Goal: Information Seeking & Learning: Learn about a topic

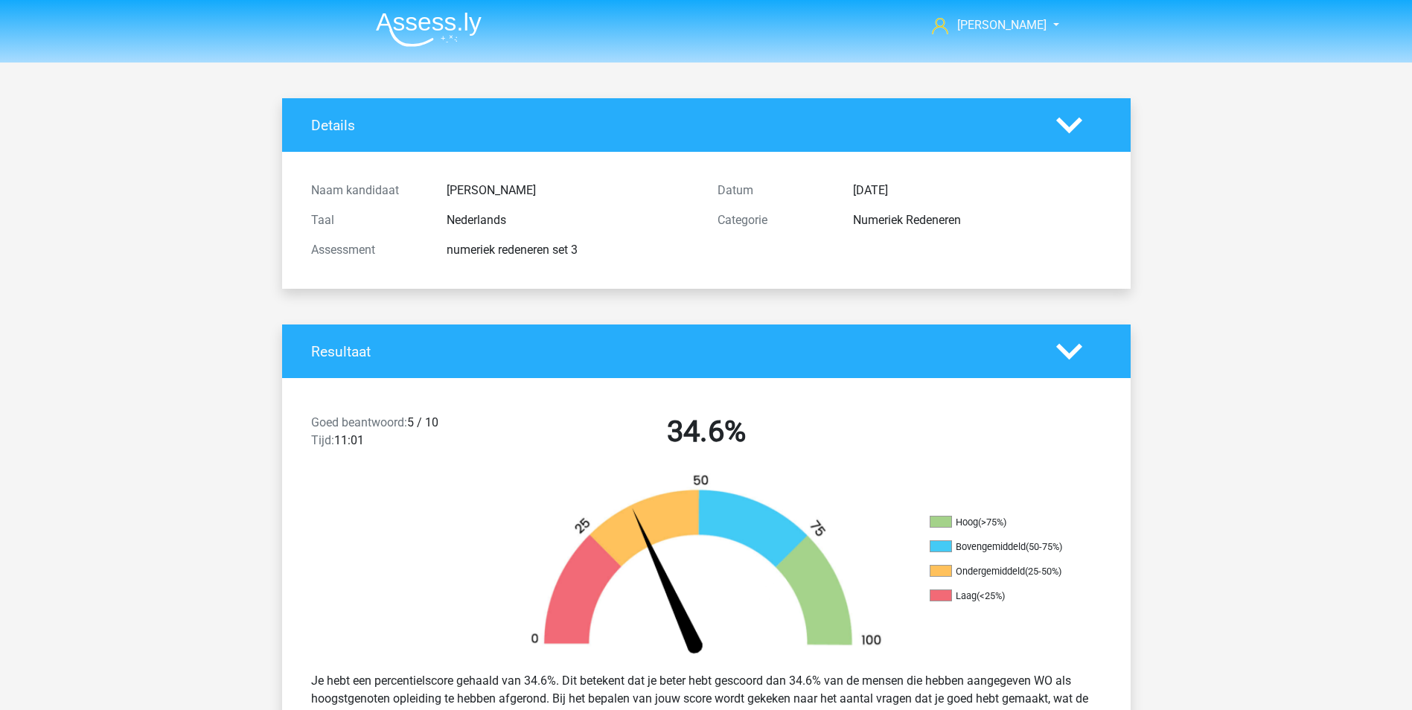
click at [426, 24] on img at bounding box center [429, 29] width 106 height 35
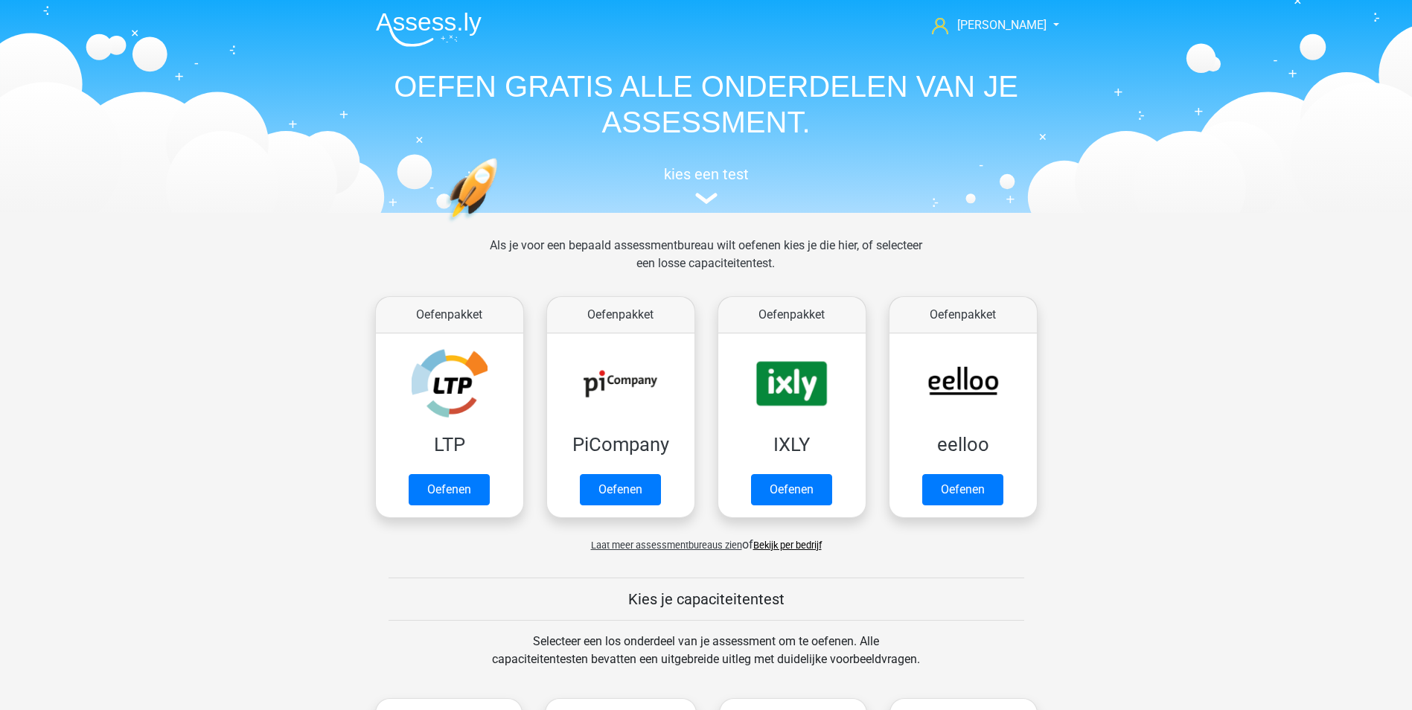
click at [778, 543] on link "Bekijk per bedrijf" at bounding box center [787, 545] width 68 height 11
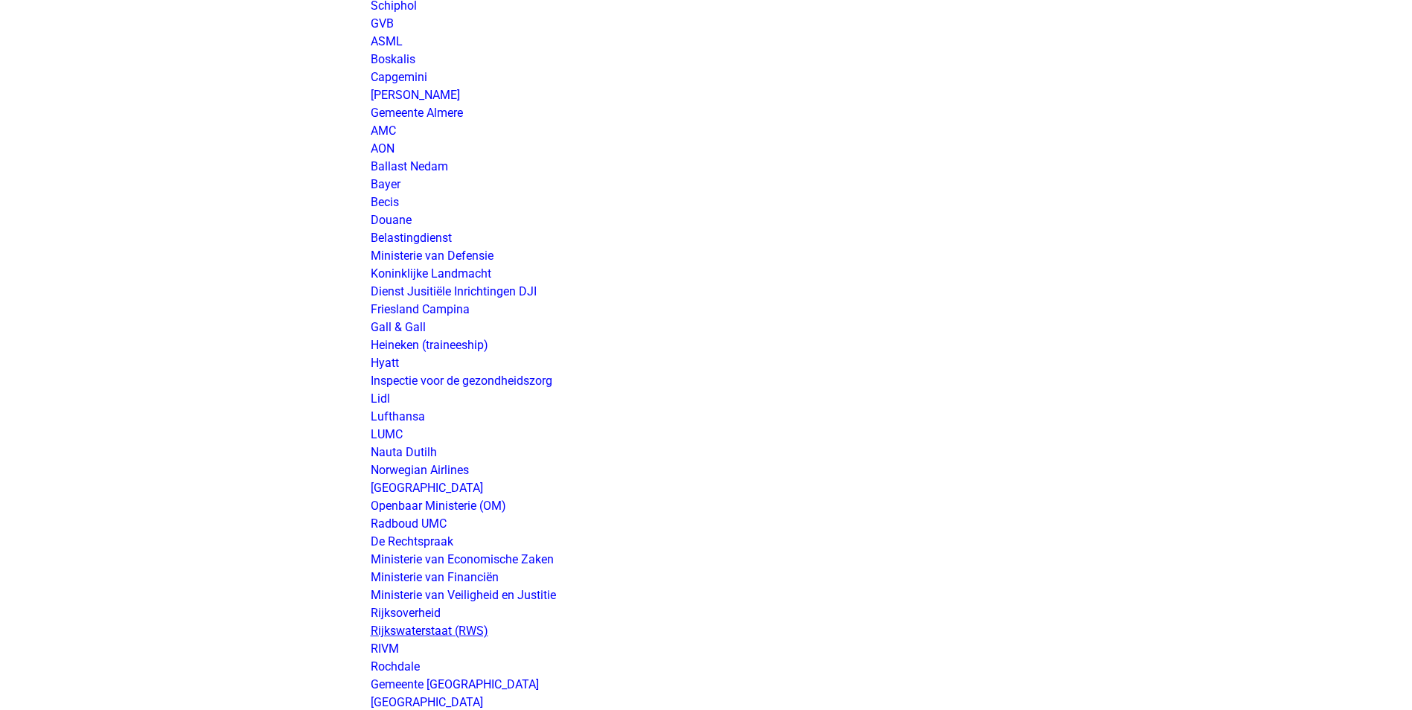
scroll to position [2158, 0]
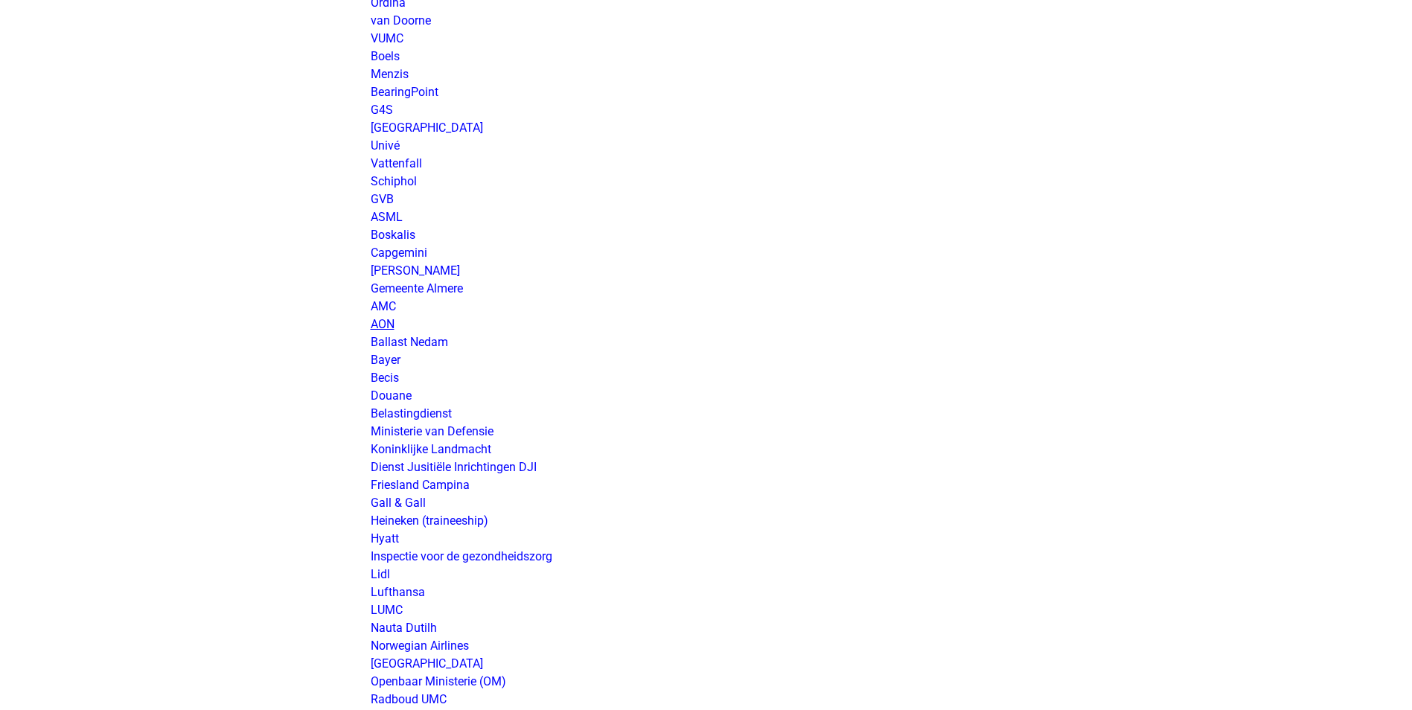
click at [383, 328] on link "AON" at bounding box center [383, 324] width 24 height 14
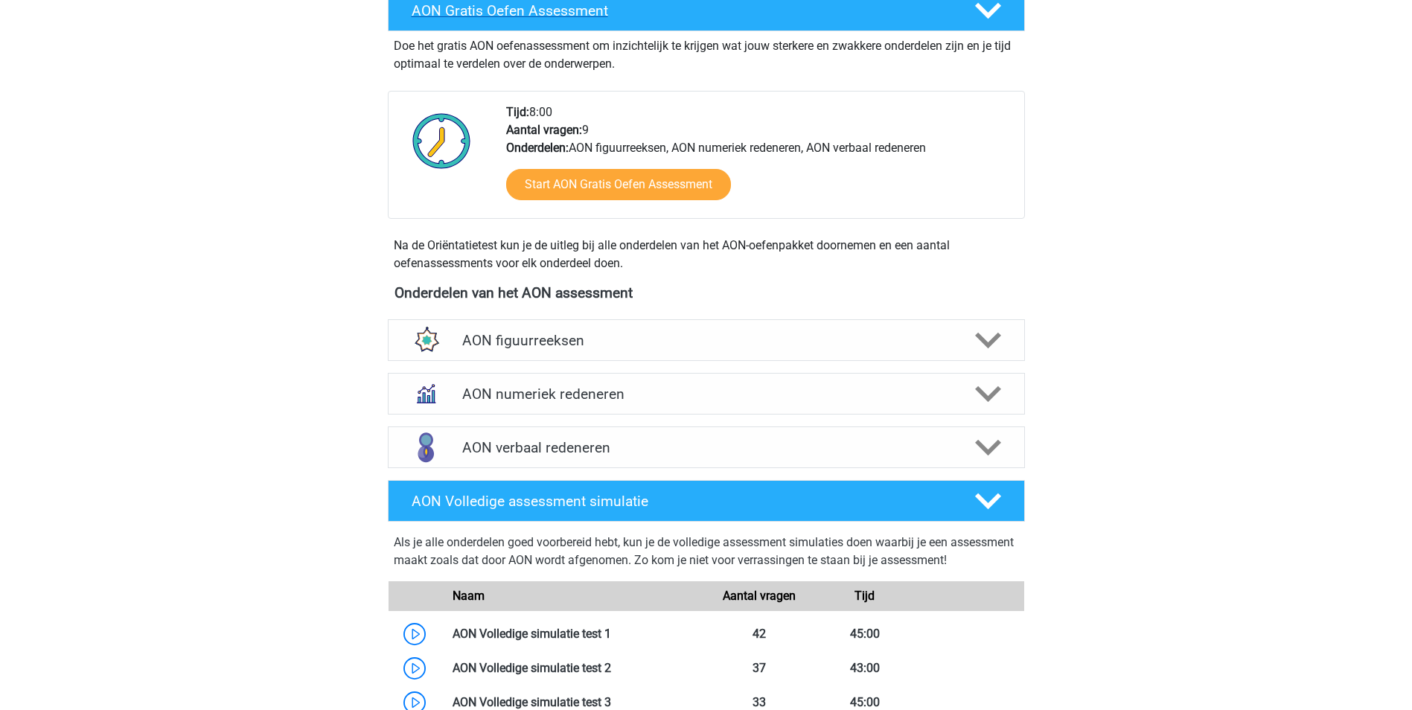
scroll to position [447, 0]
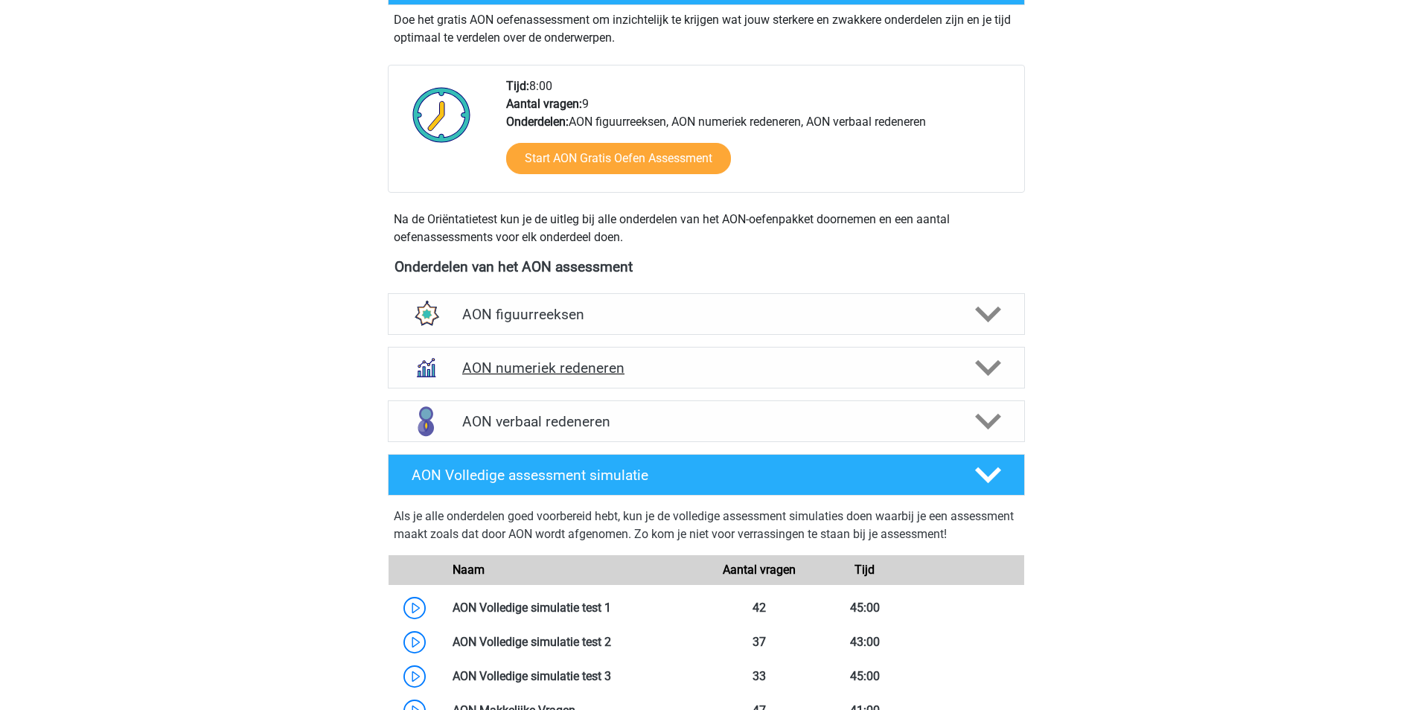
click at [533, 367] on h4 "AON numeriek redeneren" at bounding box center [705, 367] width 487 height 17
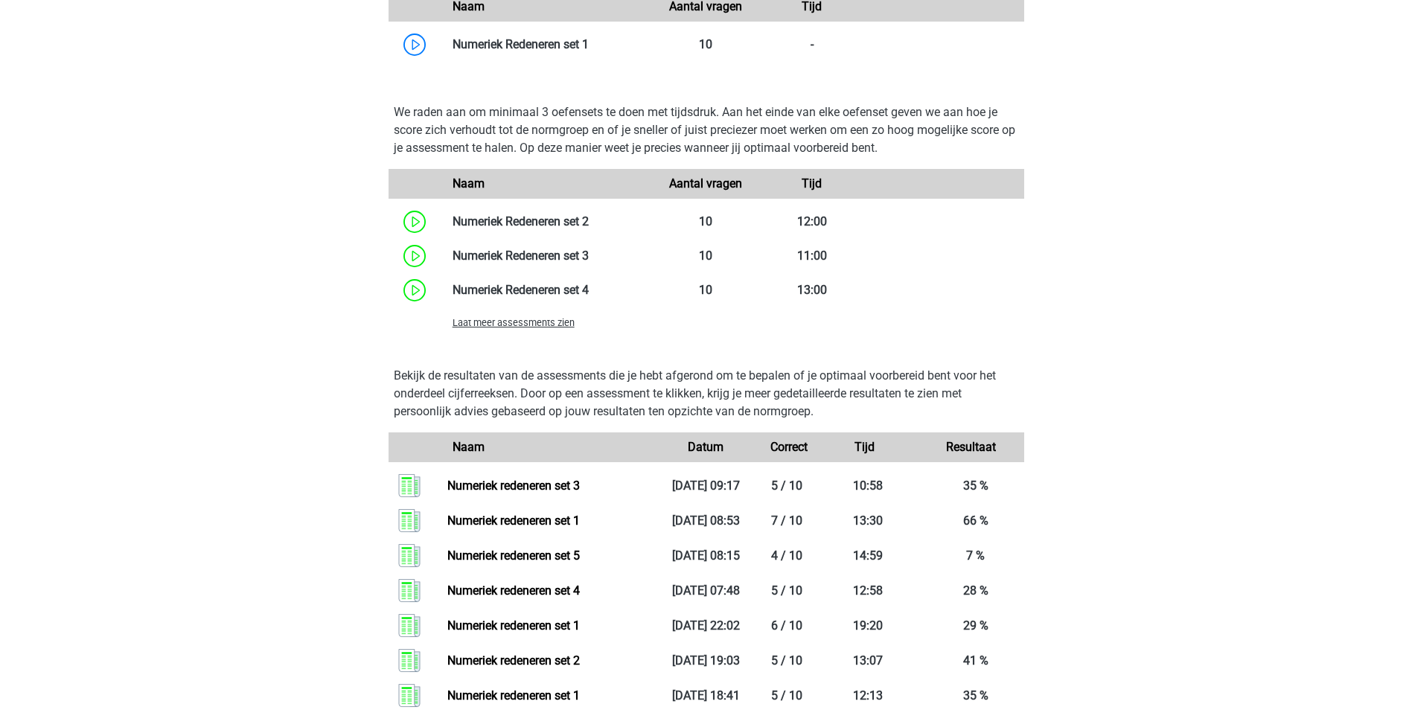
scroll to position [1042, 0]
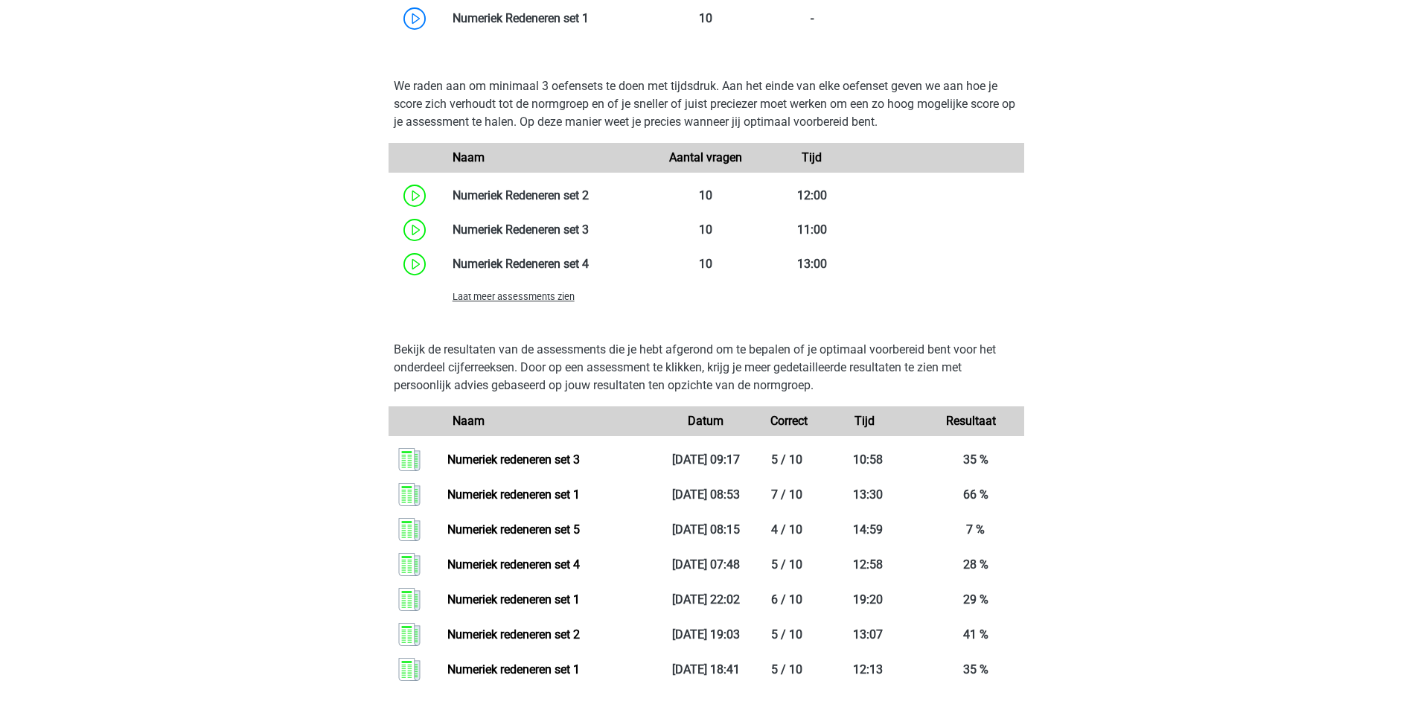
click at [559, 297] on span "Laat meer assessments zien" at bounding box center [513, 296] width 122 height 11
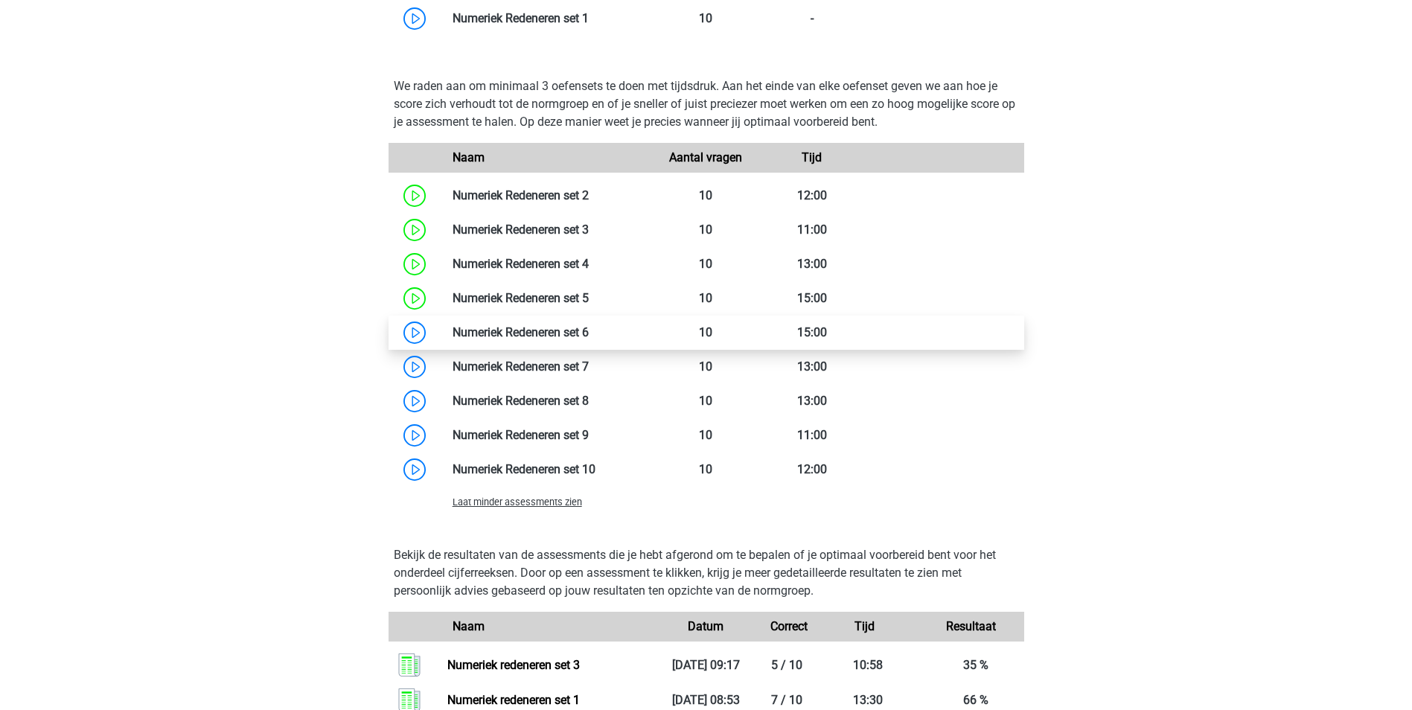
click at [589, 331] on link at bounding box center [589, 332] width 0 height 14
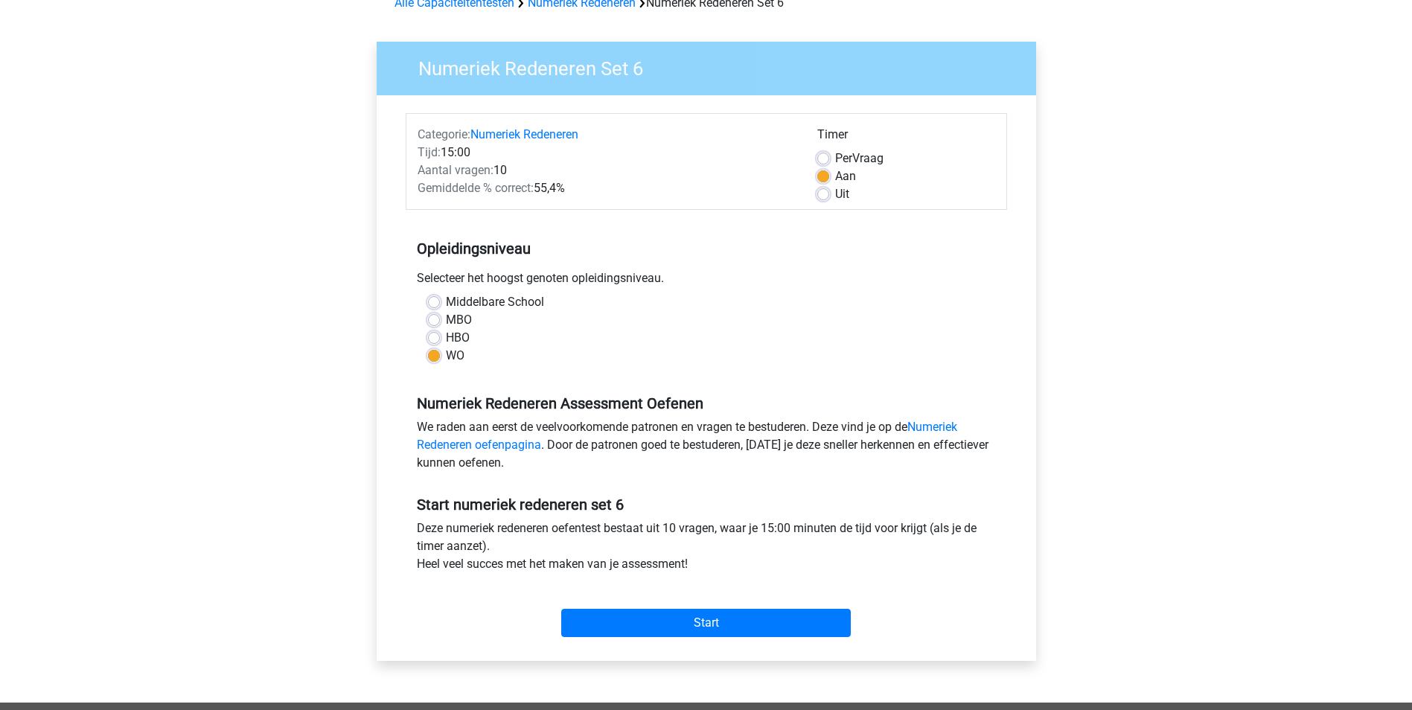
scroll to position [223, 0]
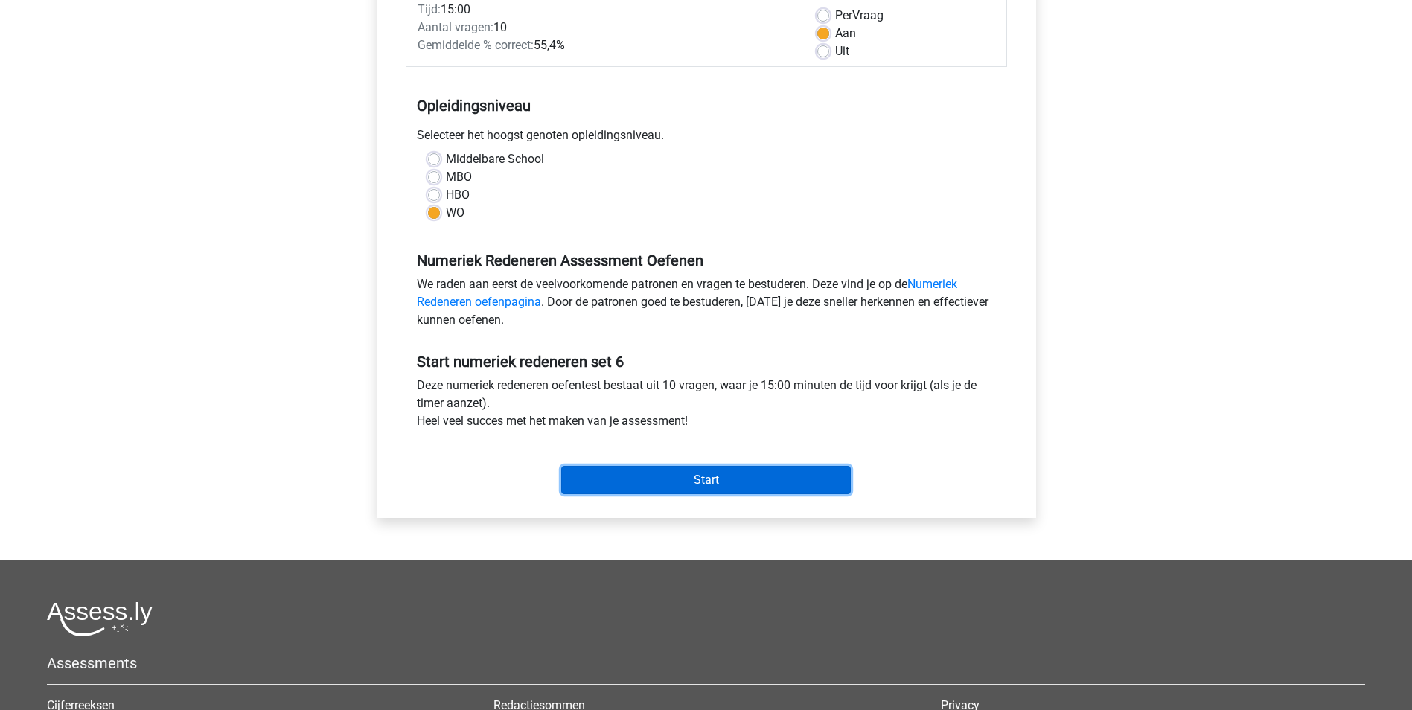
click at [674, 478] on input "Start" at bounding box center [706, 480] width 290 height 28
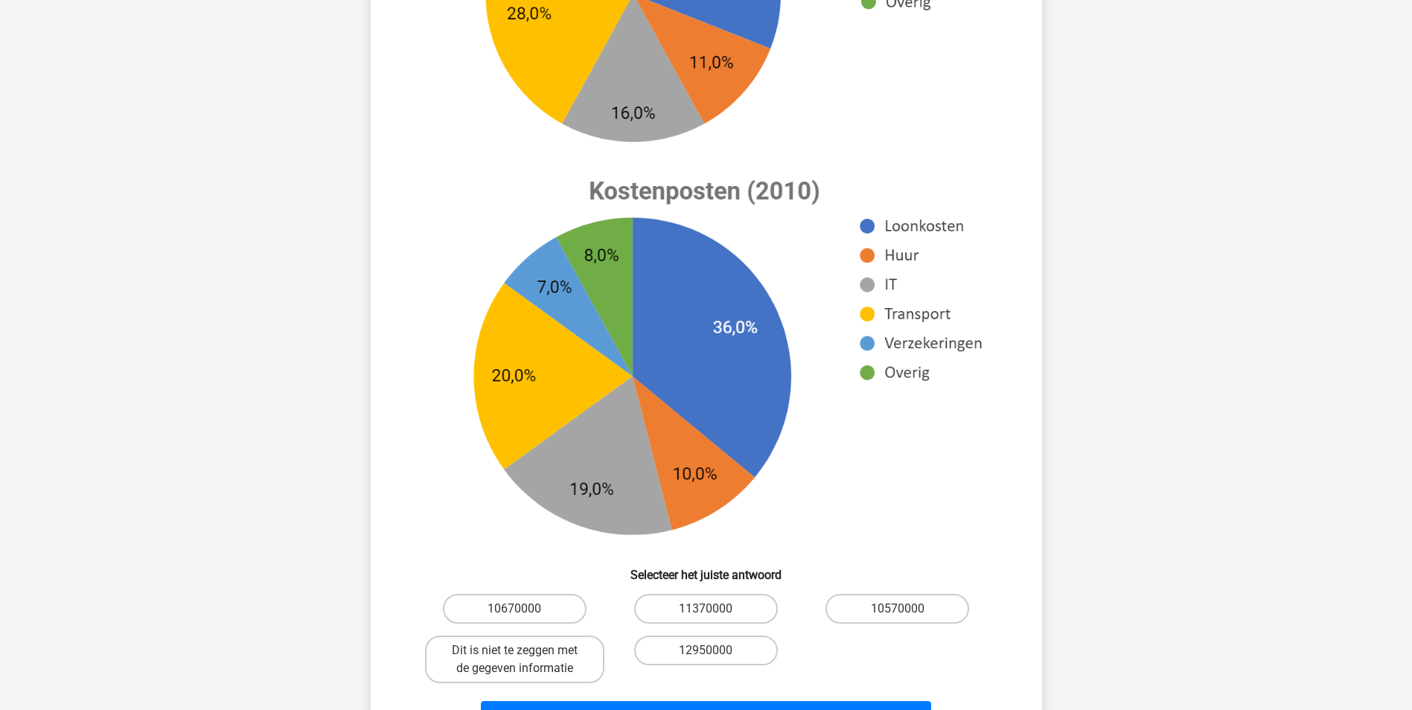
scroll to position [521, 0]
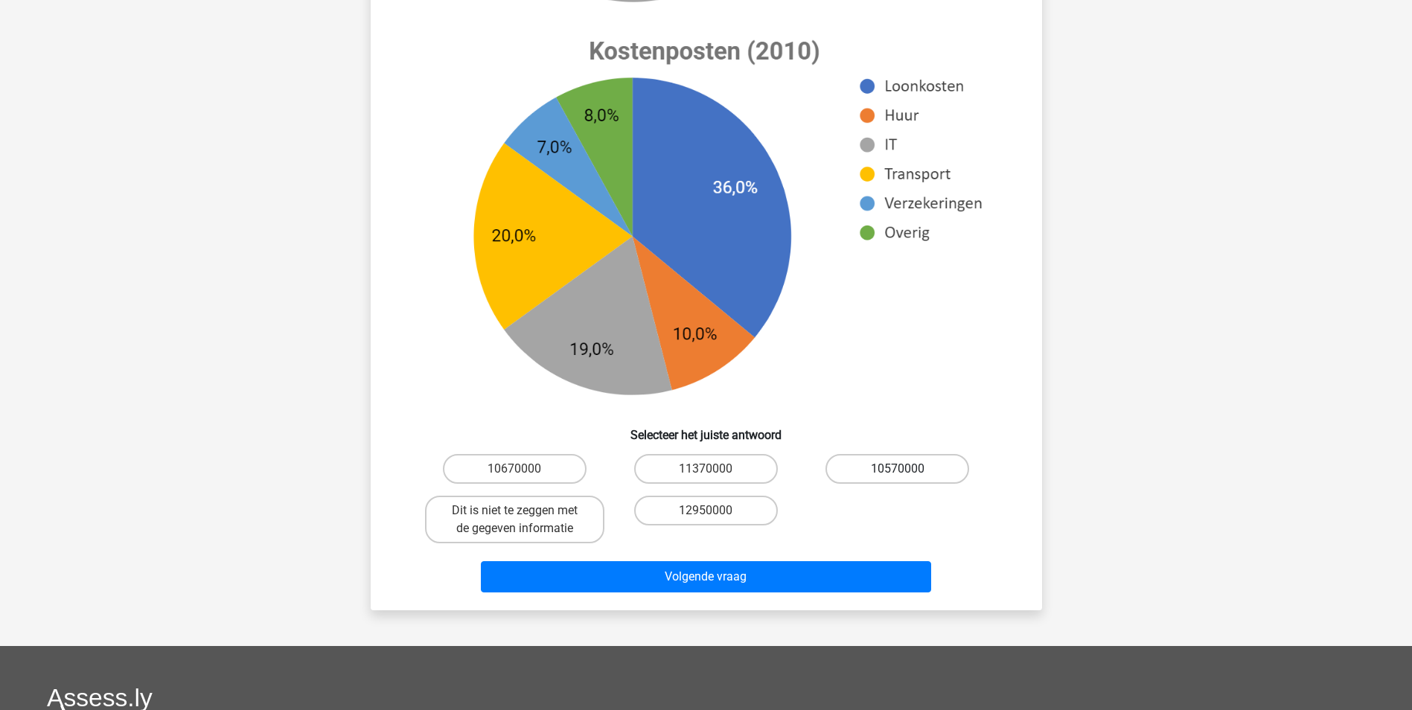
drag, startPoint x: 894, startPoint y: 462, endPoint x: 888, endPoint y: 468, distance: 8.4
click at [894, 462] on label "10570000" at bounding box center [897, 469] width 144 height 30
click at [898, 469] on input "10570000" at bounding box center [903, 474] width 10 height 10
radio input "true"
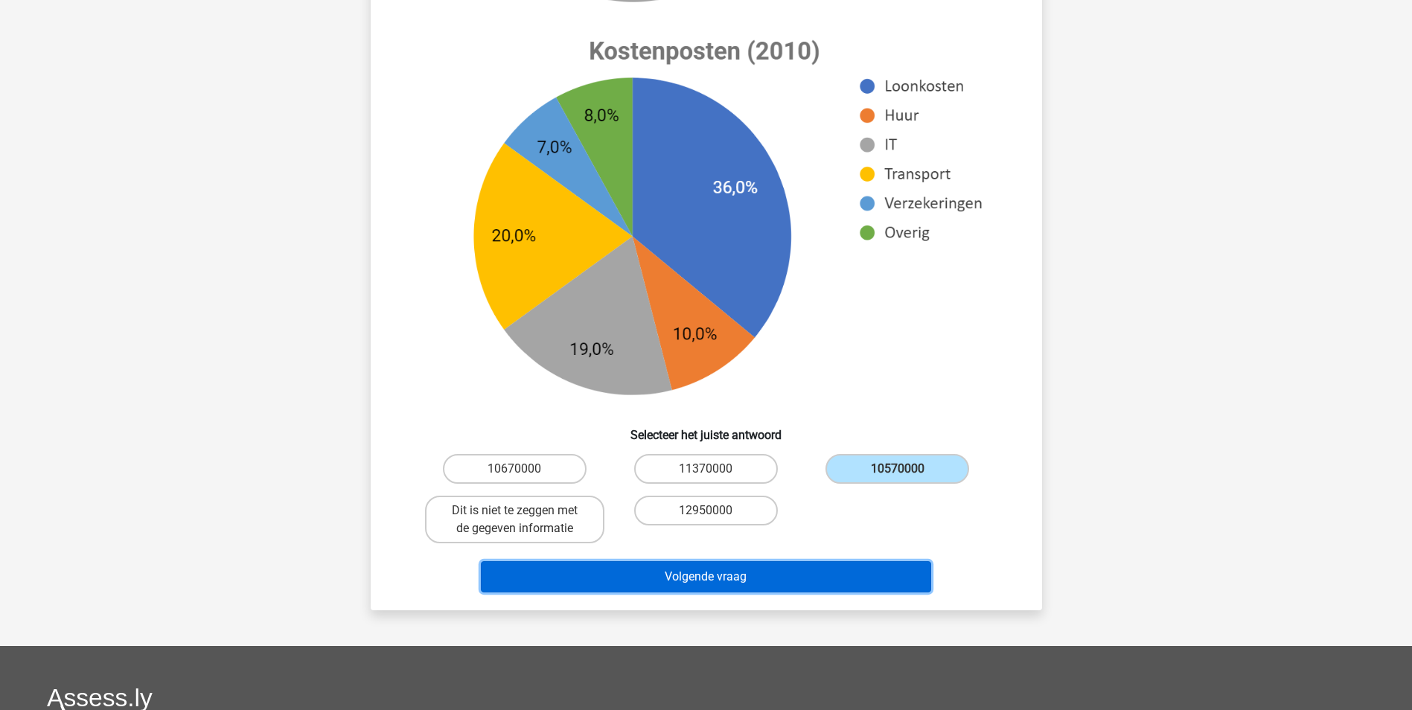
click at [719, 575] on button "Volgende vraag" at bounding box center [706, 576] width 450 height 31
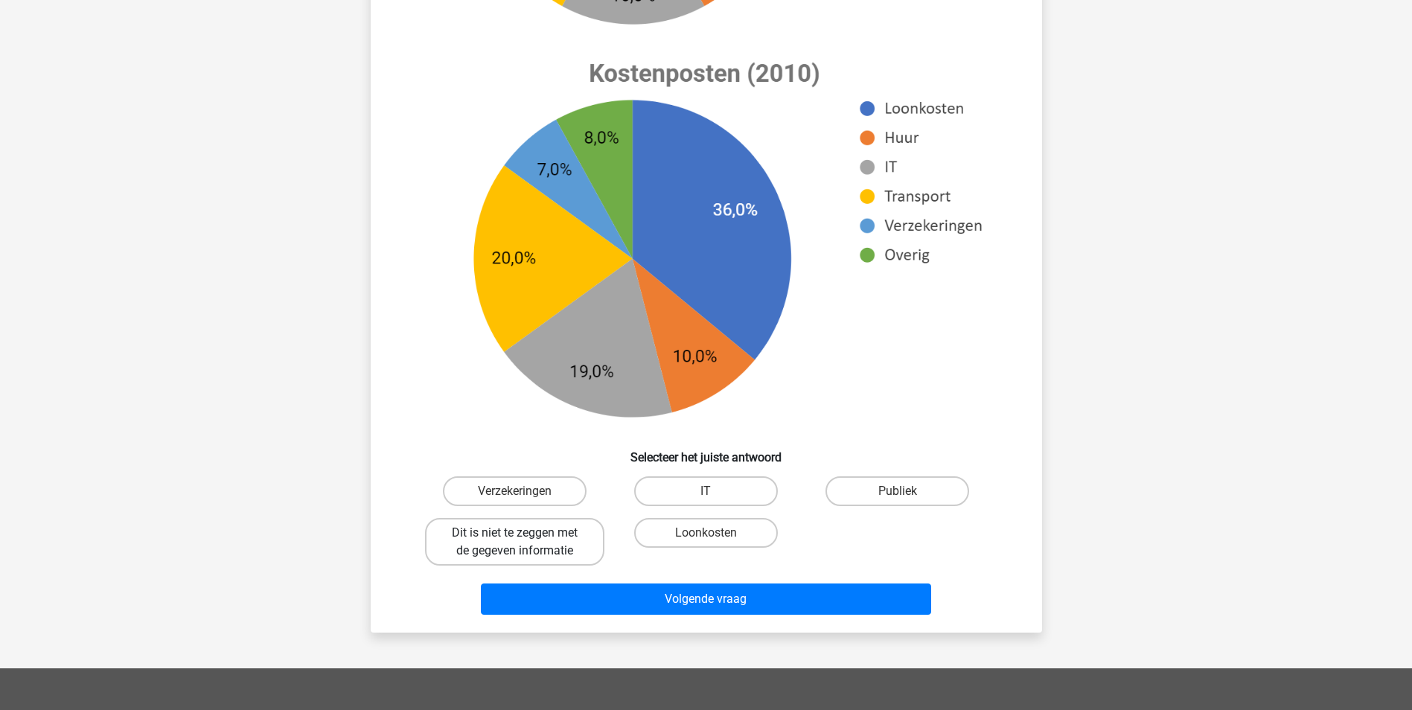
click at [482, 550] on label "Dit is niet te zeggen met de gegeven informatie" at bounding box center [514, 542] width 179 height 48
click at [514, 543] on input "Dit is niet te zeggen met de gegeven informatie" at bounding box center [519, 538] width 10 height 10
radio input "true"
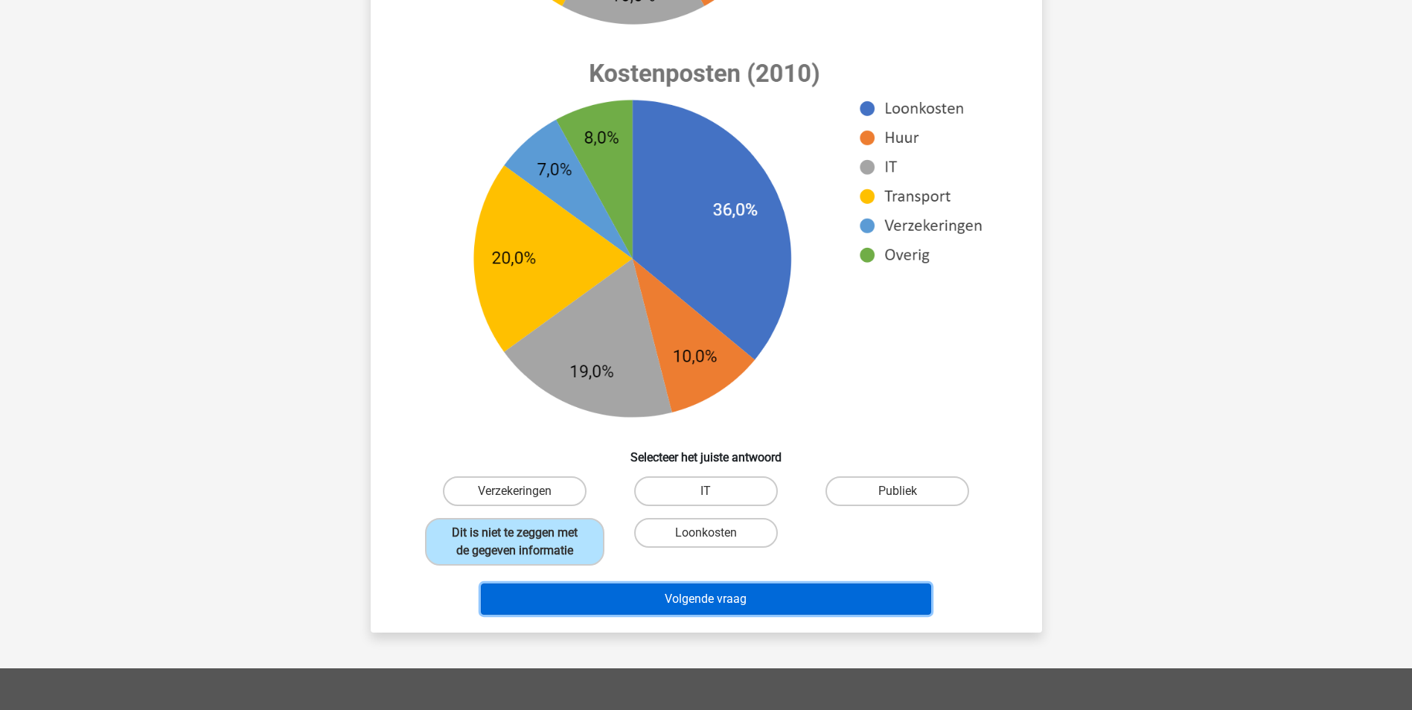
click at [647, 598] on button "Volgende vraag" at bounding box center [706, 598] width 450 height 31
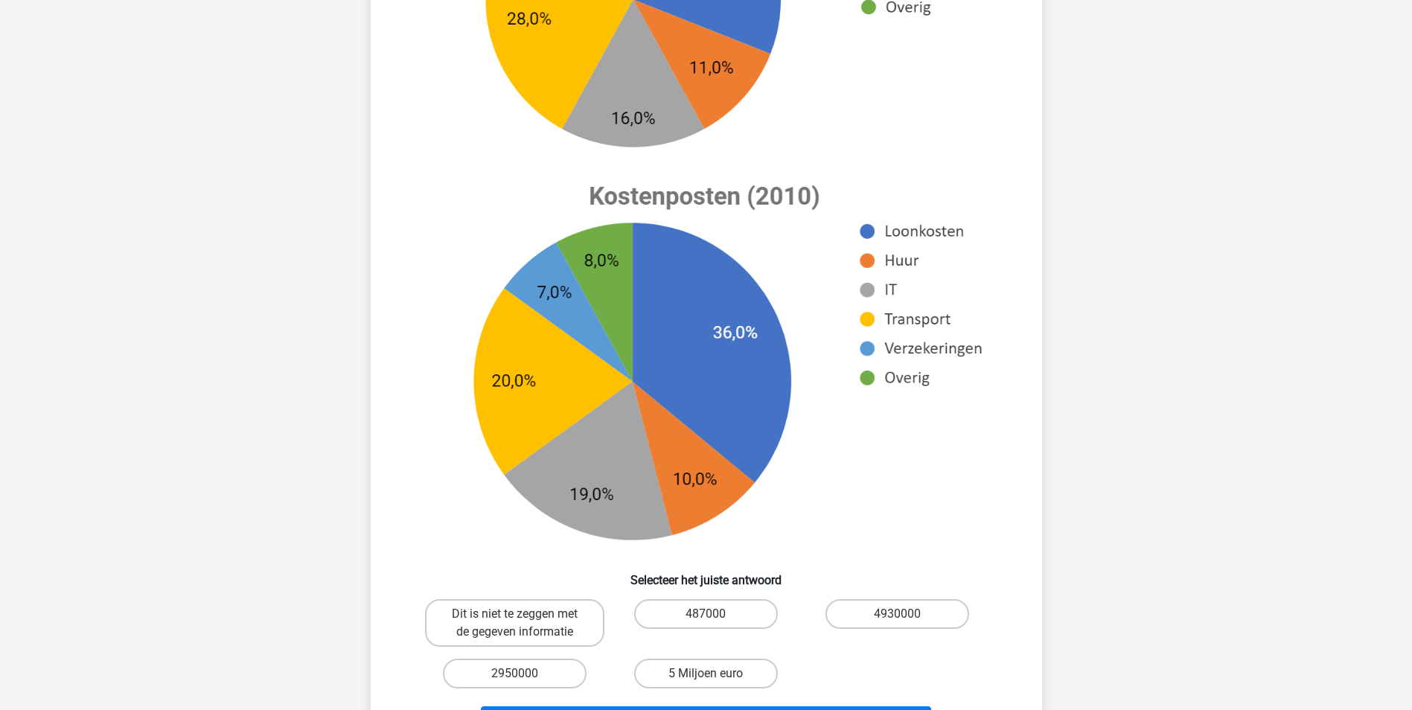
scroll to position [447, 0]
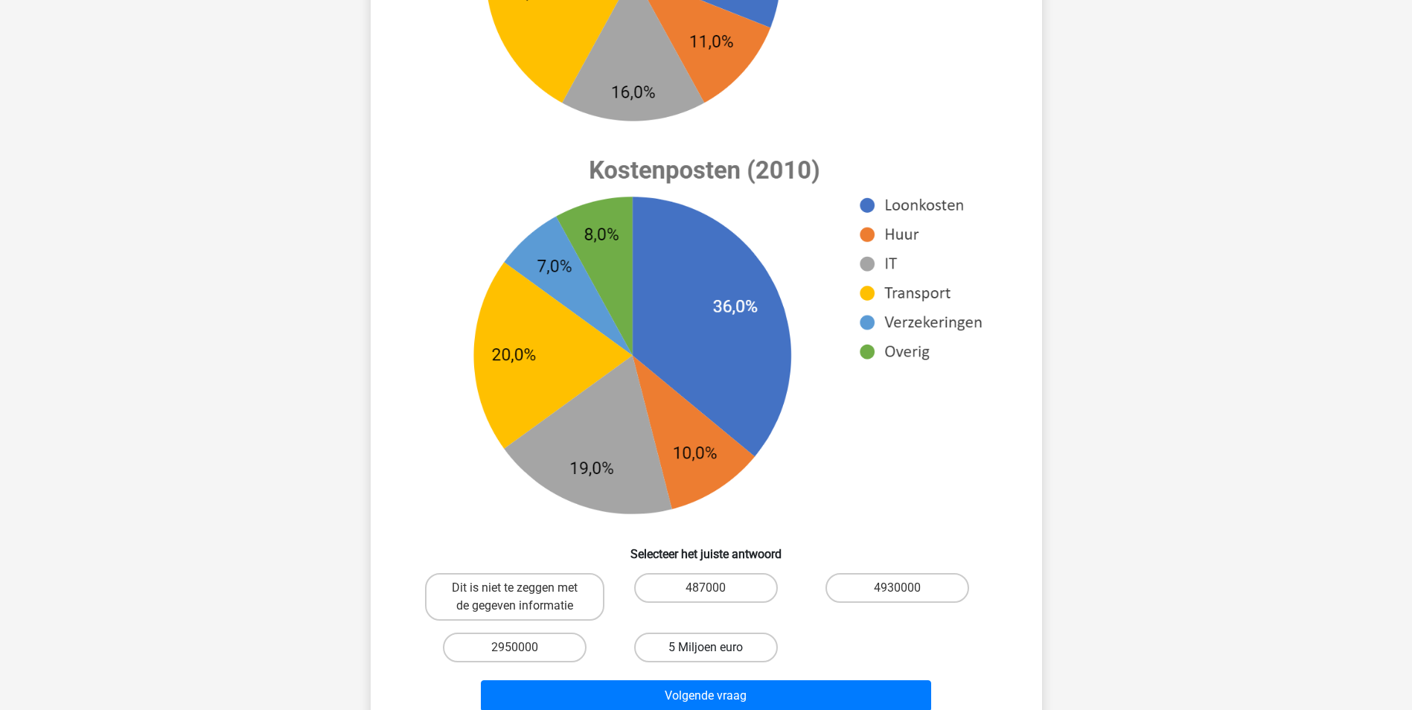
click at [719, 646] on label "5 Miljoen euro" at bounding box center [706, 648] width 144 height 30
click at [715, 647] on input "5 Miljoen euro" at bounding box center [711, 652] width 10 height 10
radio input "true"
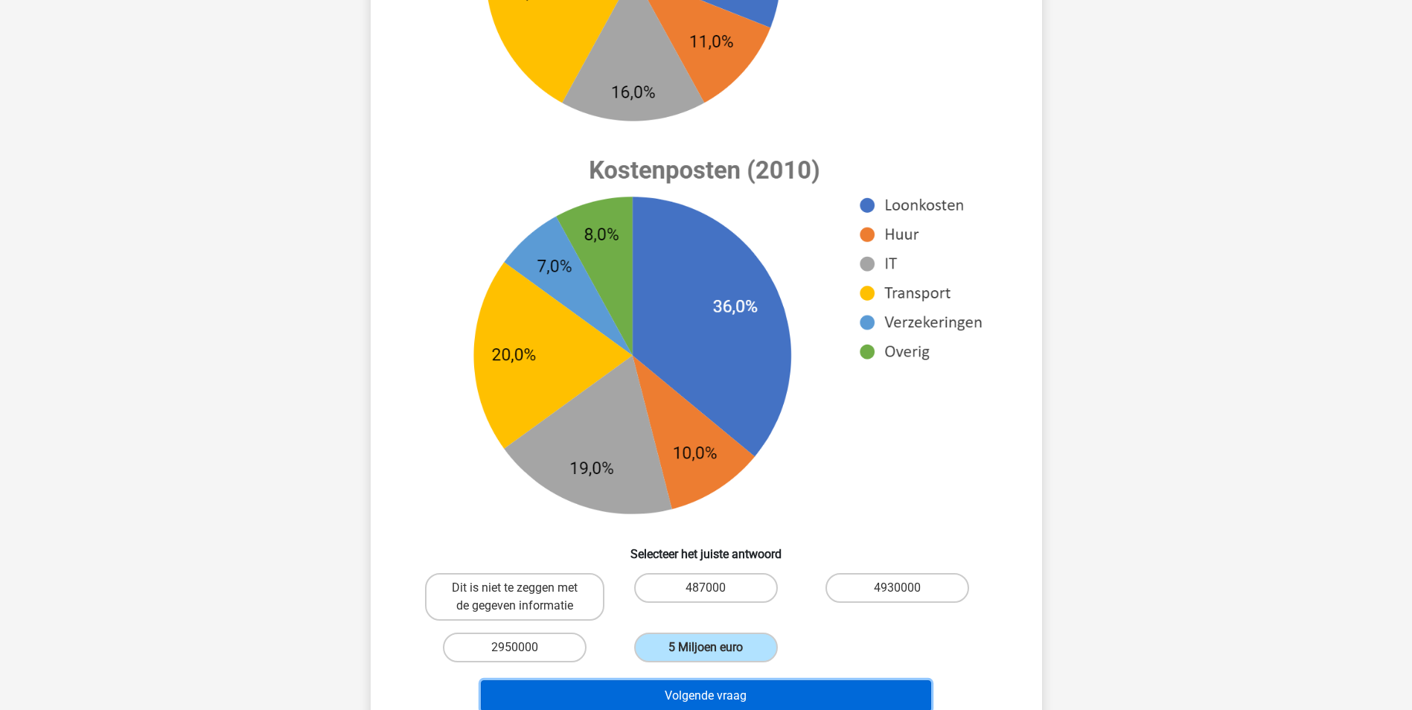
click at [715, 695] on button "Volgende vraag" at bounding box center [706, 695] width 450 height 31
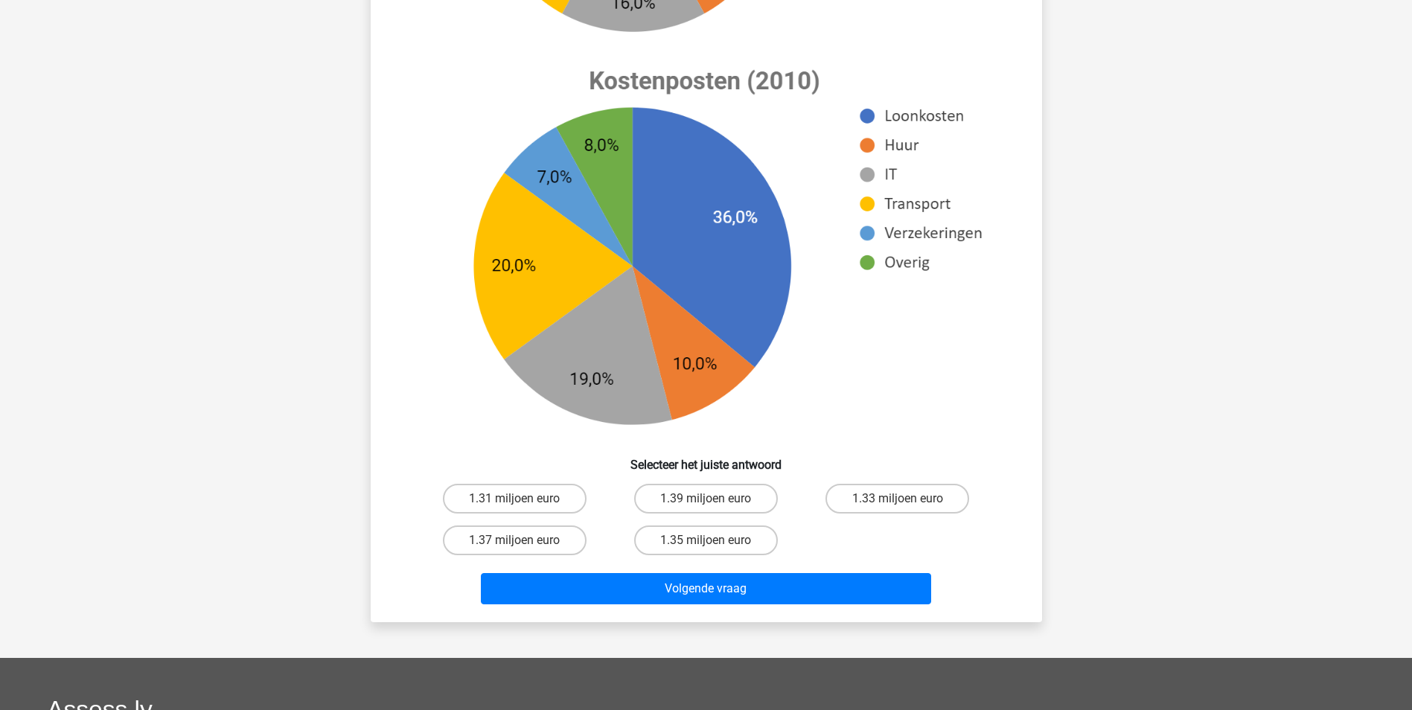
scroll to position [670, 0]
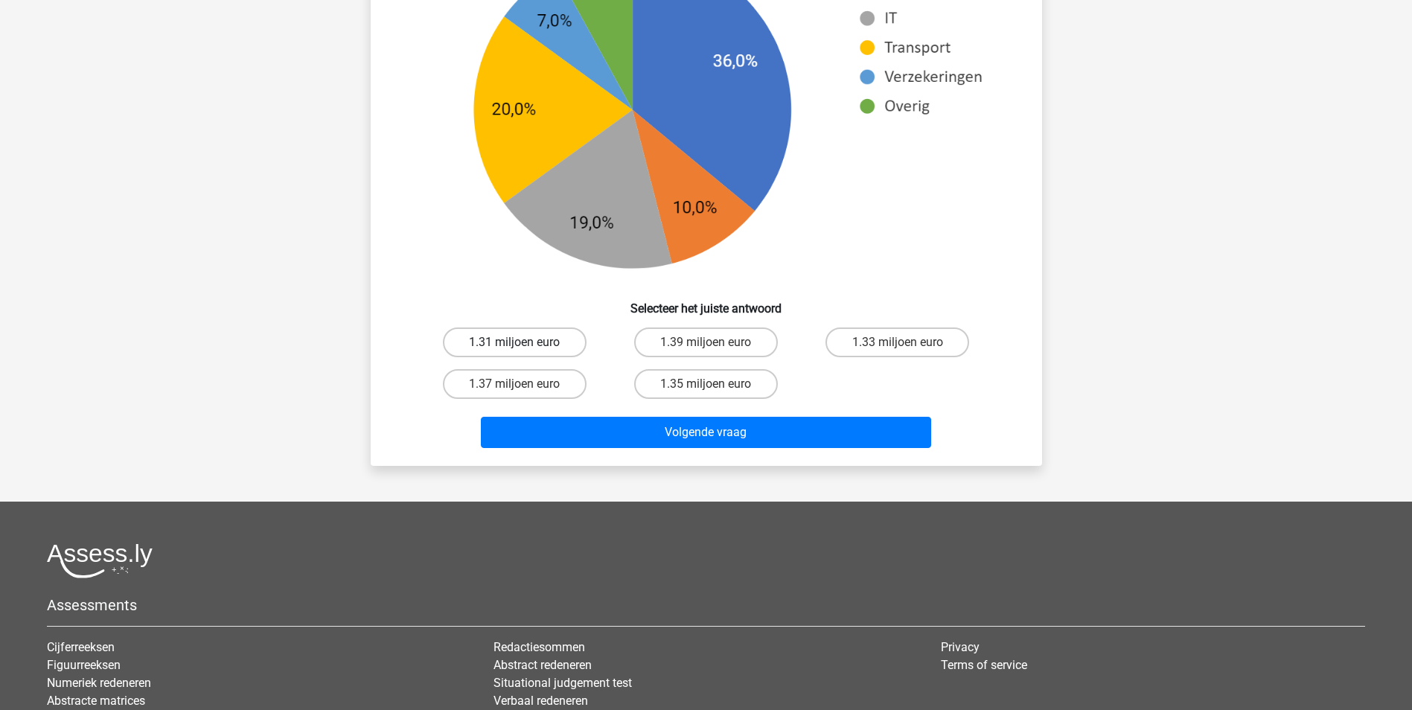
click at [540, 352] on label "1.31 miljoen euro" at bounding box center [515, 342] width 144 height 30
click at [524, 352] on input "1.31 miljoen euro" at bounding box center [519, 347] width 10 height 10
radio input "true"
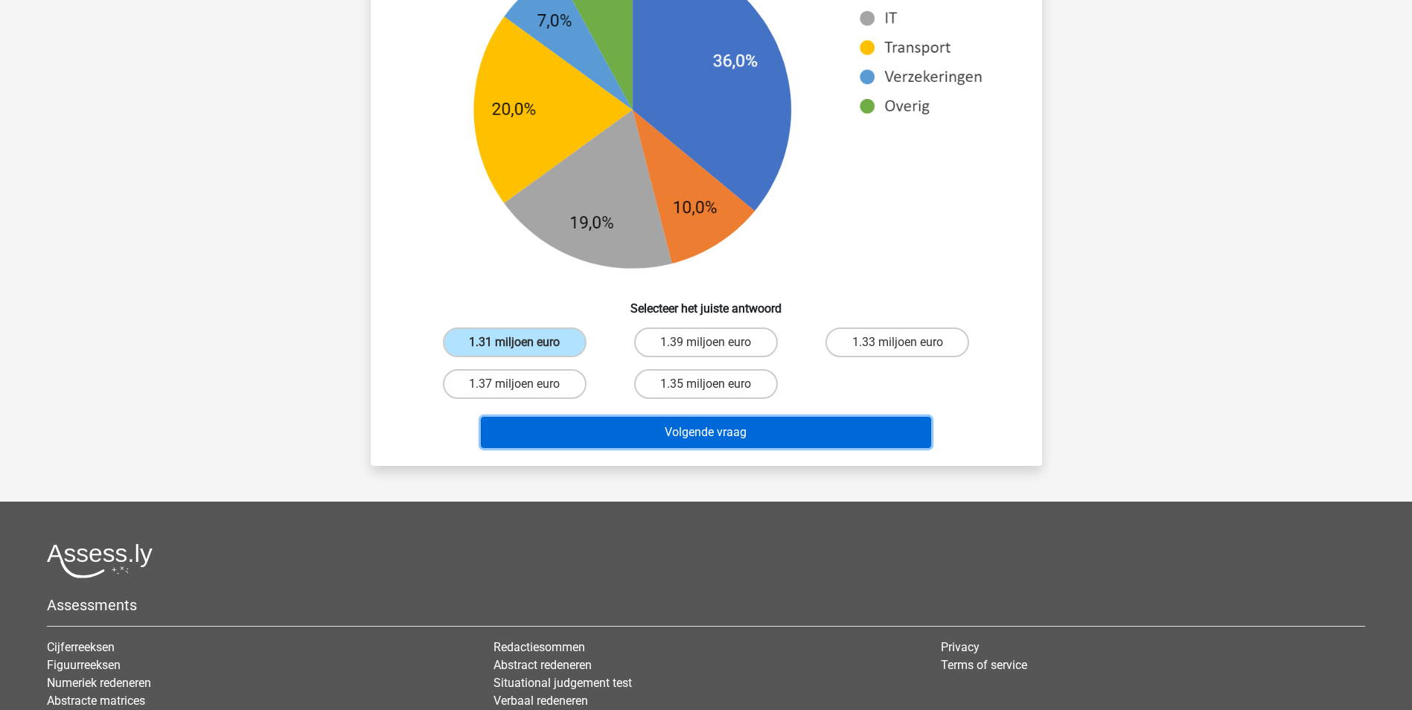
click at [672, 436] on button "Volgende vraag" at bounding box center [706, 432] width 450 height 31
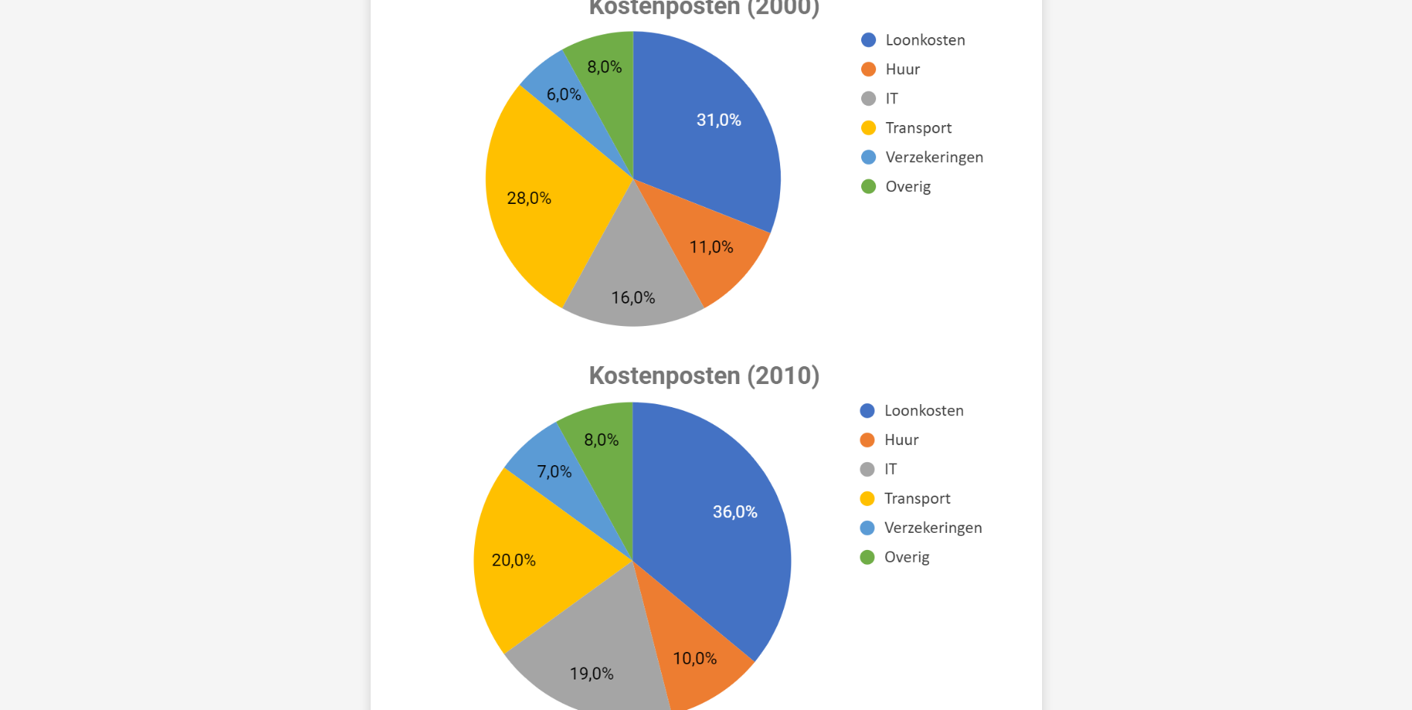
scroll to position [372, 0]
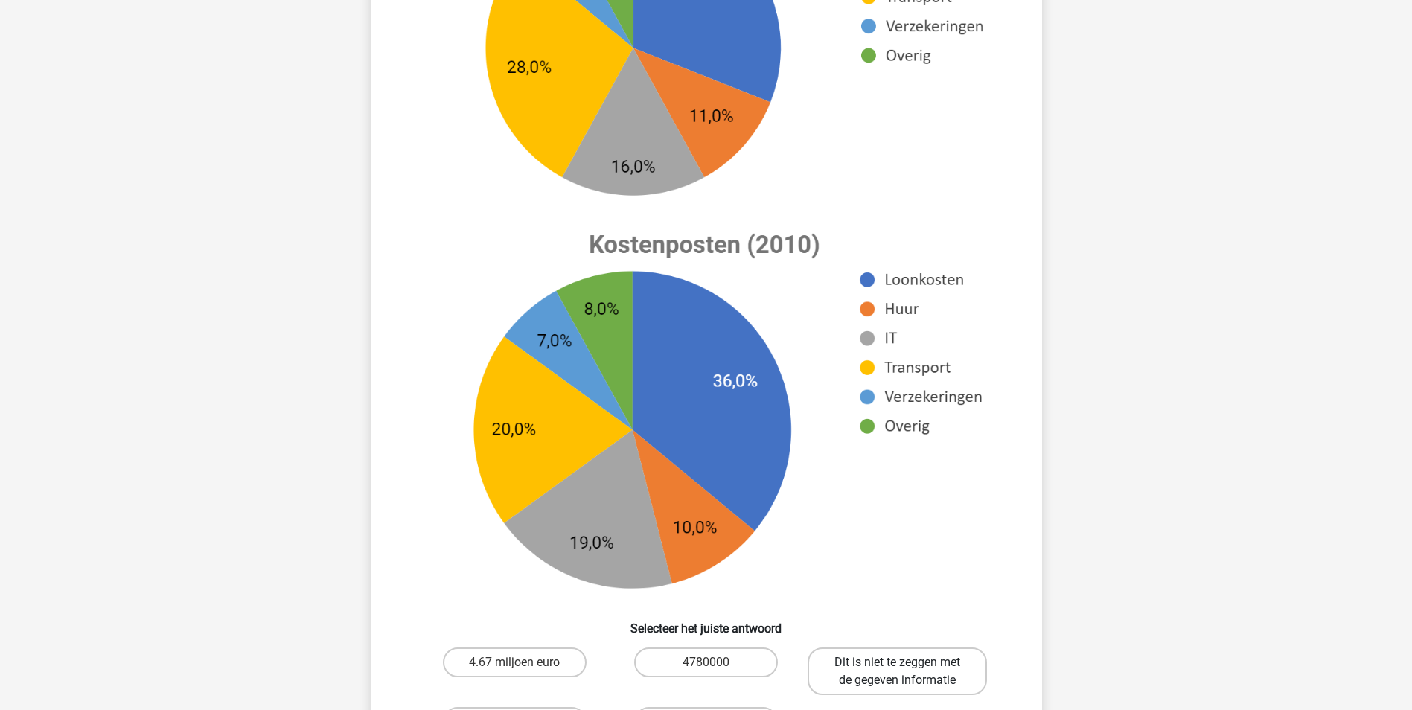
drag, startPoint x: 885, startPoint y: 669, endPoint x: 893, endPoint y: 653, distance: 18.3
click at [886, 669] on label "Dit is niet te zeggen met de gegeven informatie" at bounding box center [896, 671] width 179 height 48
click at [898, 669] on input "Dit is niet te zeggen met de gegeven informatie" at bounding box center [903, 667] width 10 height 10
radio input "true"
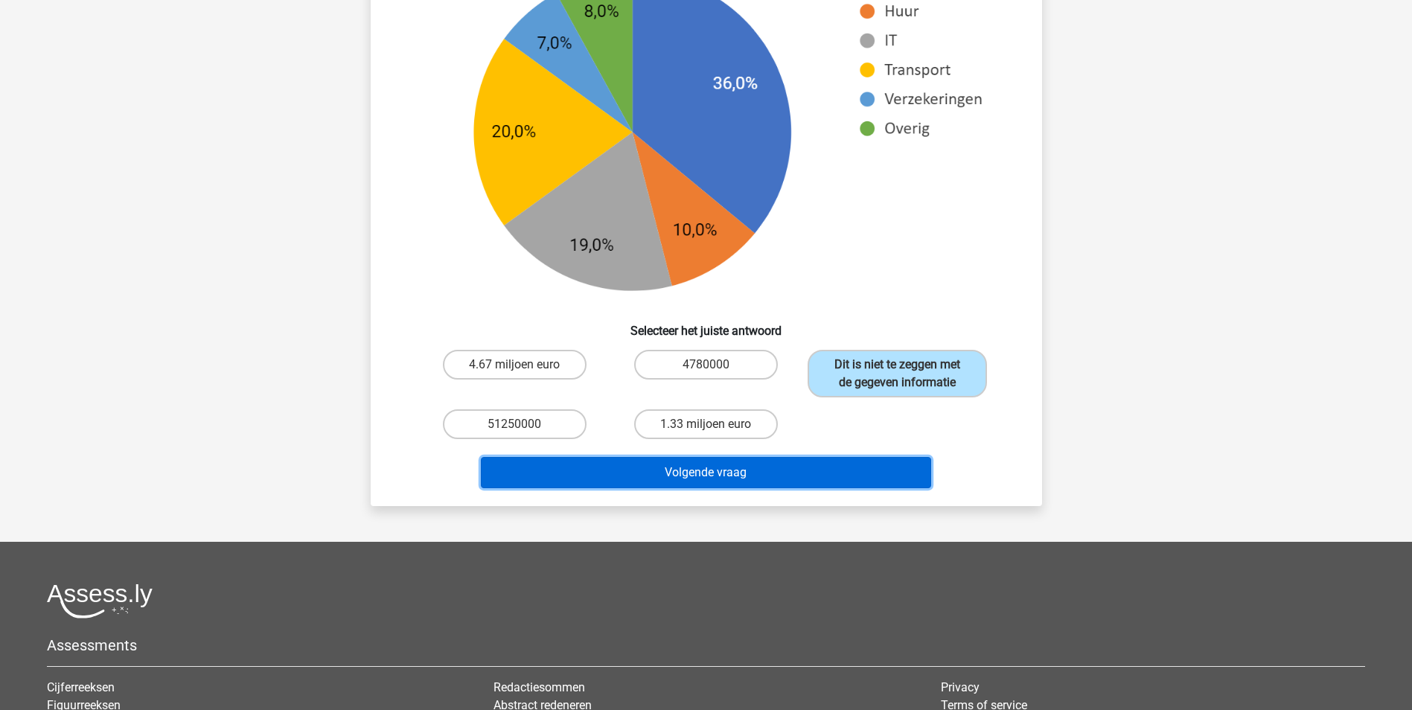
click at [778, 474] on button "Volgende vraag" at bounding box center [706, 472] width 450 height 31
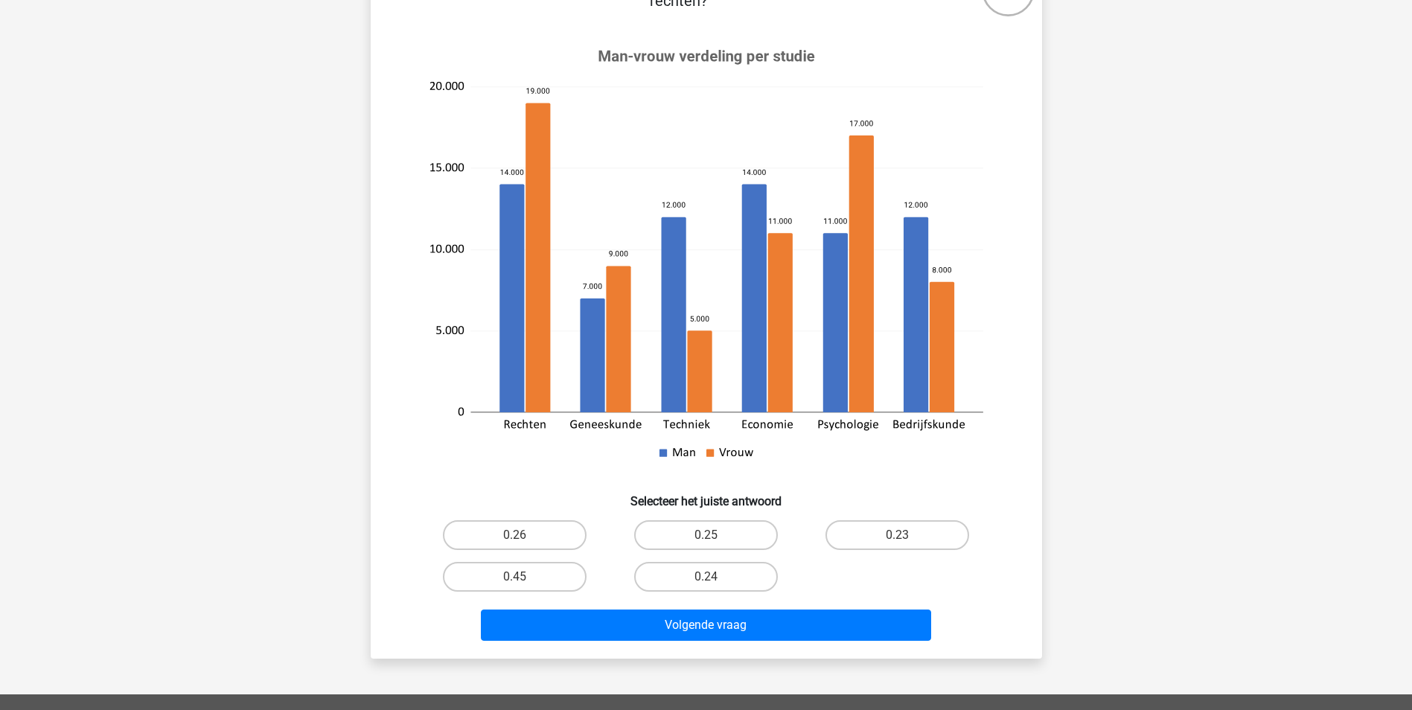
scroll to position [74, 0]
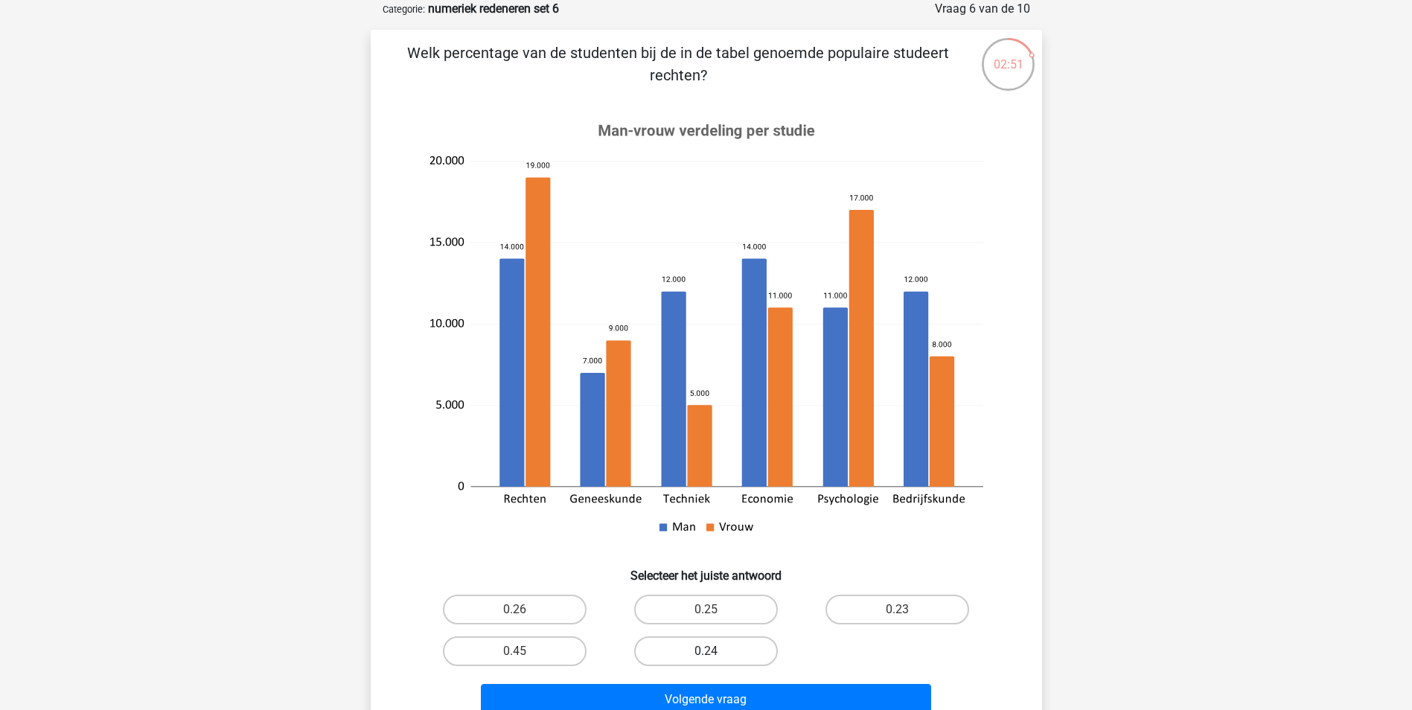
click at [684, 652] on label "0.24" at bounding box center [706, 651] width 144 height 30
click at [706, 652] on input "0.24" at bounding box center [711, 656] width 10 height 10
radio input "true"
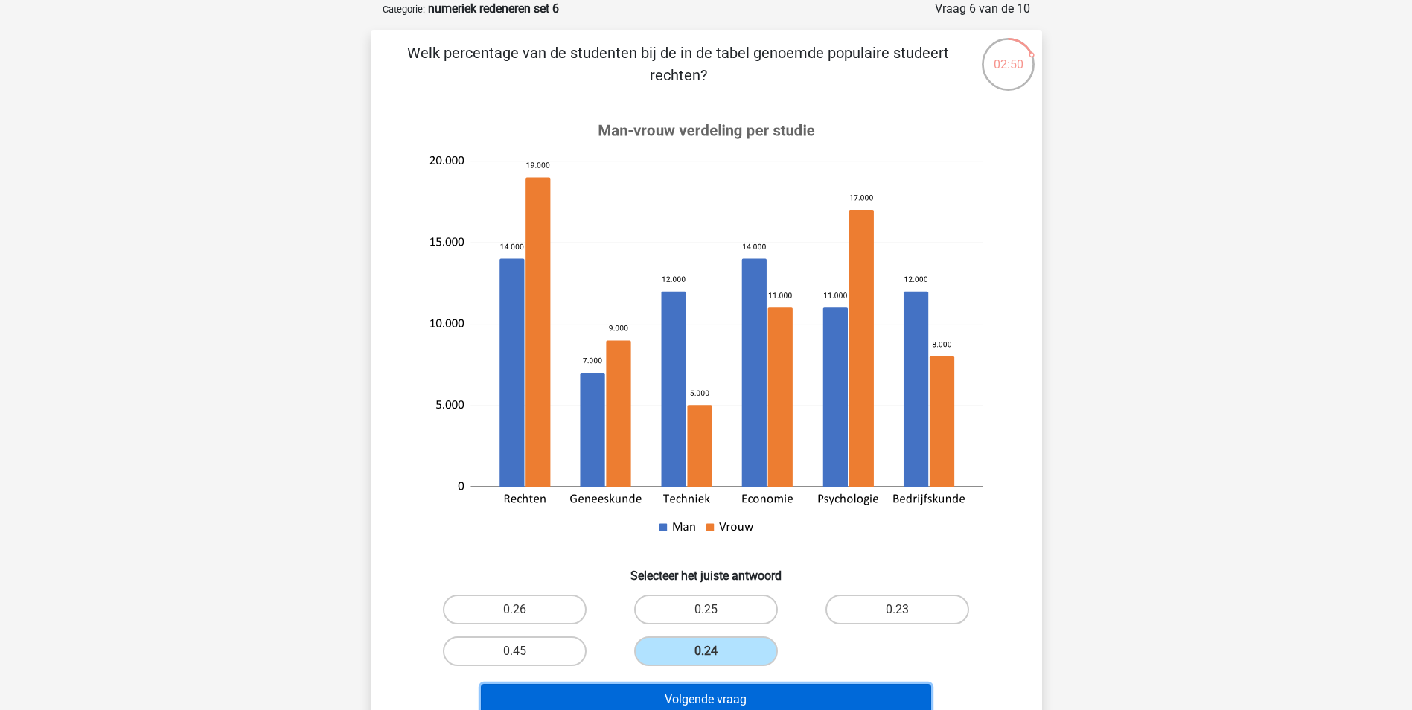
click at [712, 696] on button "Volgende vraag" at bounding box center [706, 699] width 450 height 31
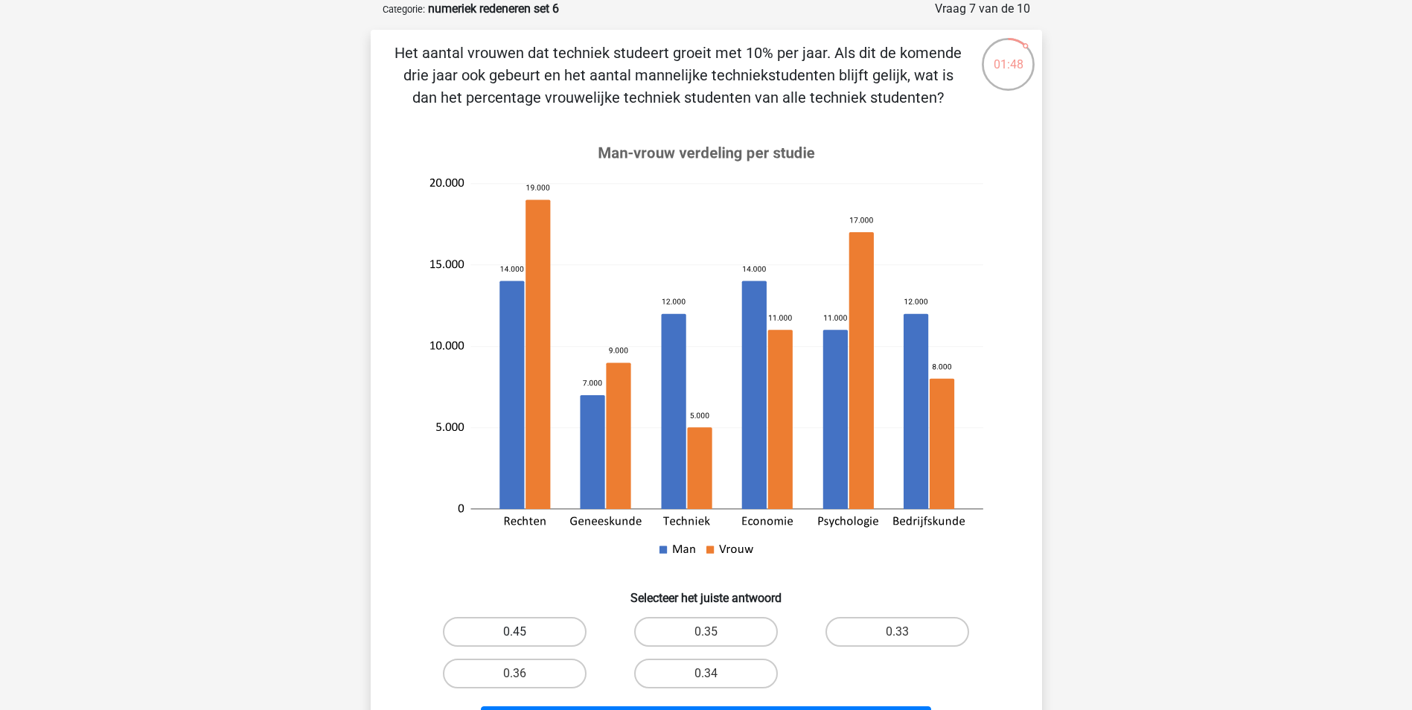
drag, startPoint x: 527, startPoint y: 677, endPoint x: 578, endPoint y: 627, distance: 72.1
click at [527, 677] on label "0.36" at bounding box center [515, 674] width 144 height 30
click at [524, 677] on input "0.36" at bounding box center [519, 679] width 10 height 10
radio input "true"
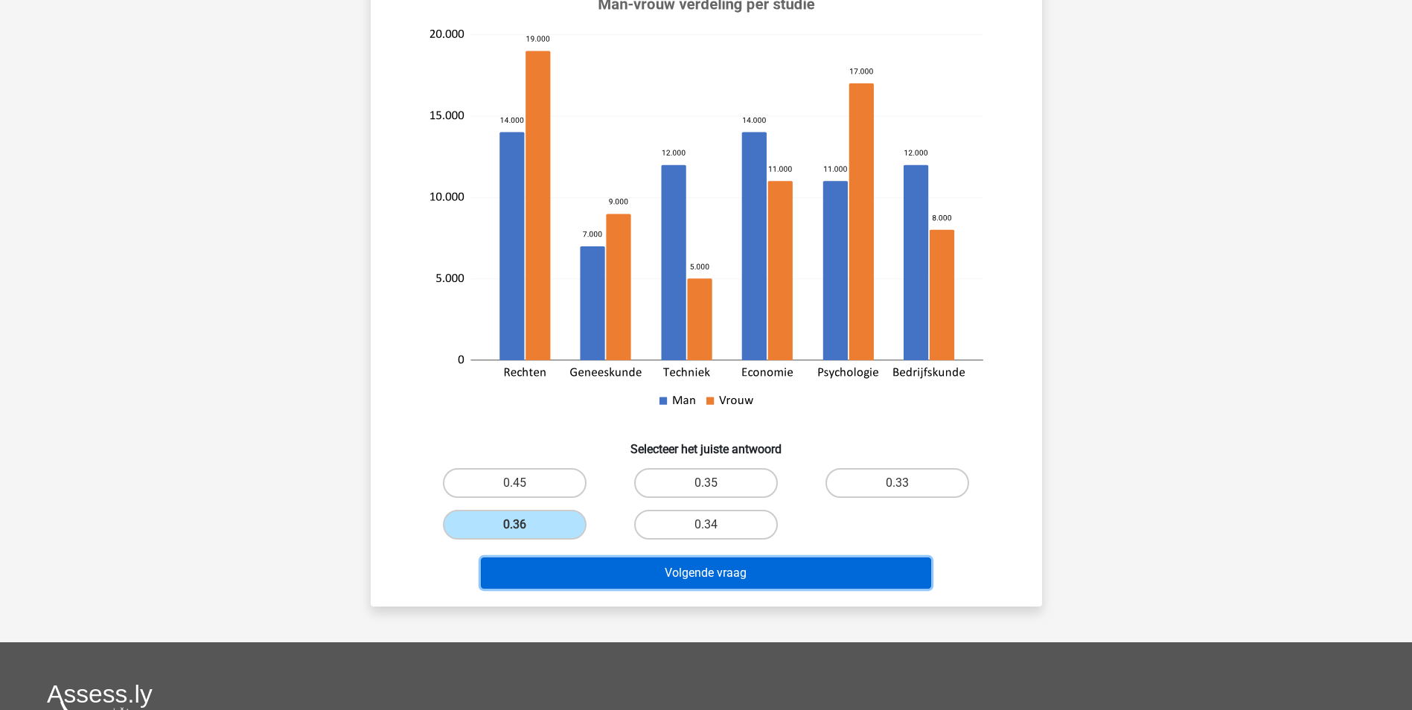
click at [687, 578] on button "Volgende vraag" at bounding box center [706, 572] width 450 height 31
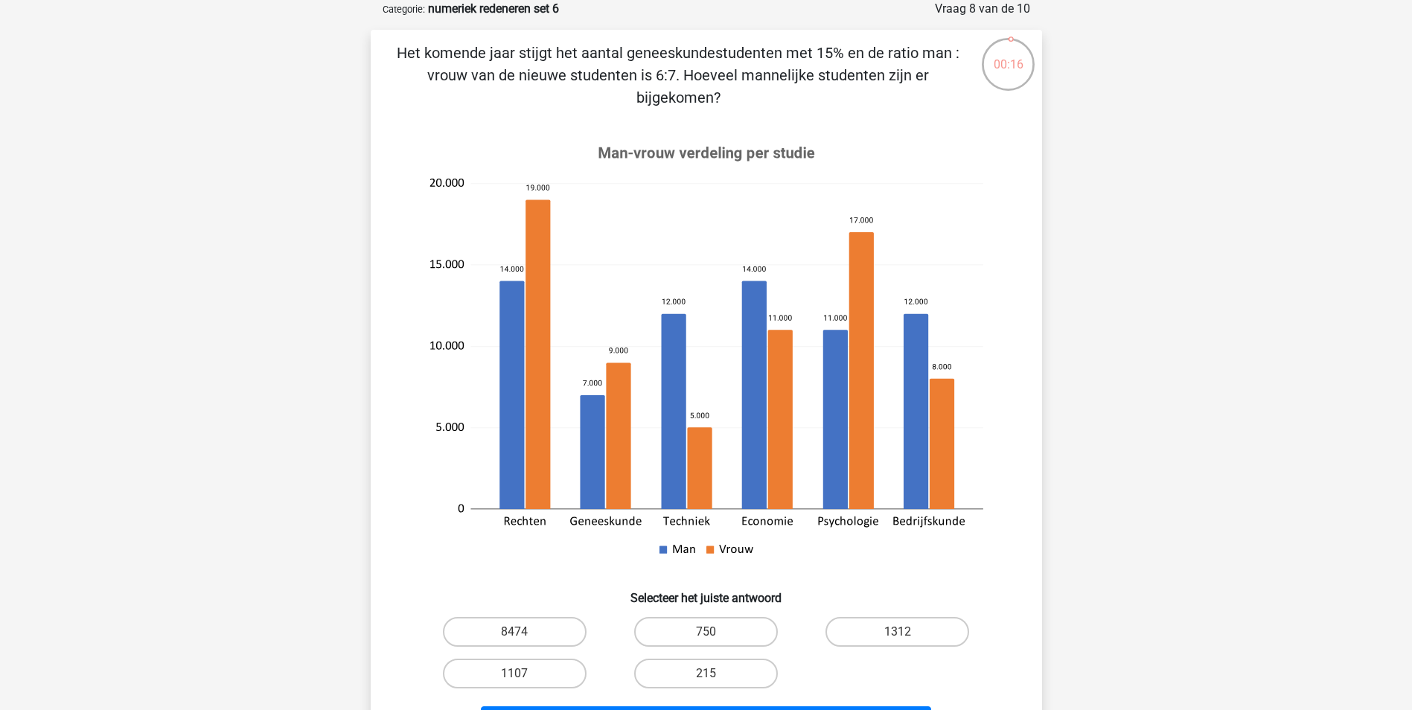
drag, startPoint x: 735, startPoint y: 103, endPoint x: 394, endPoint y: 61, distance: 343.5
click at [394, 61] on p "Het komende jaar stijgt het aantal geneeskundestudenten met 15% en de ratio man…" at bounding box center [678, 75] width 568 height 67
copy p "Het komende jaar stijgt het aantal geneeskundestudenten met 15% en de ratio man…"
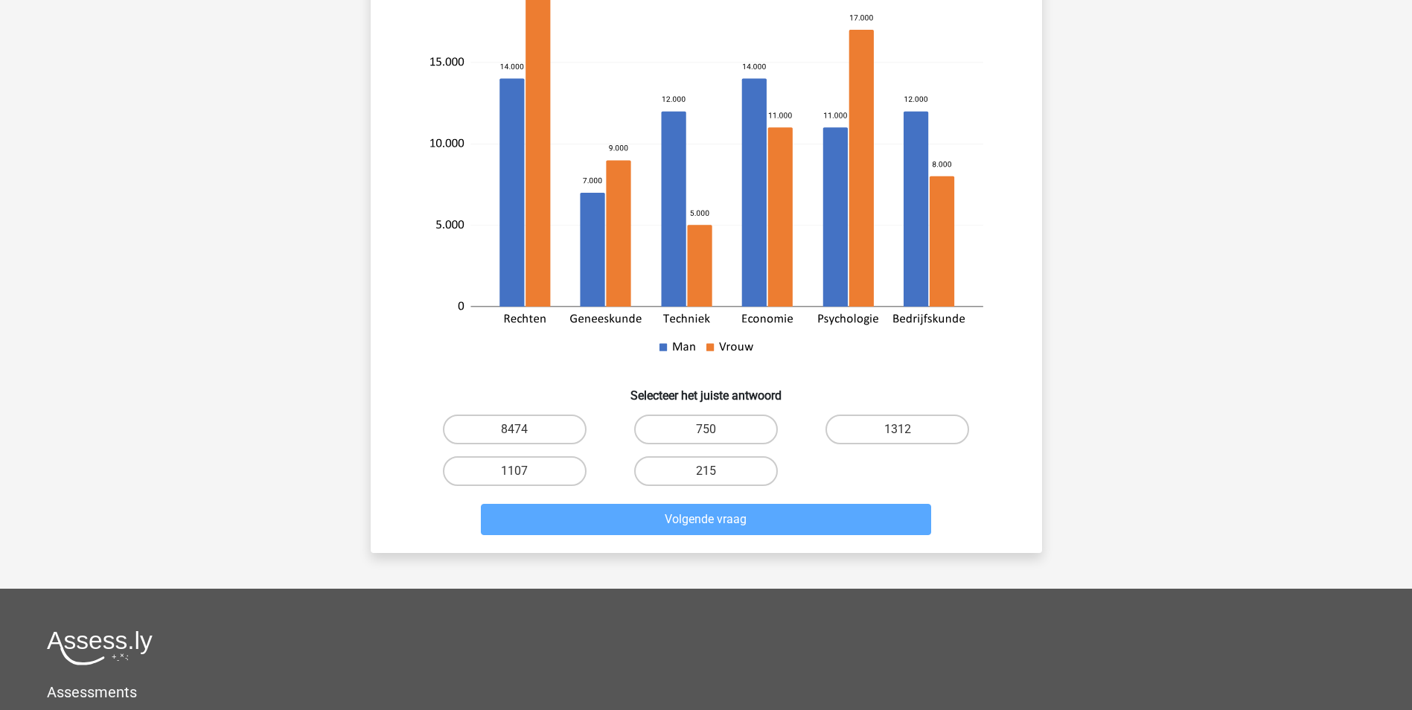
scroll to position [298, 0]
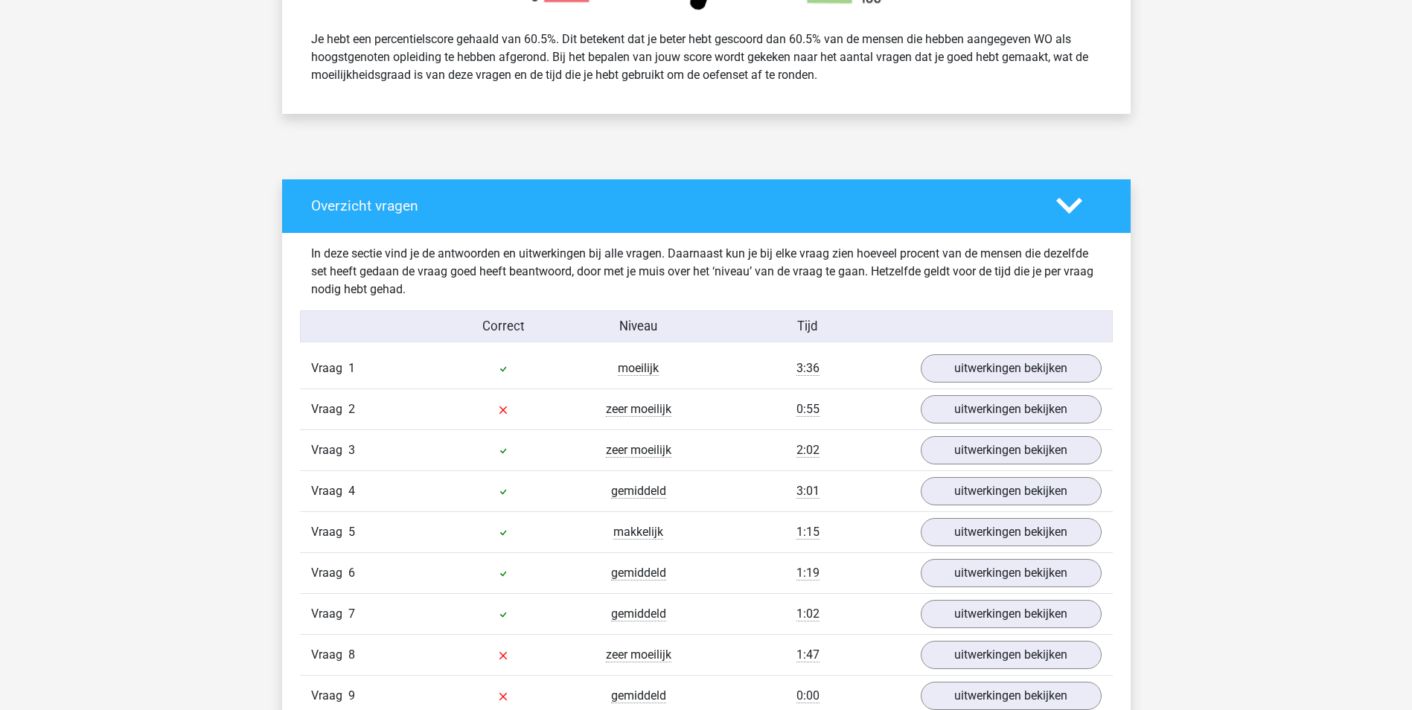
scroll to position [744, 0]
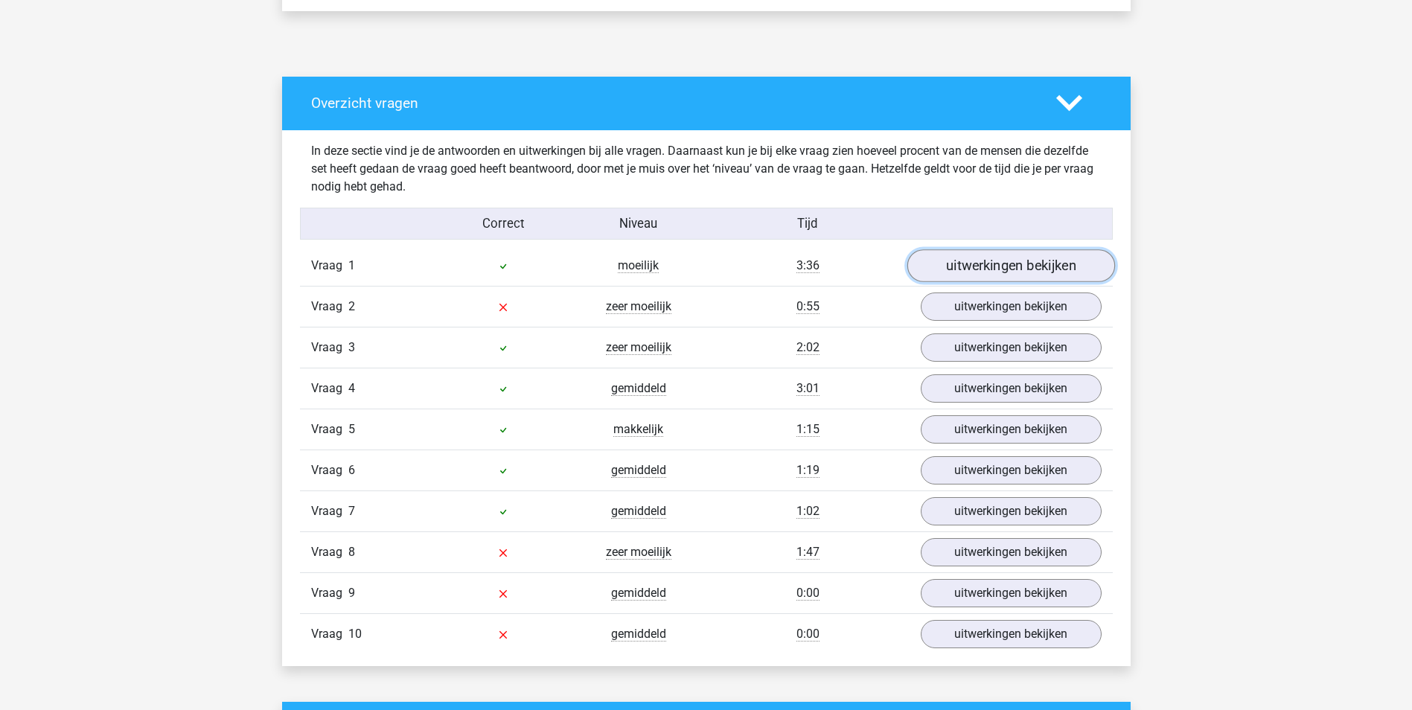
click at [1006, 273] on link "uitwerkingen bekijken" at bounding box center [1010, 265] width 208 height 33
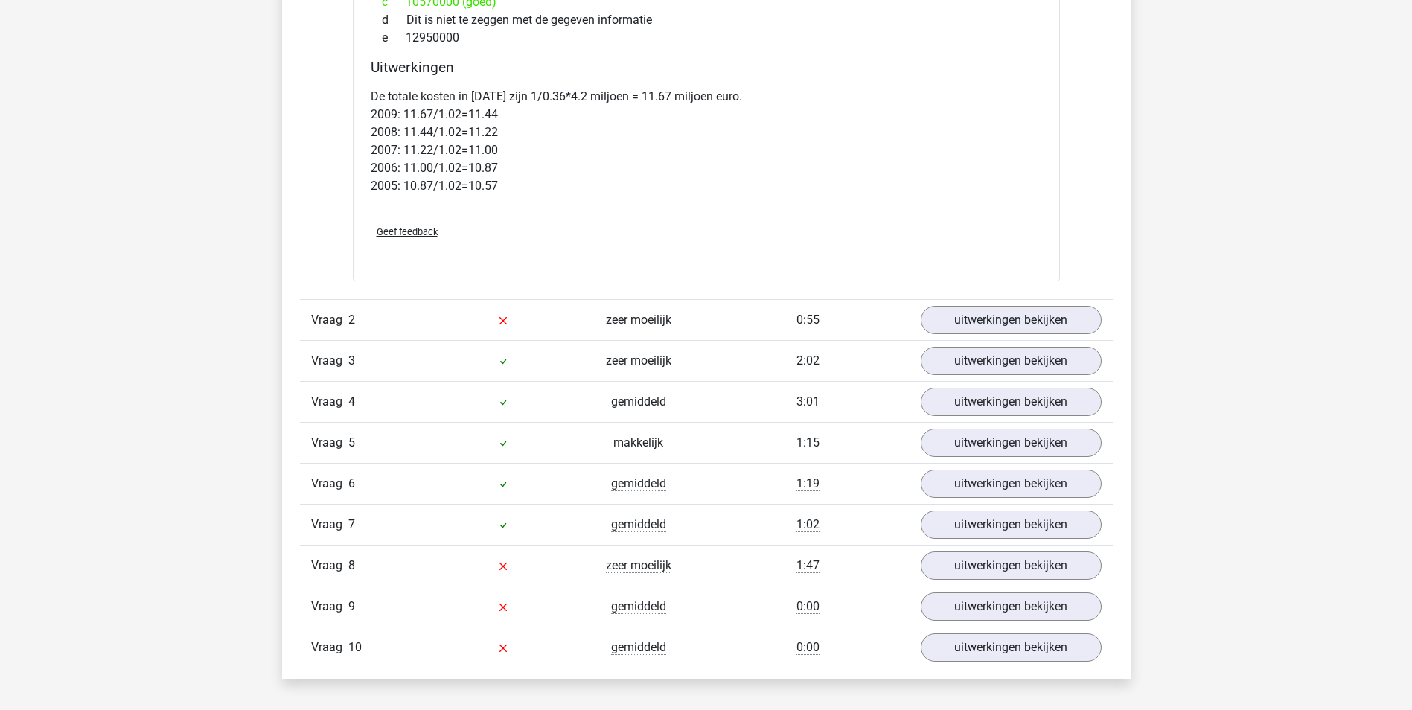
scroll to position [2009, 0]
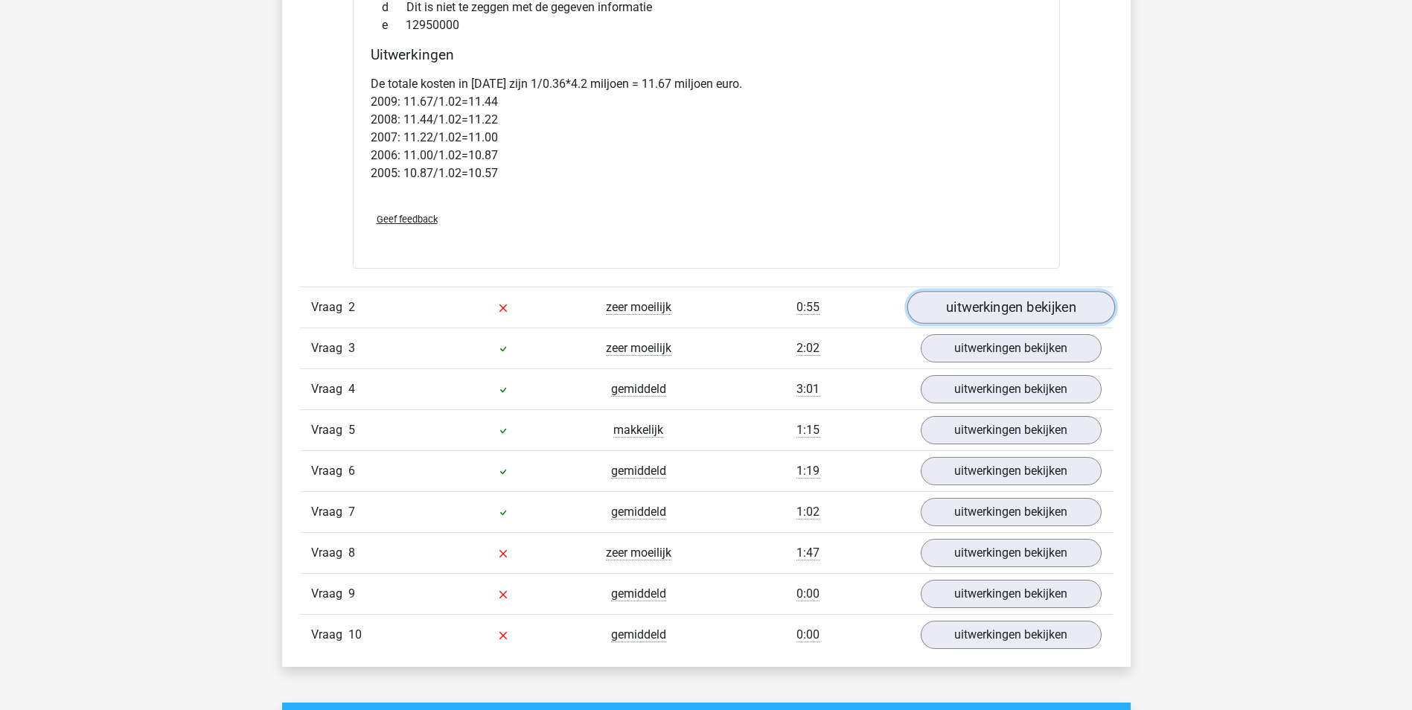
click at [1029, 307] on link "uitwerkingen bekijken" at bounding box center [1010, 307] width 208 height 33
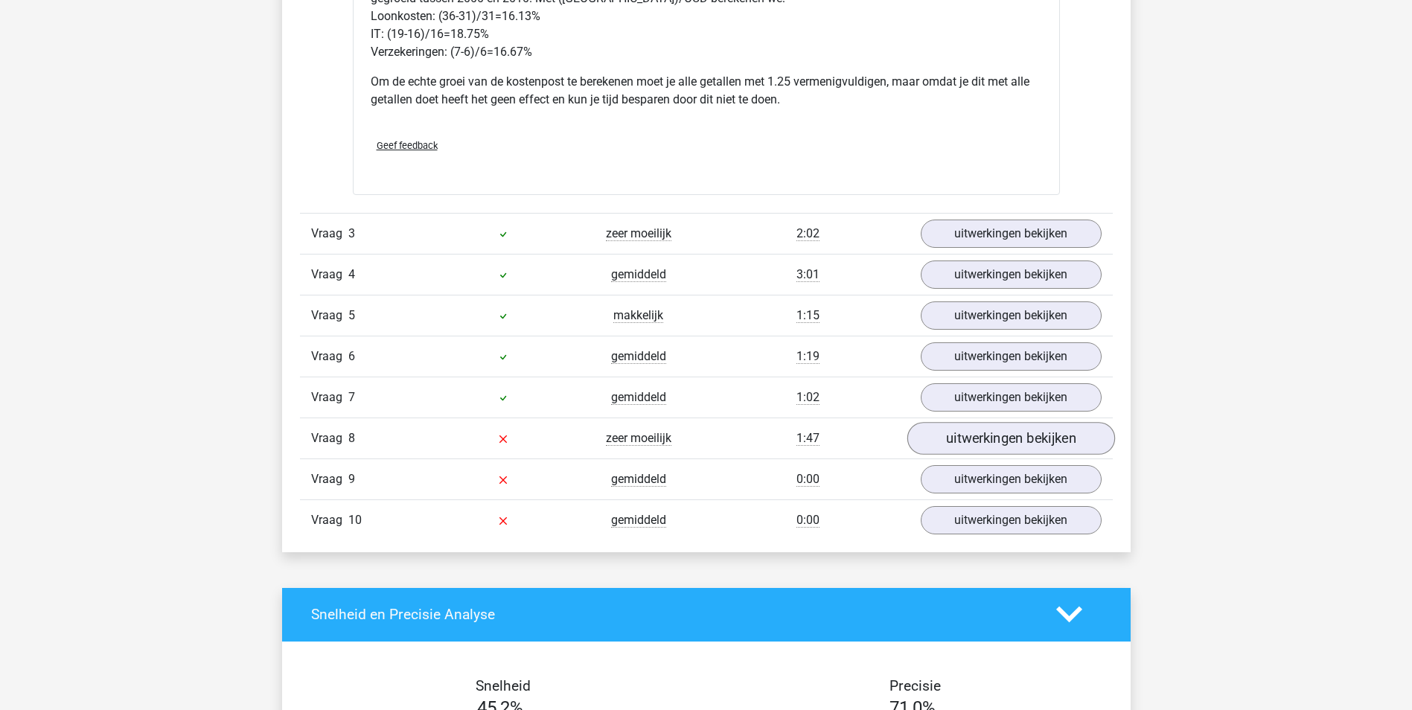
scroll to position [3423, 0]
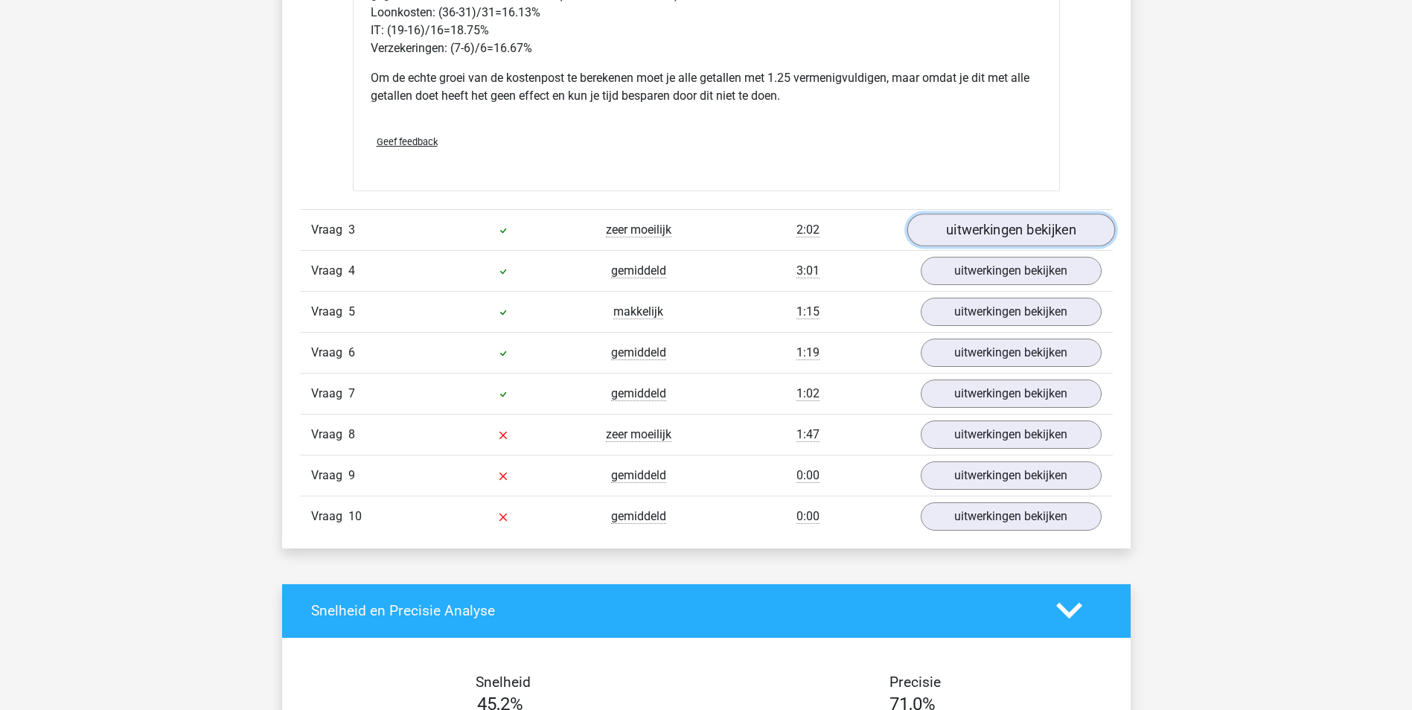
click at [966, 221] on link "uitwerkingen bekijken" at bounding box center [1010, 230] width 208 height 33
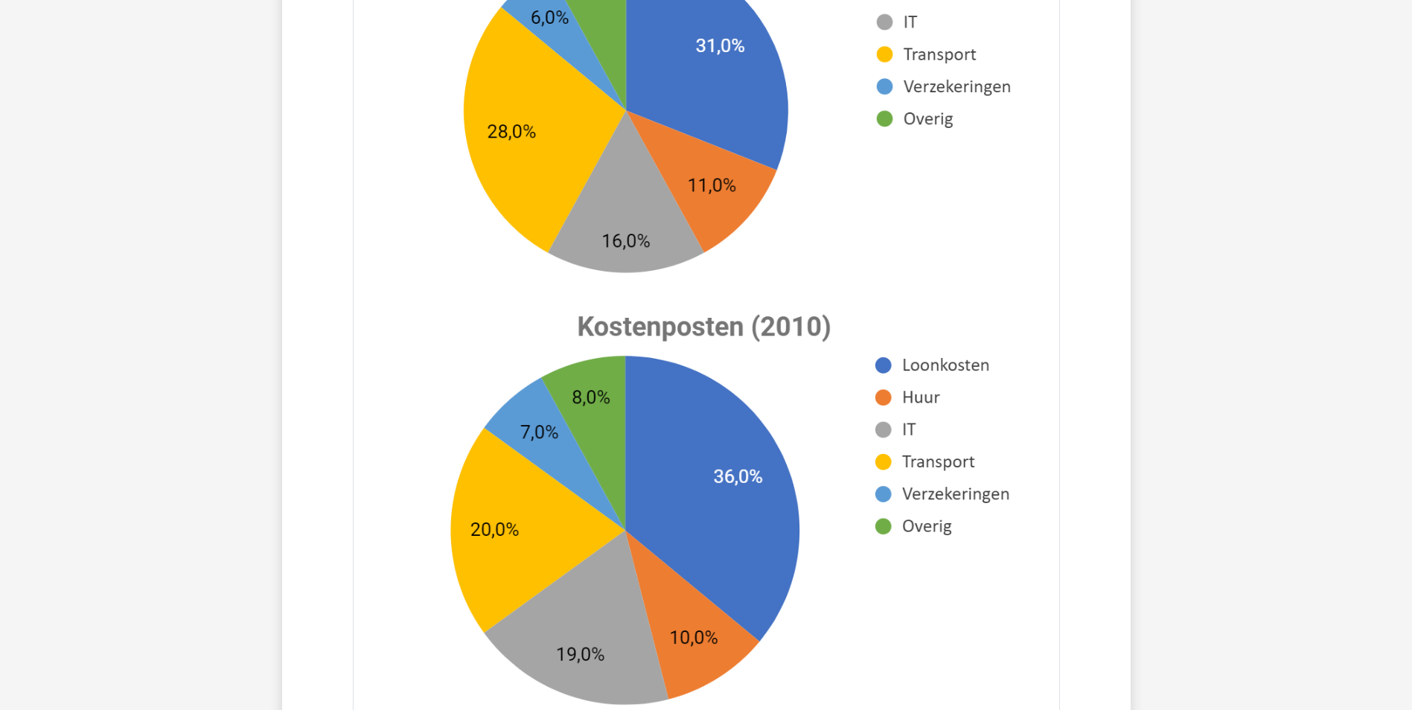
scroll to position [4391, 0]
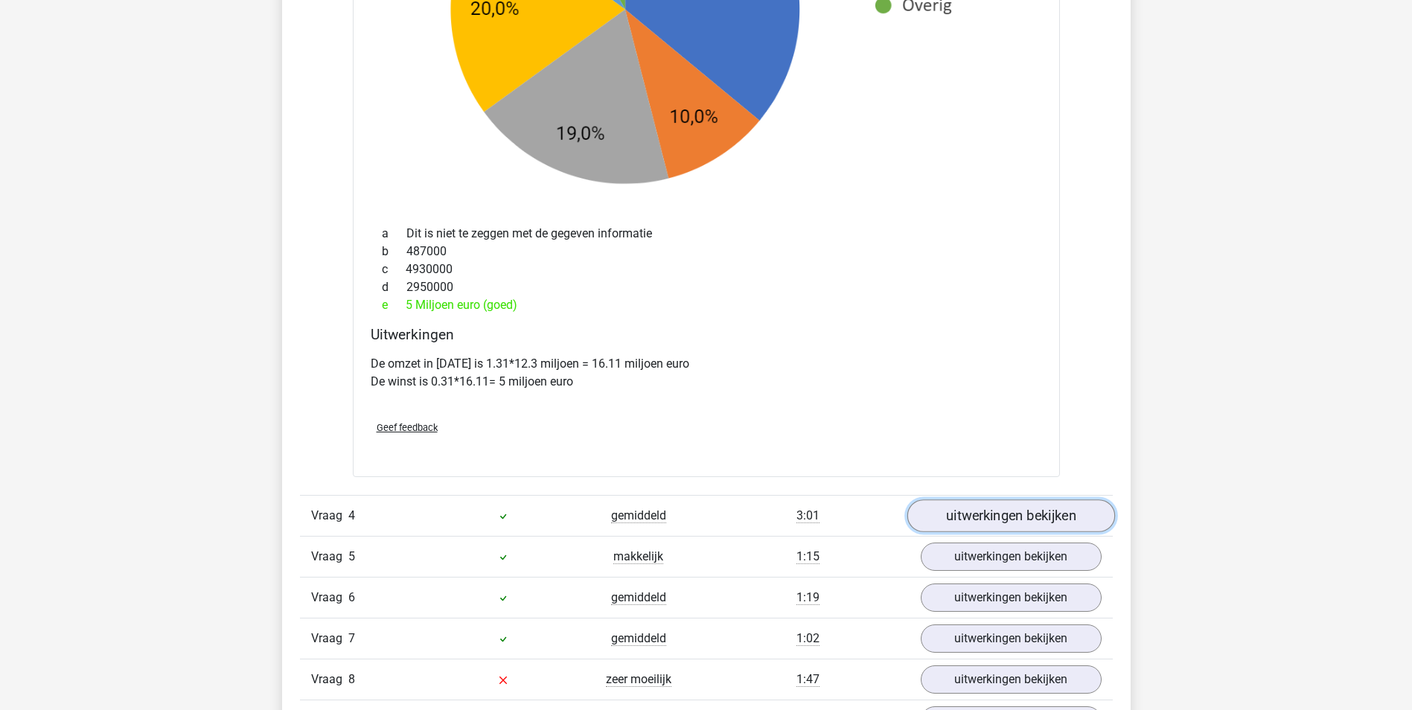
click at [971, 513] on link "uitwerkingen bekijken" at bounding box center [1010, 515] width 208 height 33
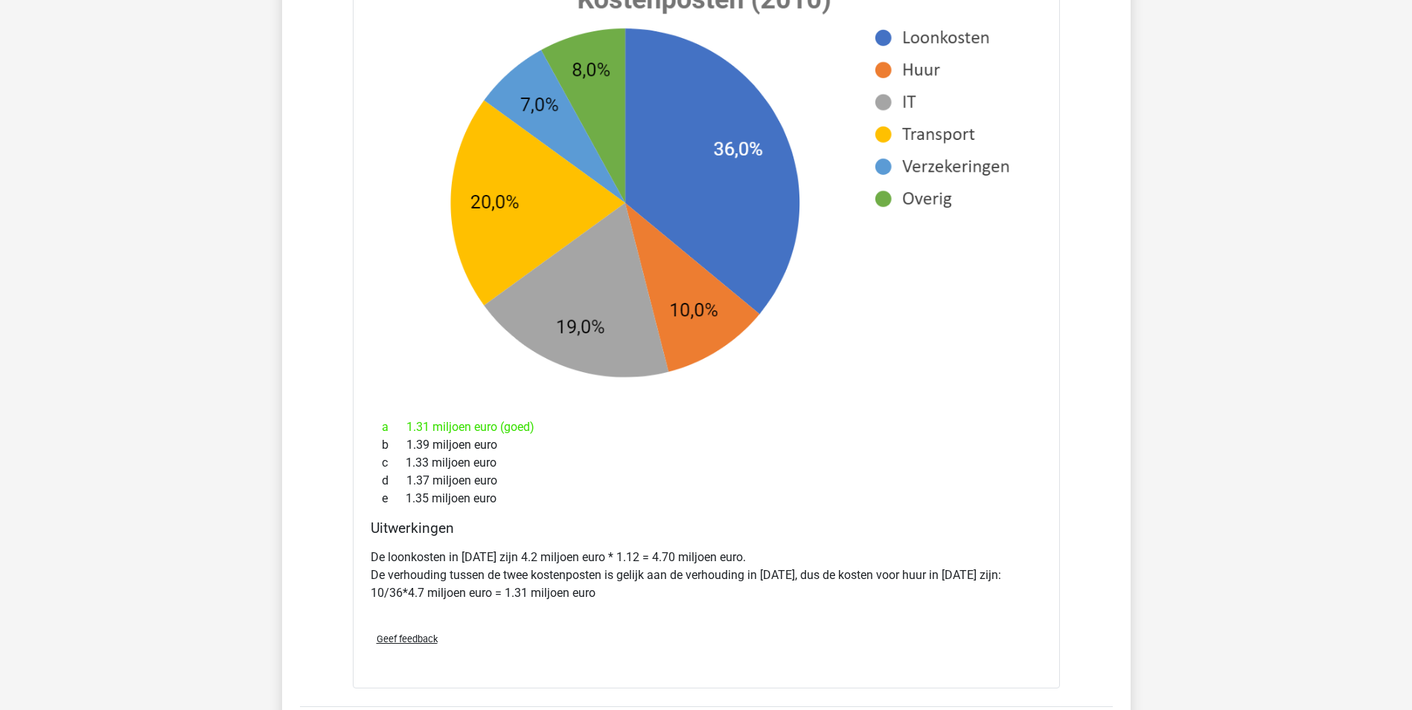
scroll to position [5879, 0]
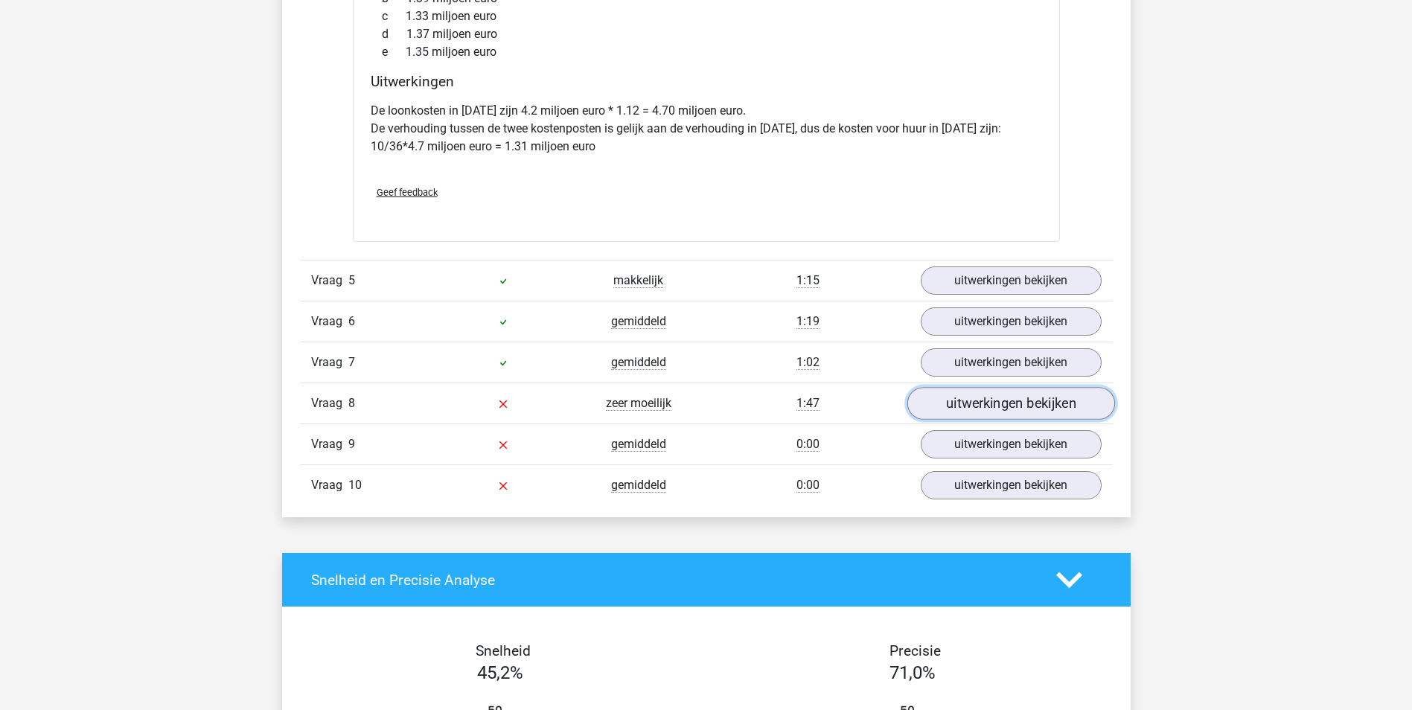
click at [1004, 394] on link "uitwerkingen bekijken" at bounding box center [1010, 403] width 208 height 33
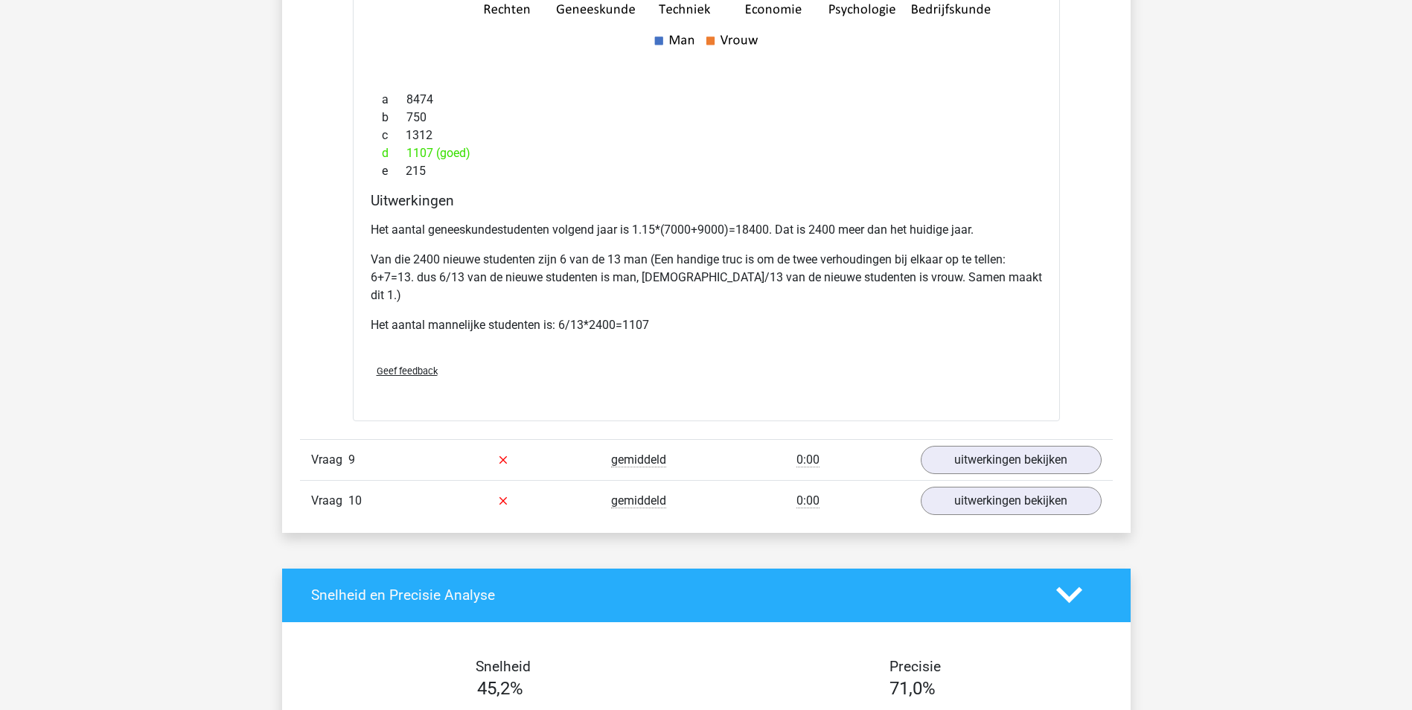
scroll to position [6921, 0]
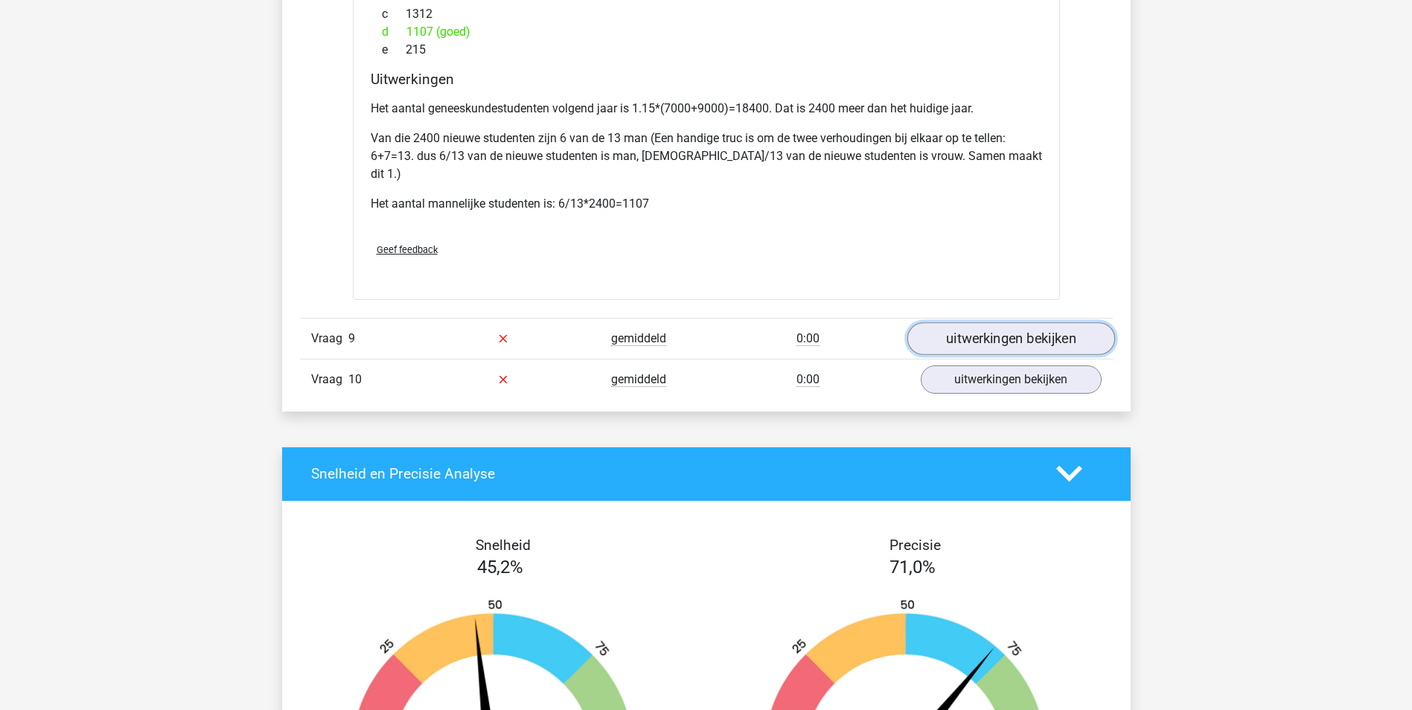
drag, startPoint x: 999, startPoint y: 325, endPoint x: 1112, endPoint y: 316, distance: 113.5
click at [999, 325] on link "uitwerkingen bekijken" at bounding box center [1010, 338] width 208 height 33
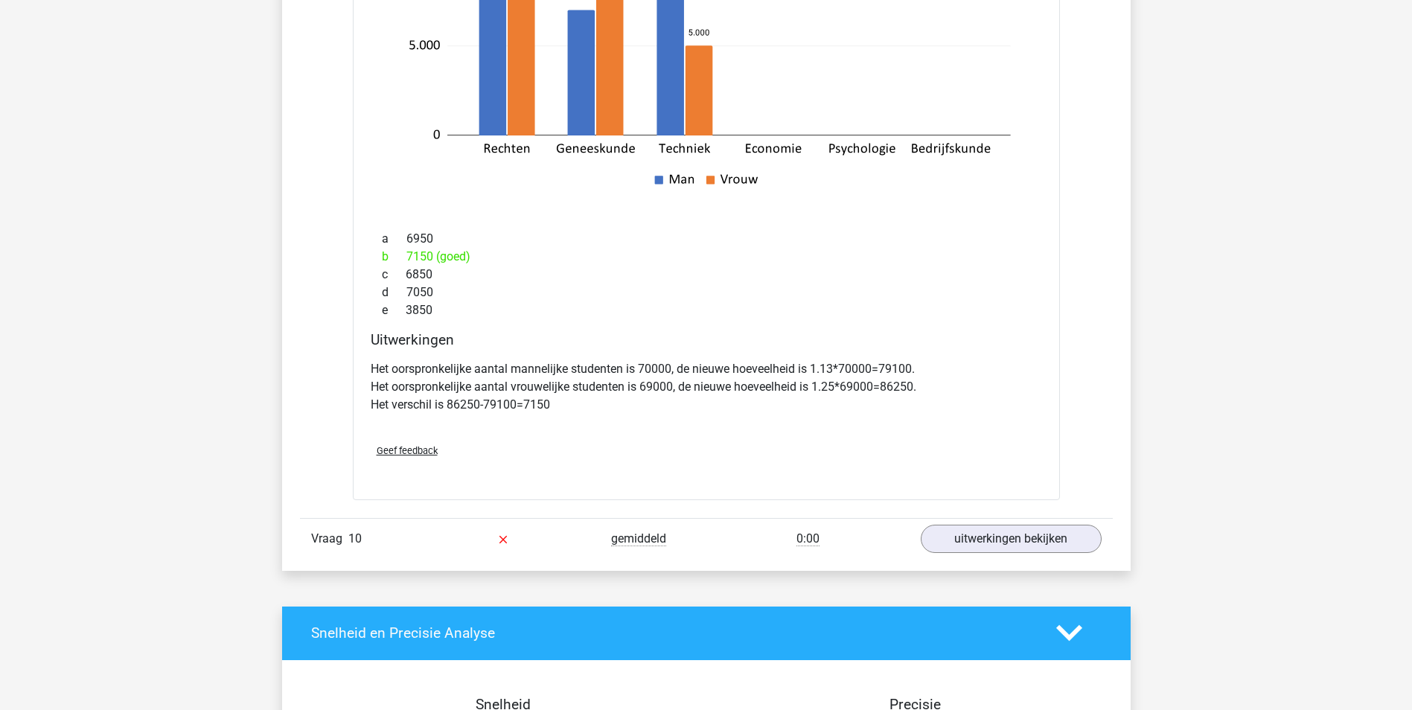
scroll to position [7740, 0]
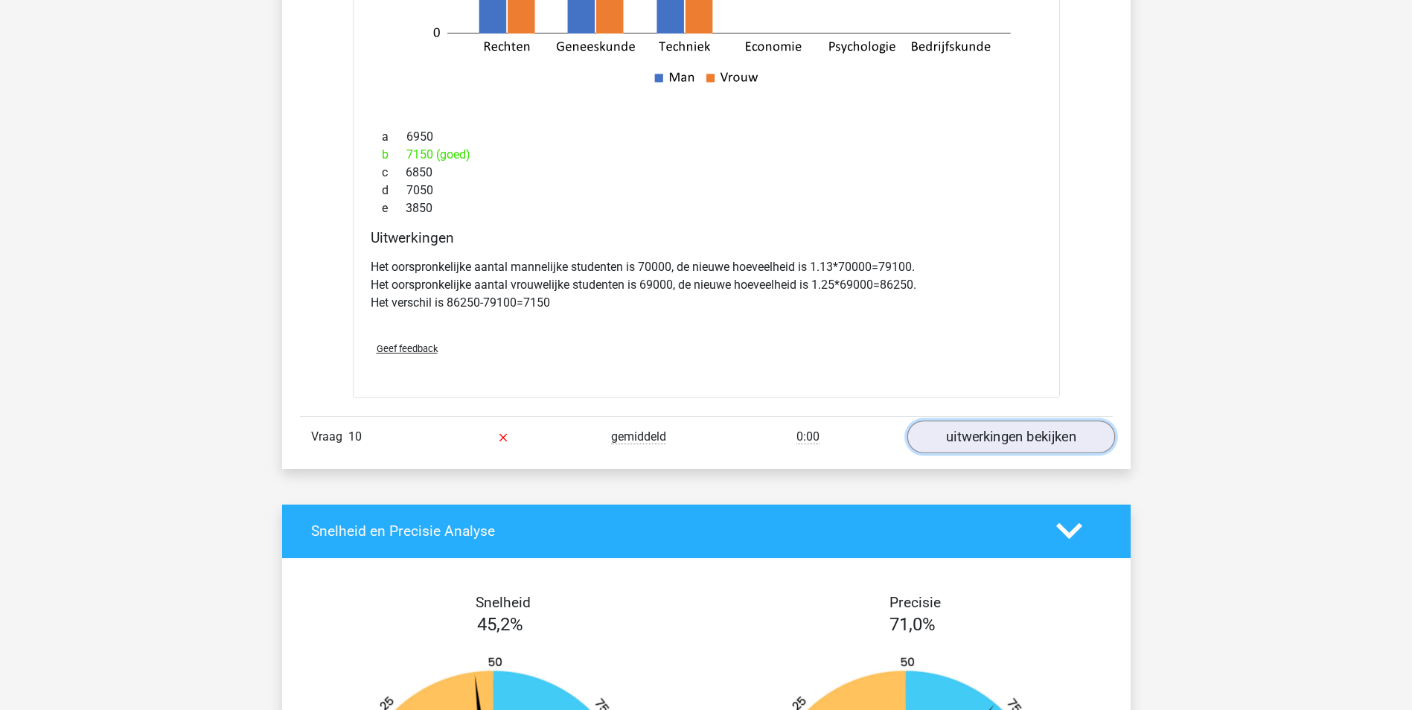
click at [1027, 425] on link "uitwerkingen bekijken" at bounding box center [1010, 436] width 208 height 33
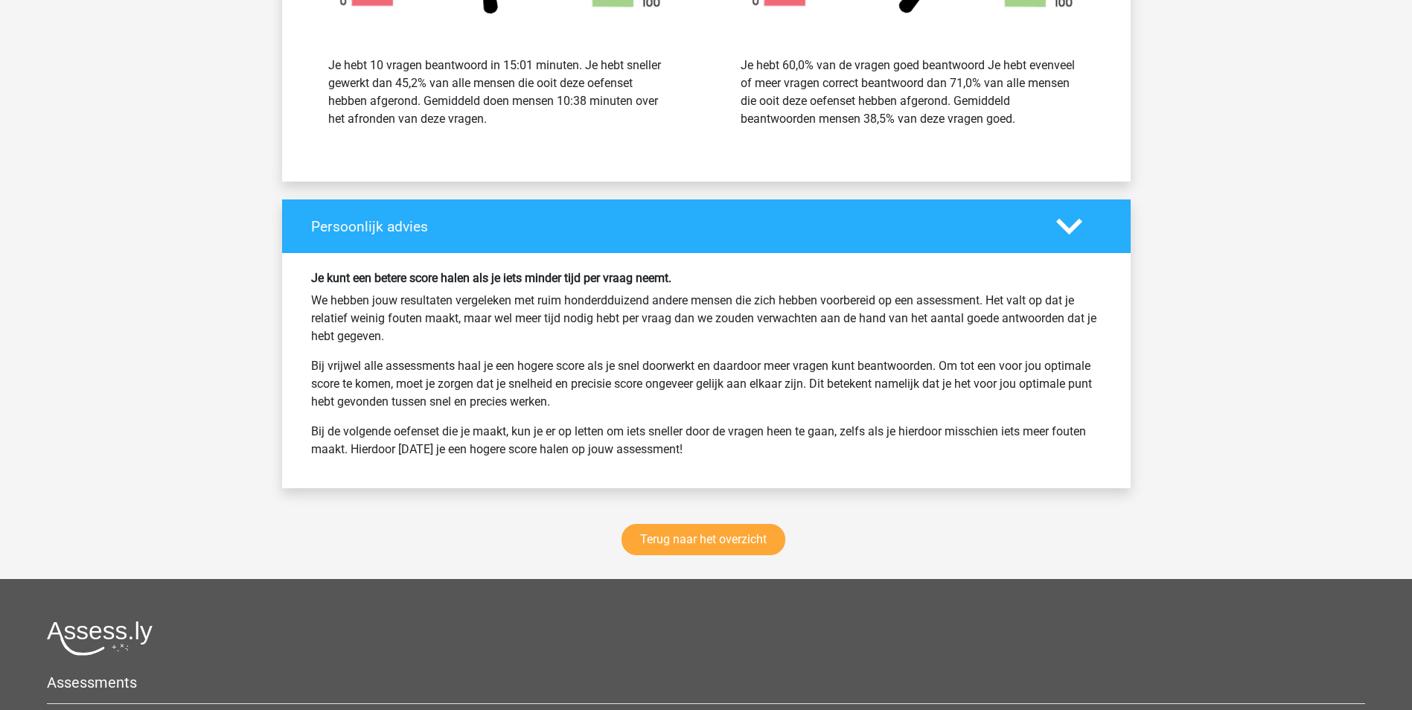
scroll to position [9665, 0]
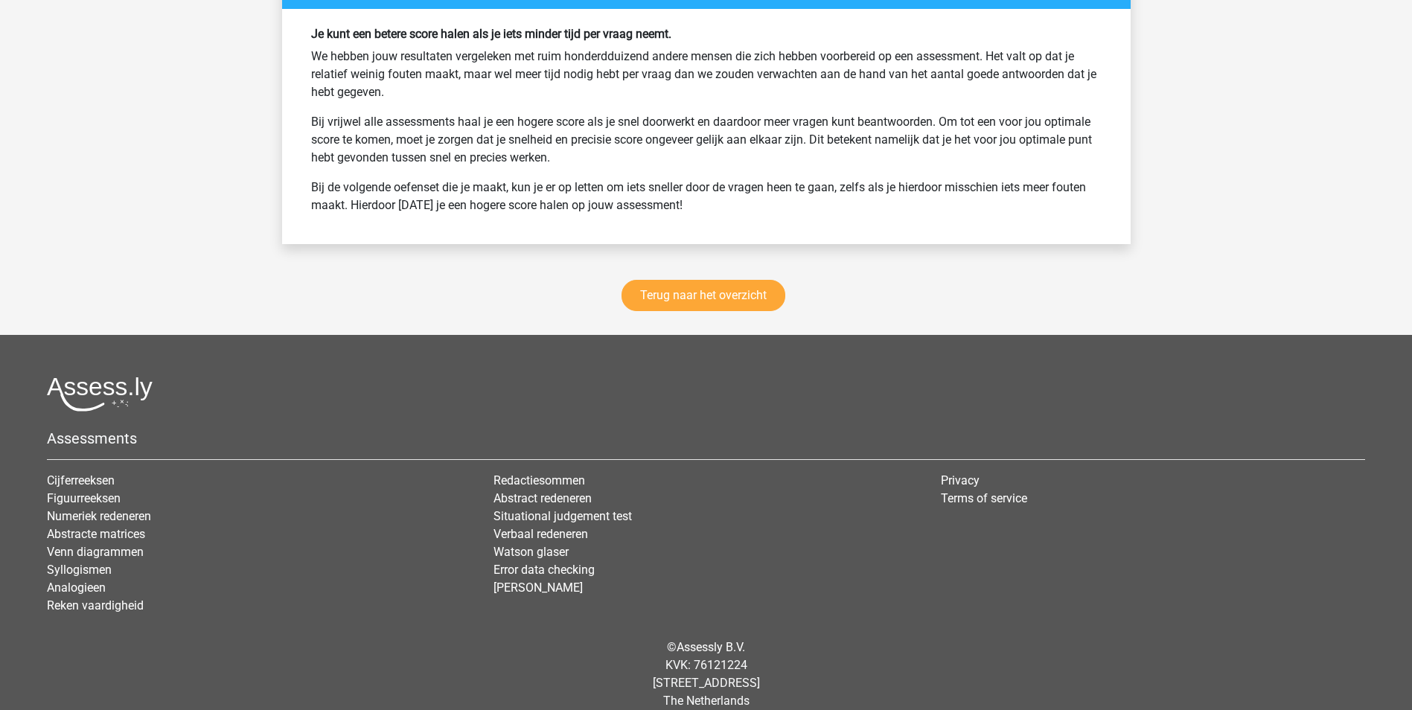
click at [696, 262] on div "Terug naar het overzicht" at bounding box center [706, 298] width 848 height 73
click at [700, 280] on link "Terug naar het overzicht" at bounding box center [703, 295] width 164 height 31
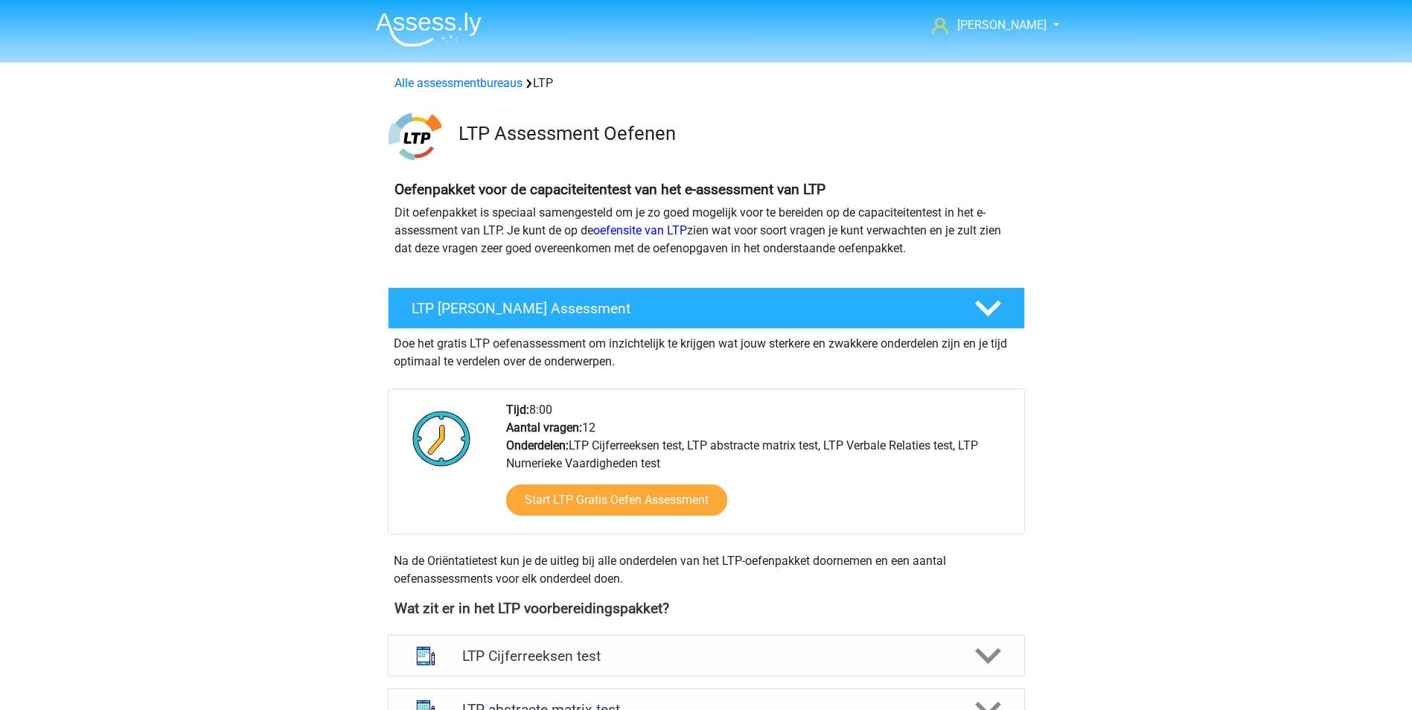
click at [426, 28] on img at bounding box center [429, 29] width 106 height 35
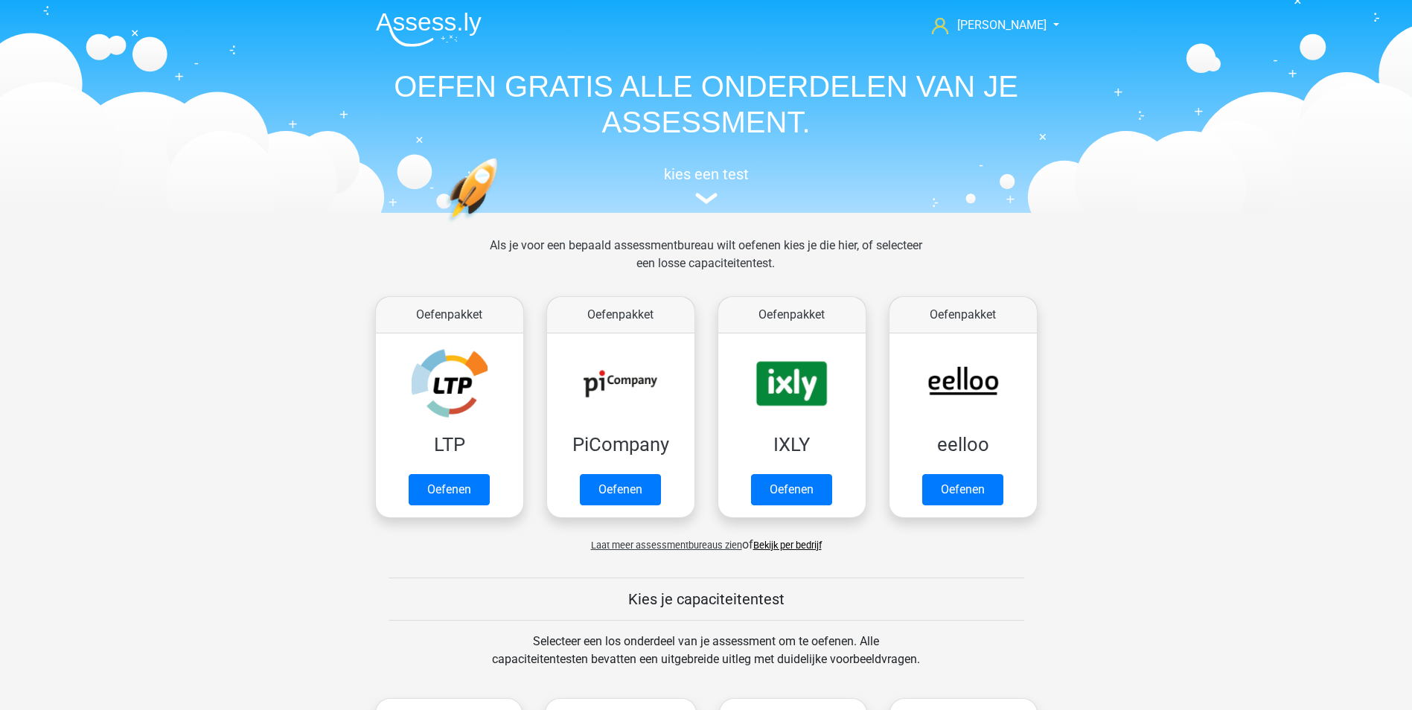
click at [810, 542] on link "Bekijk per bedrijf" at bounding box center [787, 545] width 68 height 11
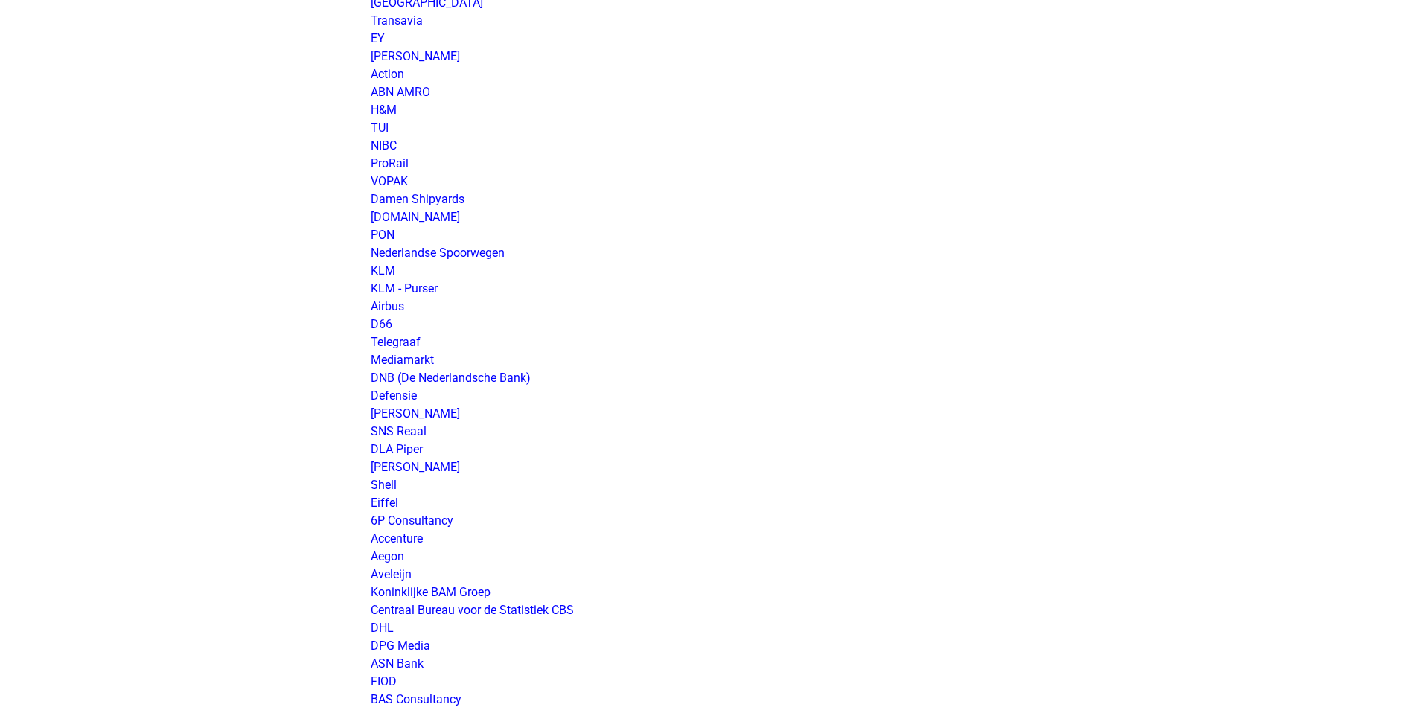
scroll to position [1861, 0]
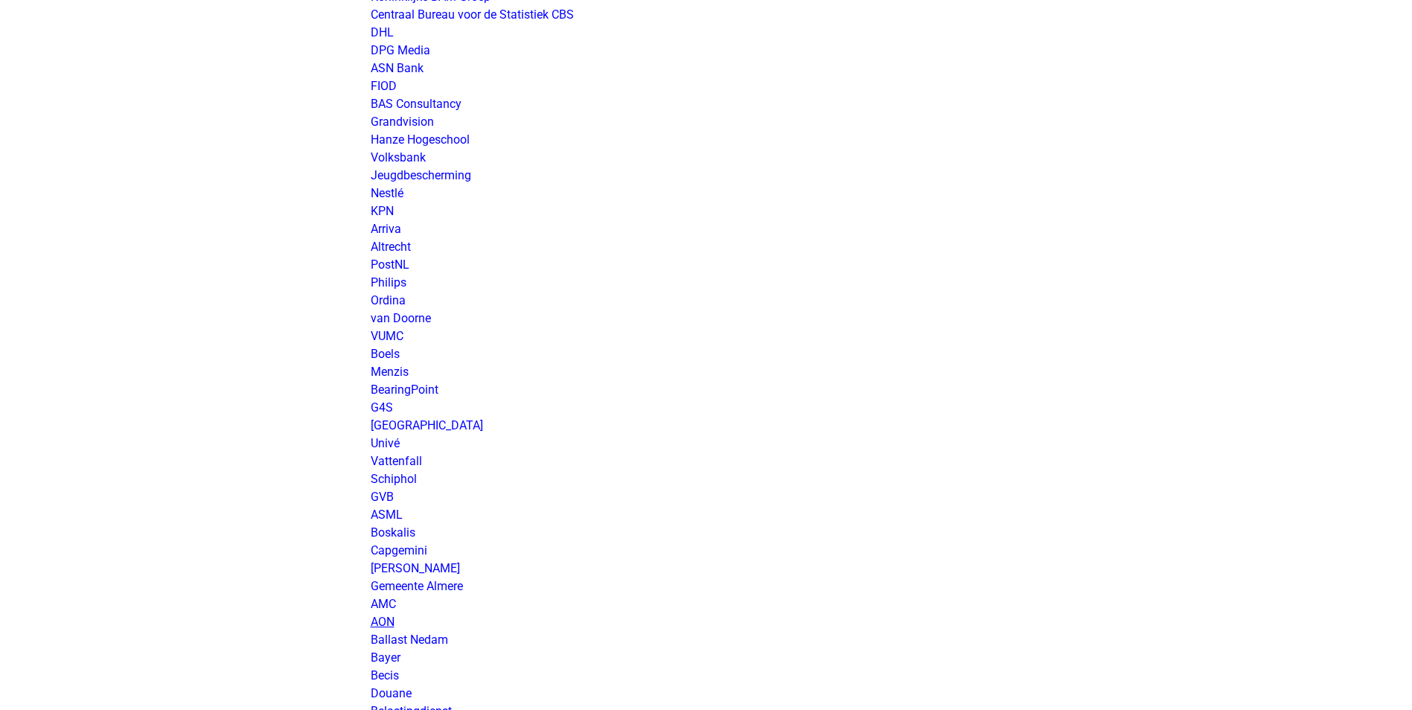
click at [379, 618] on link "AON" at bounding box center [383, 622] width 24 height 14
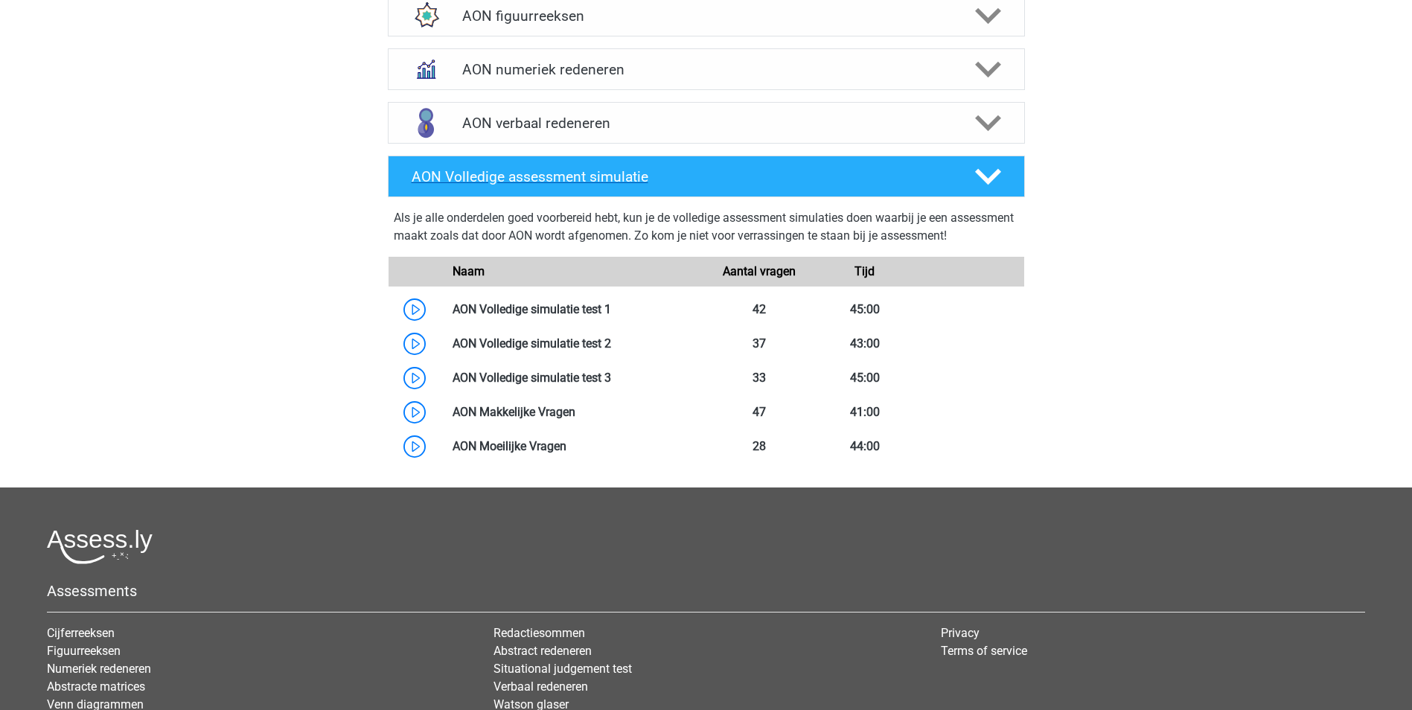
scroll to position [543, 0]
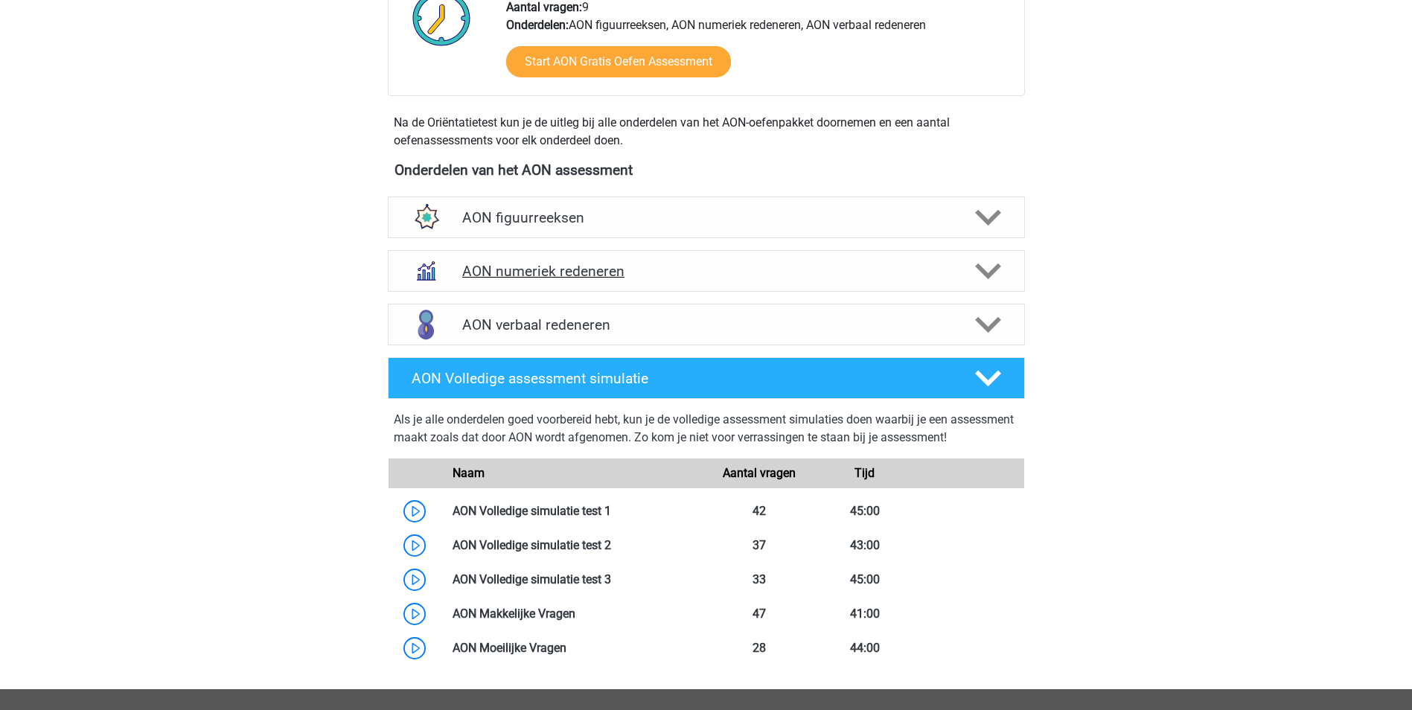
click at [547, 270] on h4 "AON numeriek redeneren" at bounding box center [705, 271] width 487 height 17
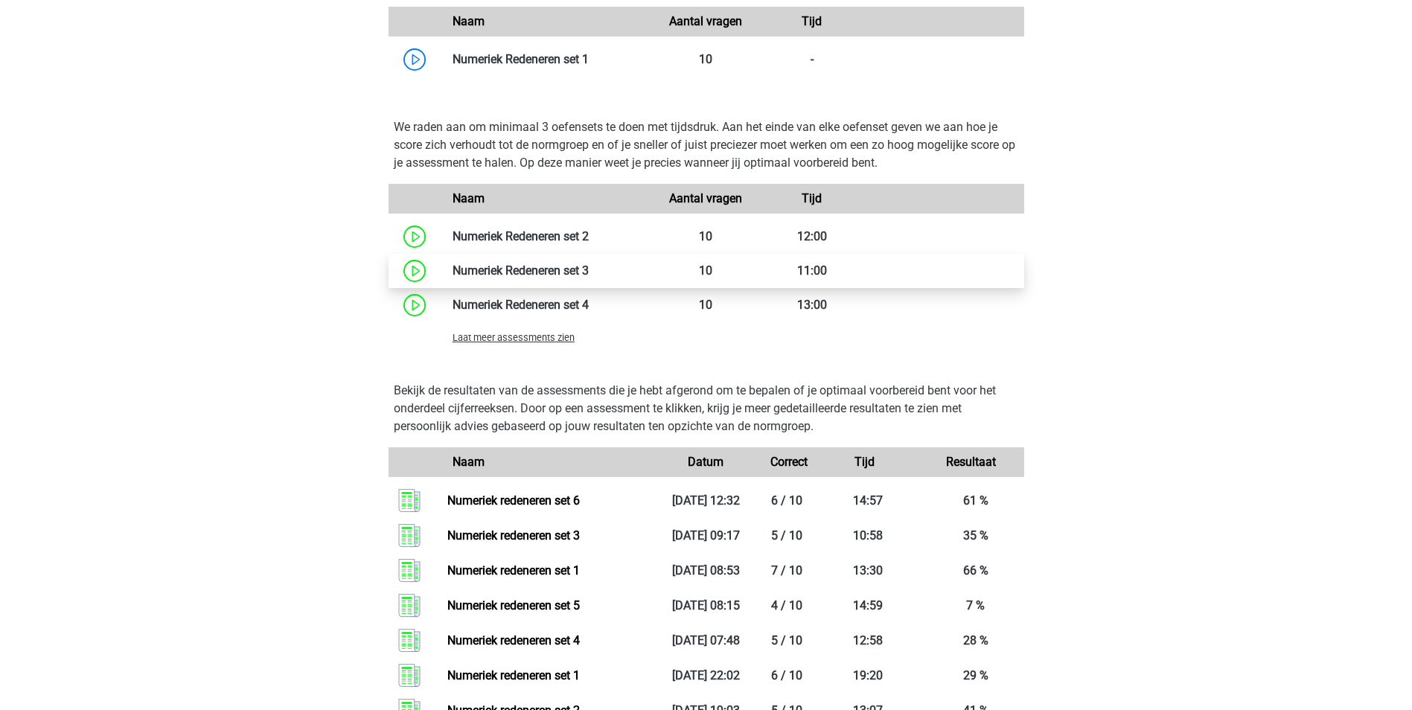
scroll to position [990, 0]
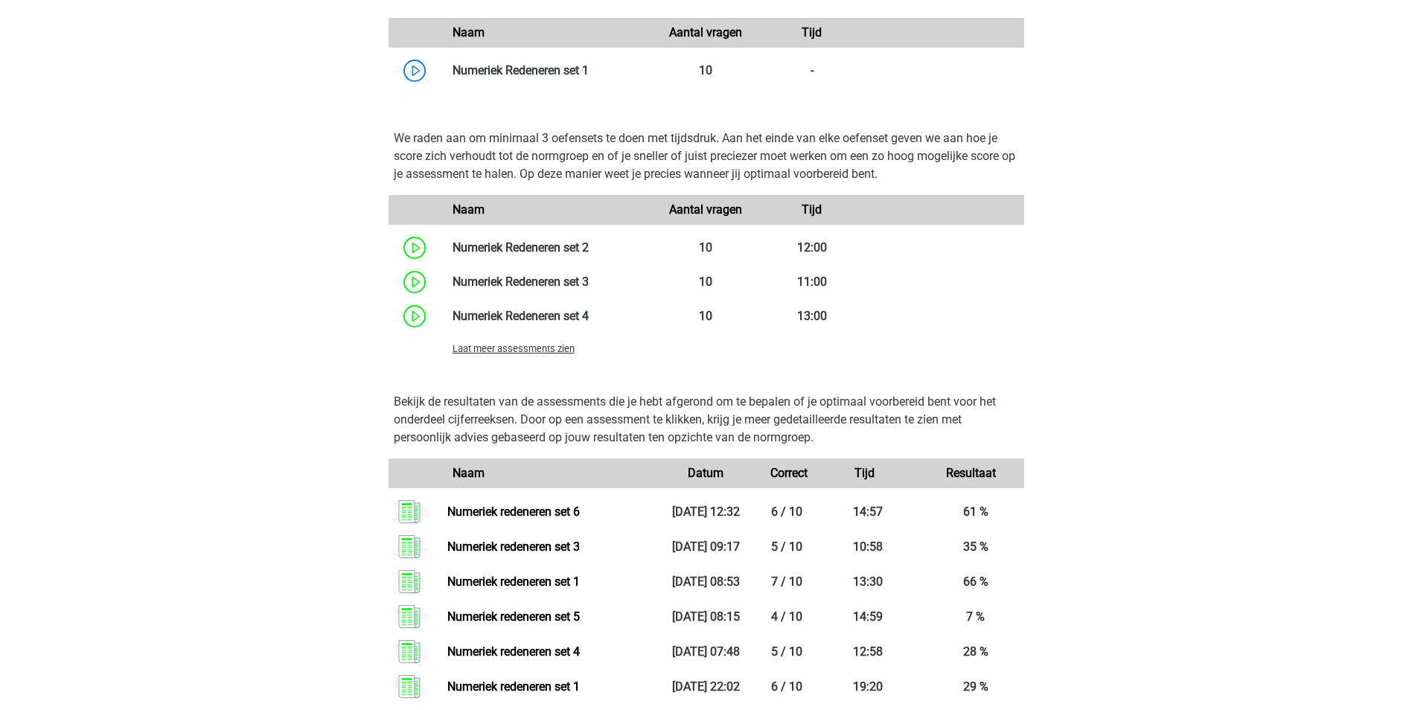
click at [551, 350] on span "Laat meer assessments zien" at bounding box center [513, 348] width 122 height 11
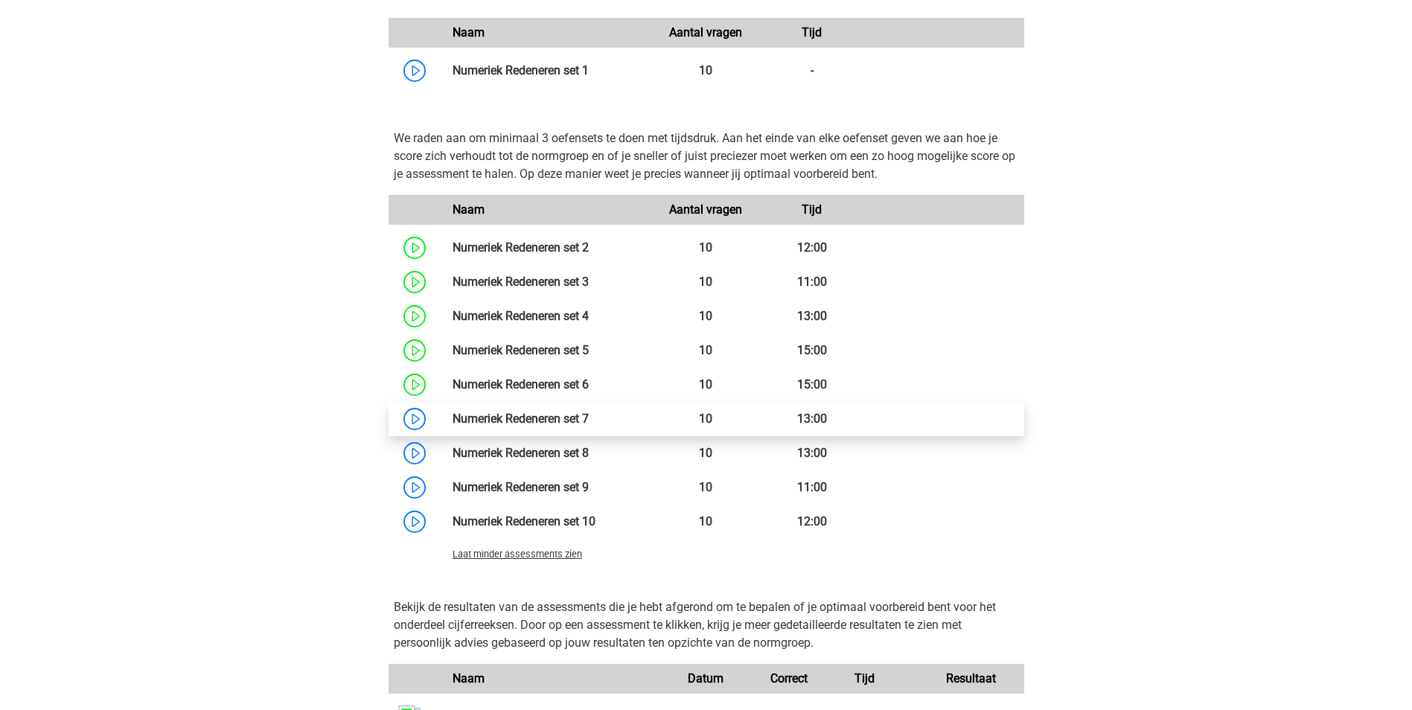
click at [589, 422] on link at bounding box center [589, 419] width 0 height 14
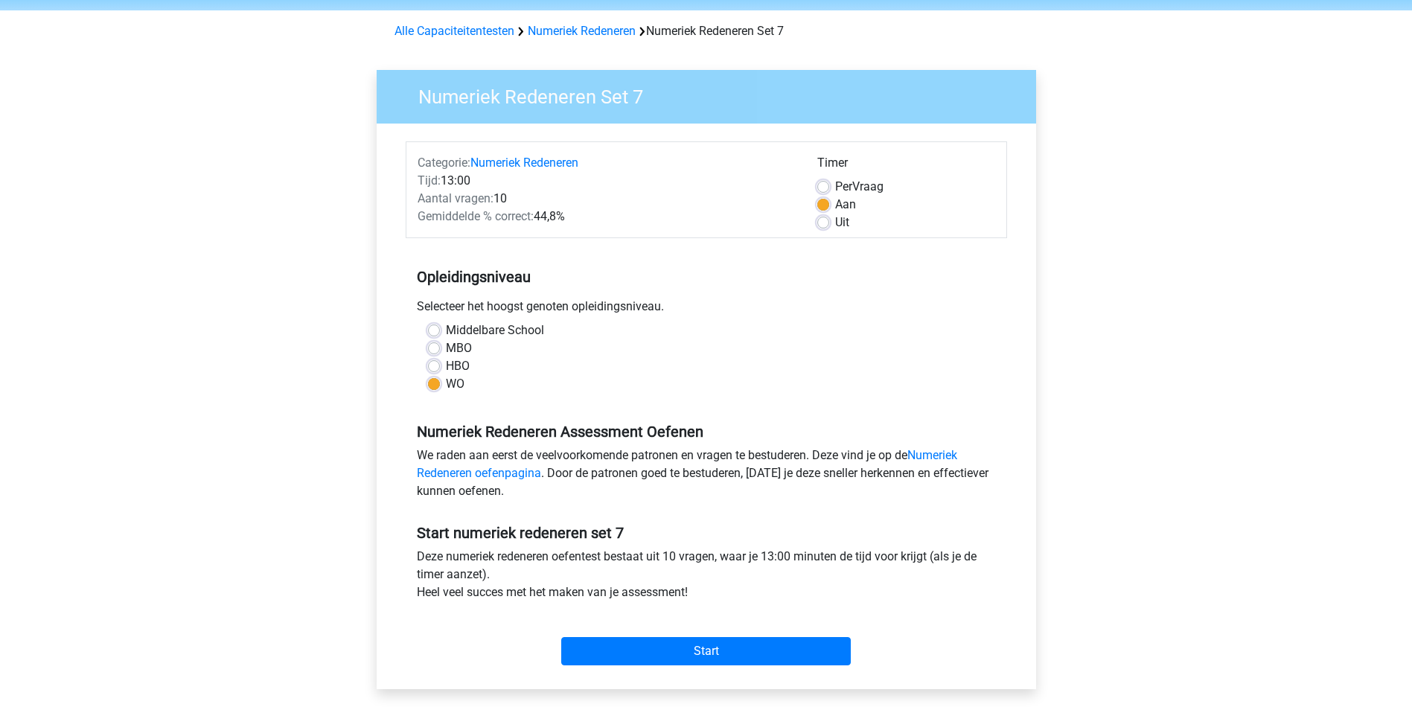
scroll to position [74, 0]
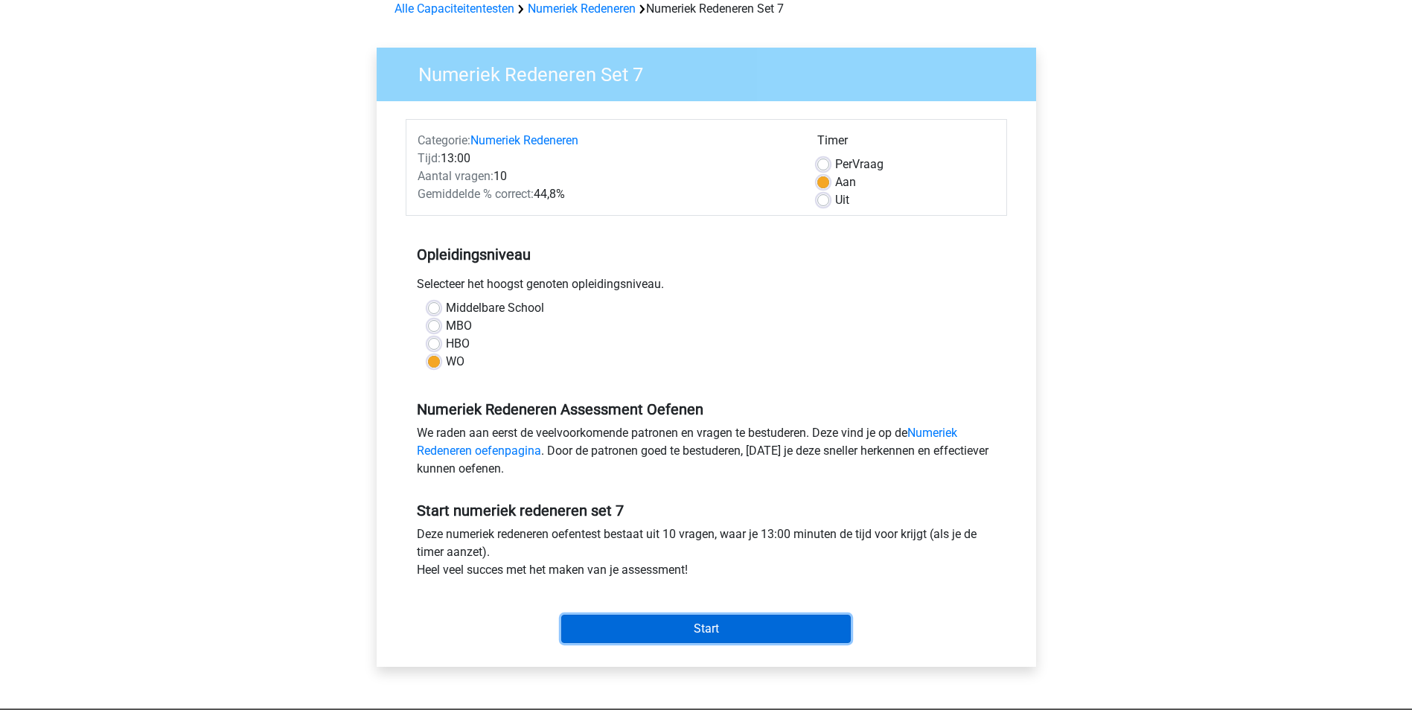
click at [733, 625] on input "Start" at bounding box center [706, 629] width 290 height 28
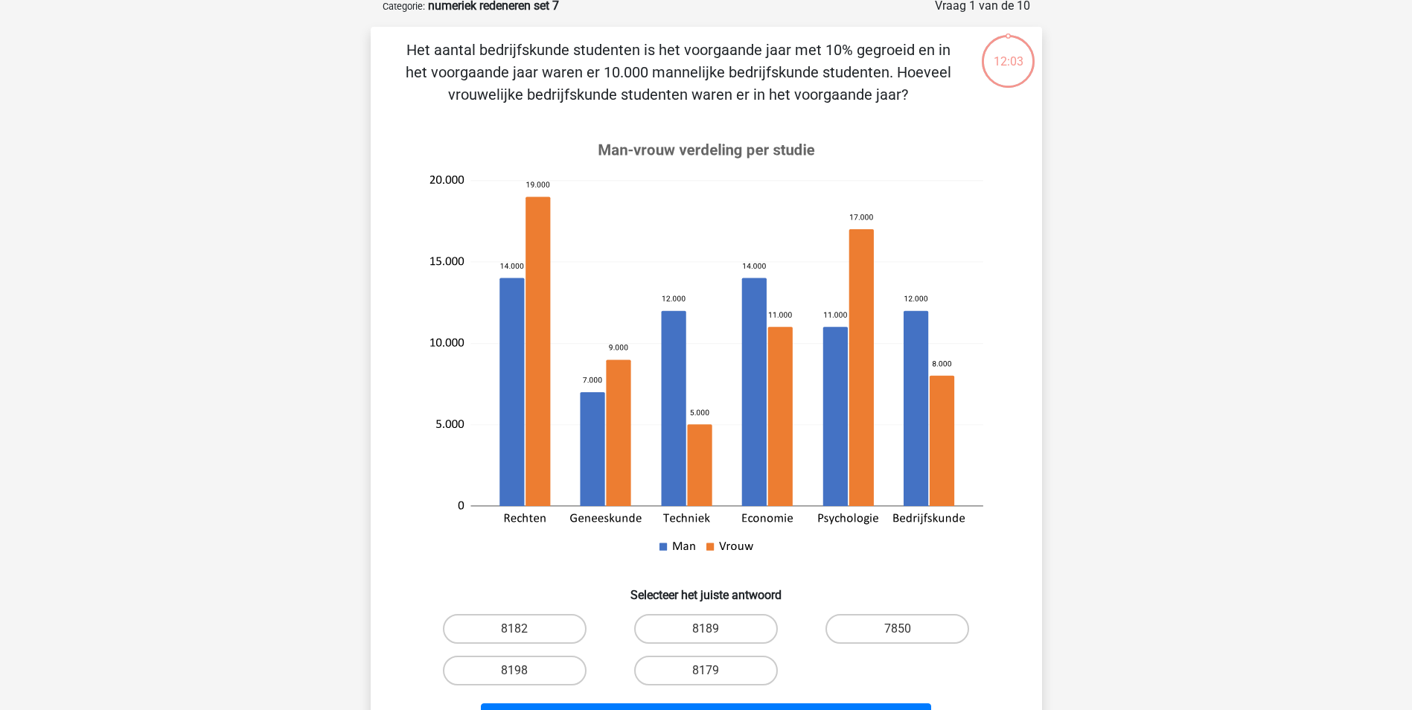
scroll to position [149, 0]
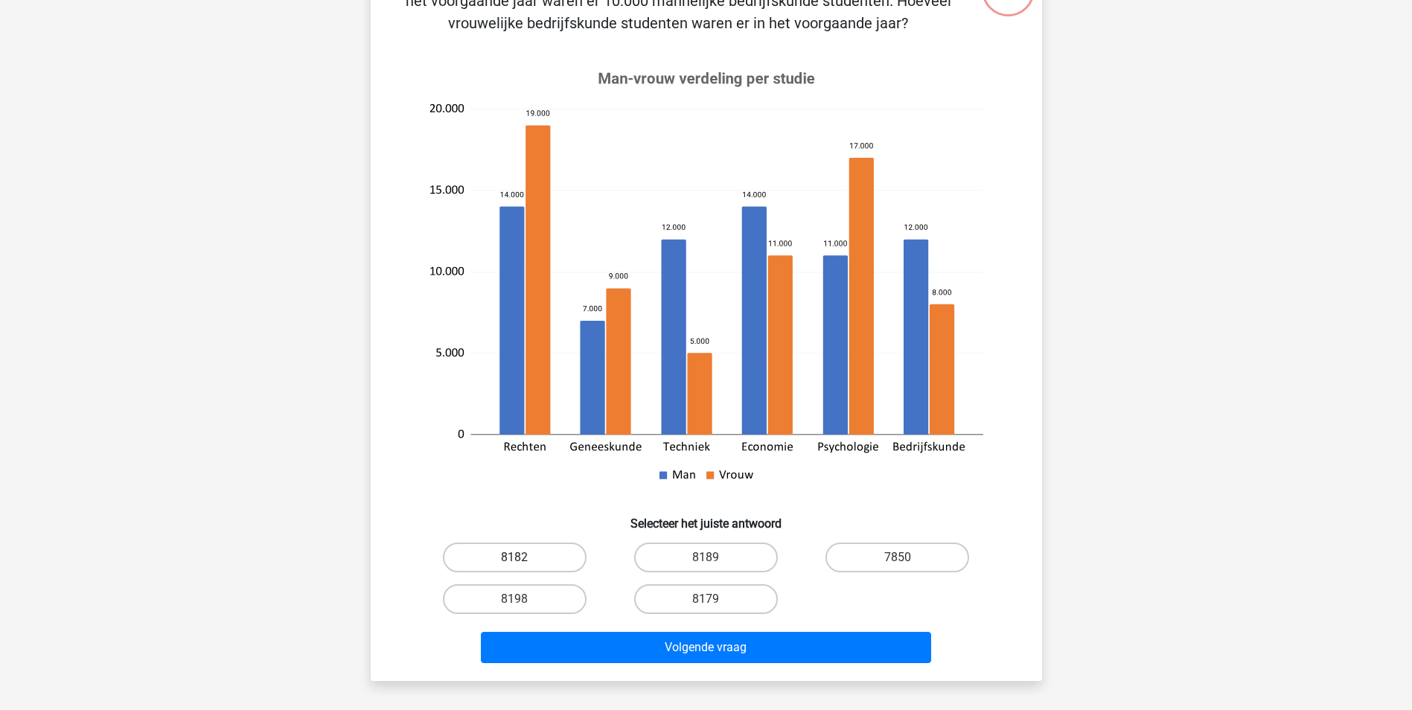
click at [525, 559] on label "8182" at bounding box center [515, 558] width 144 height 30
click at [524, 559] on input "8182" at bounding box center [519, 562] width 10 height 10
radio input "true"
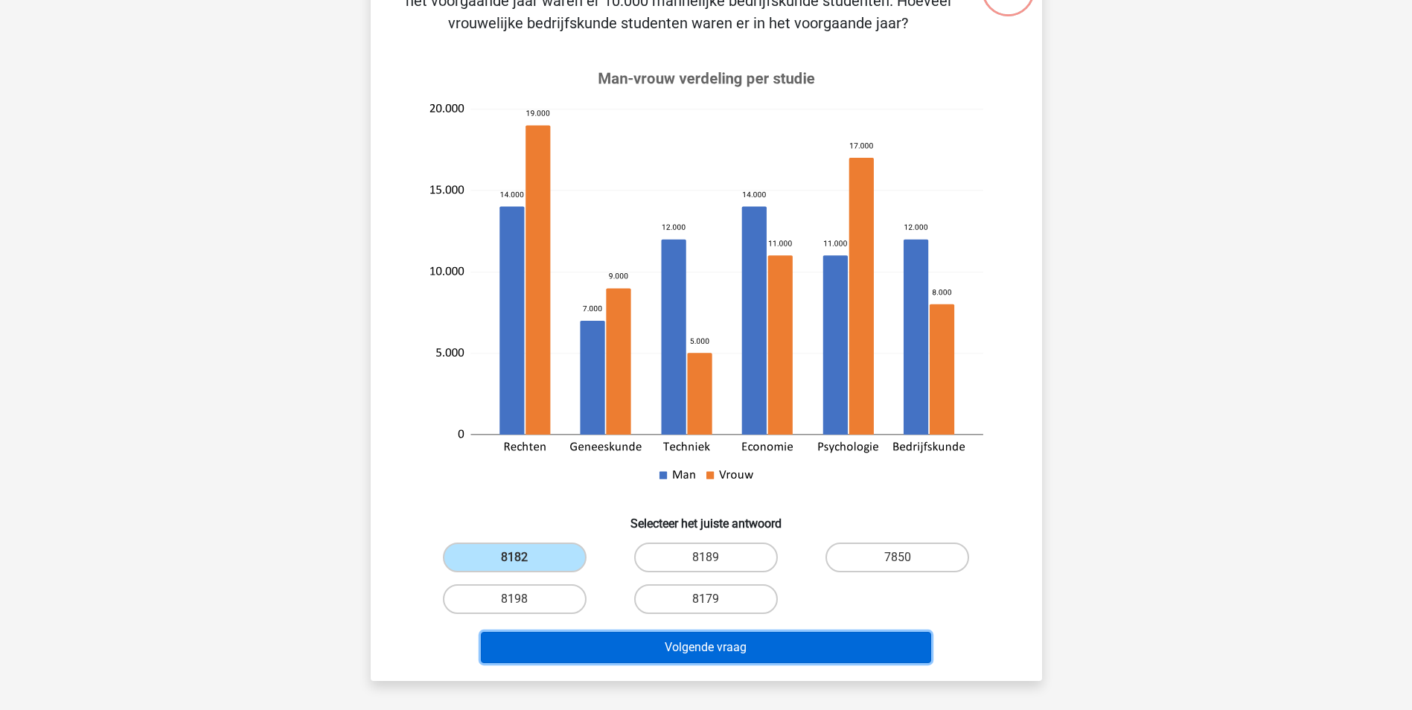
click at [676, 650] on button "Volgende vraag" at bounding box center [706, 647] width 450 height 31
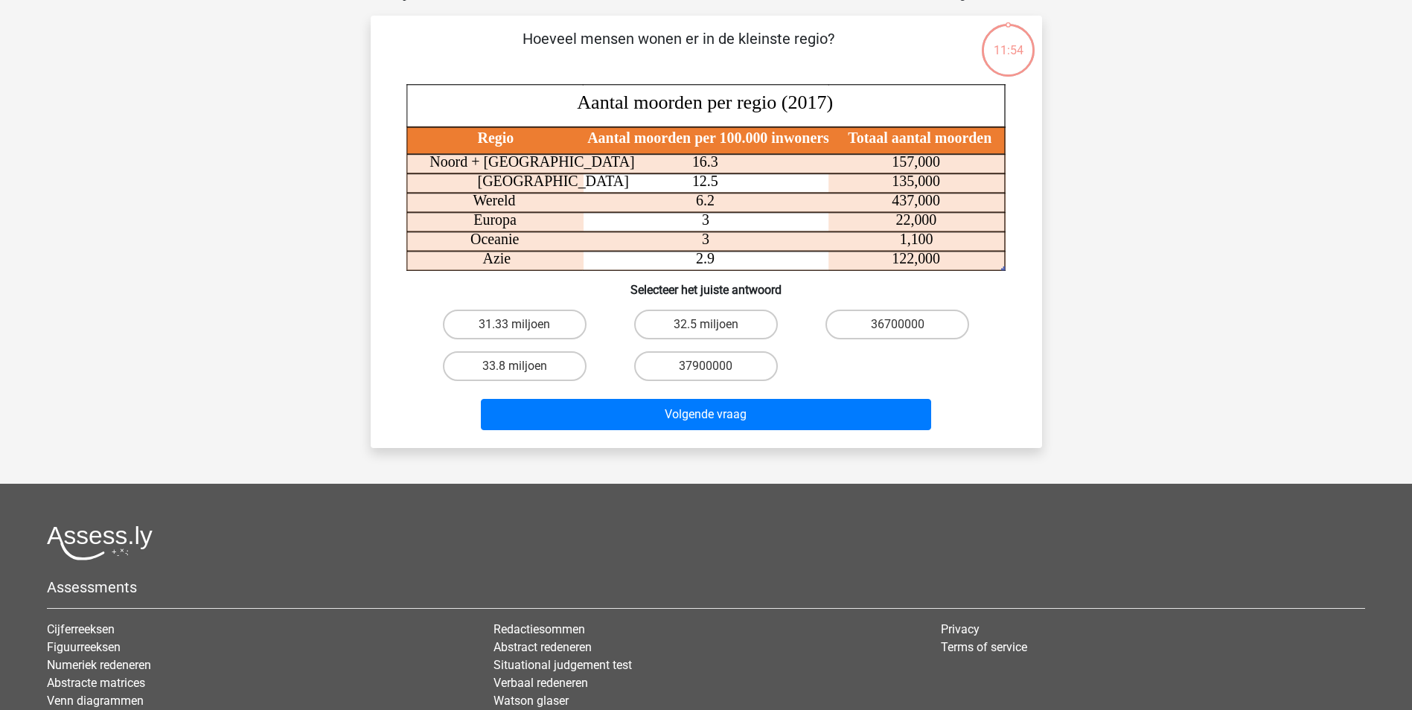
scroll to position [74, 0]
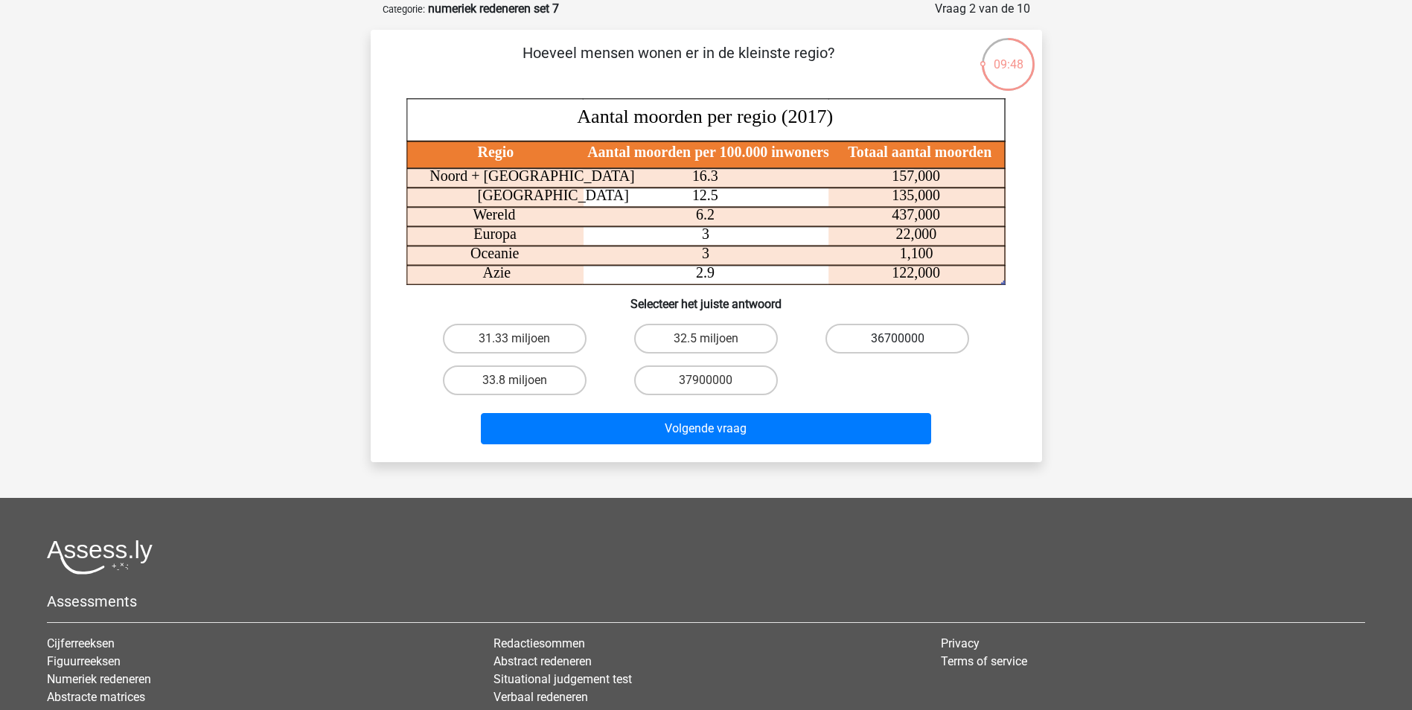
click at [927, 336] on label "36700000" at bounding box center [897, 339] width 144 height 30
click at [907, 339] on input "36700000" at bounding box center [903, 344] width 10 height 10
radio input "true"
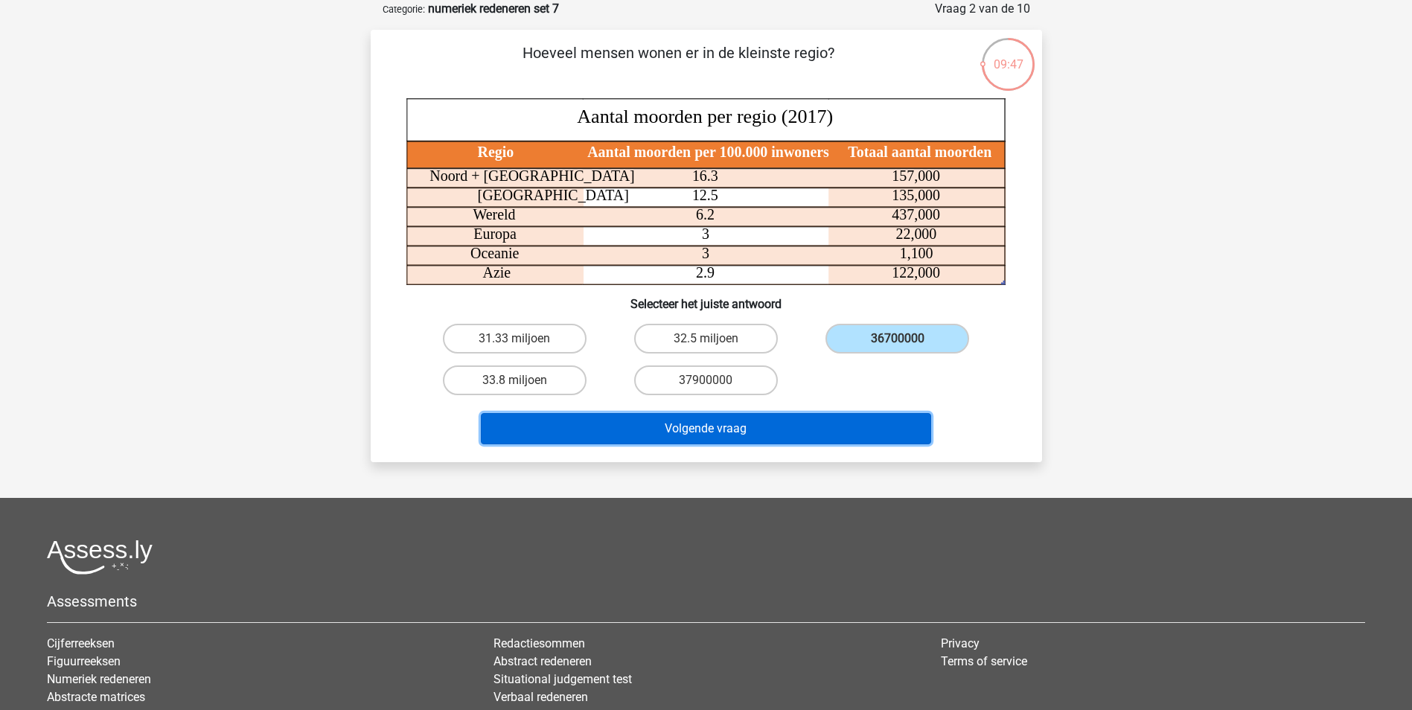
click at [723, 420] on button "Volgende vraag" at bounding box center [706, 428] width 450 height 31
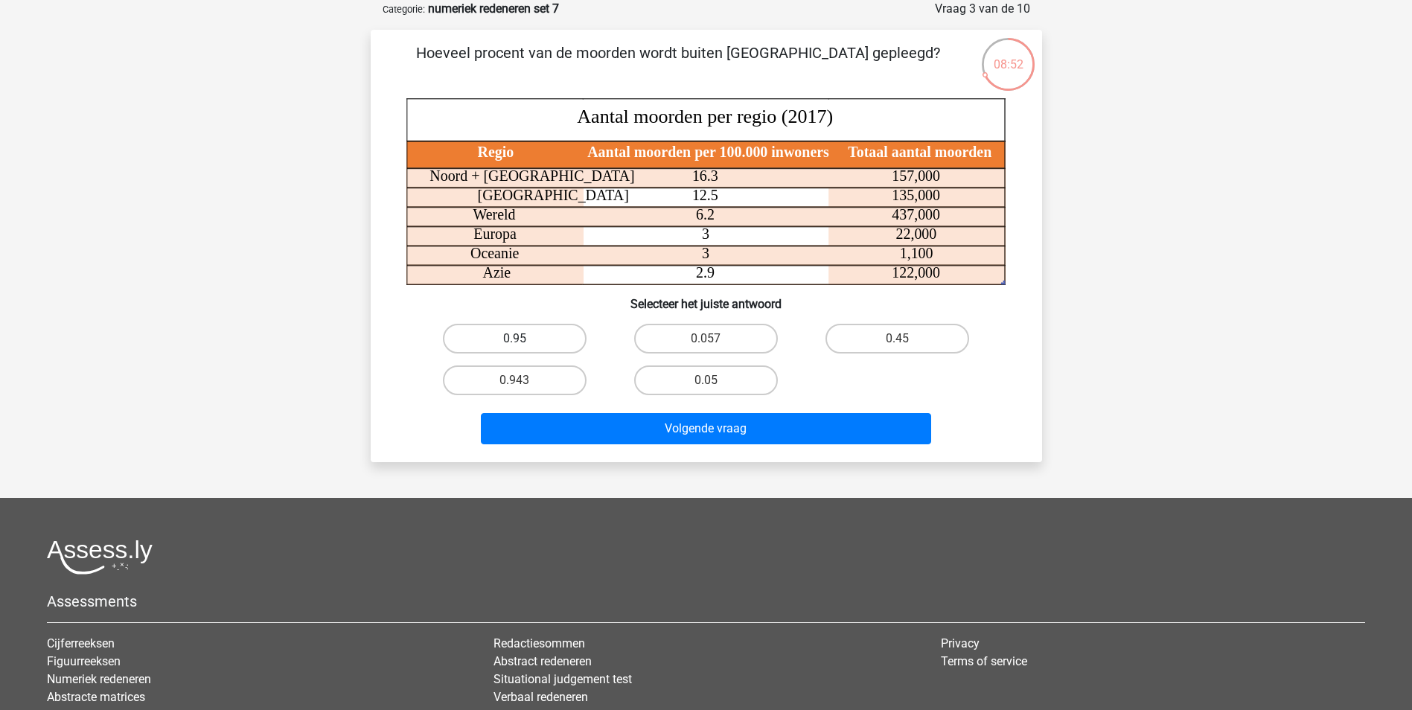
click at [534, 336] on label "0.95" at bounding box center [515, 339] width 144 height 30
click at [524, 339] on input "0.95" at bounding box center [519, 344] width 10 height 10
radio input "true"
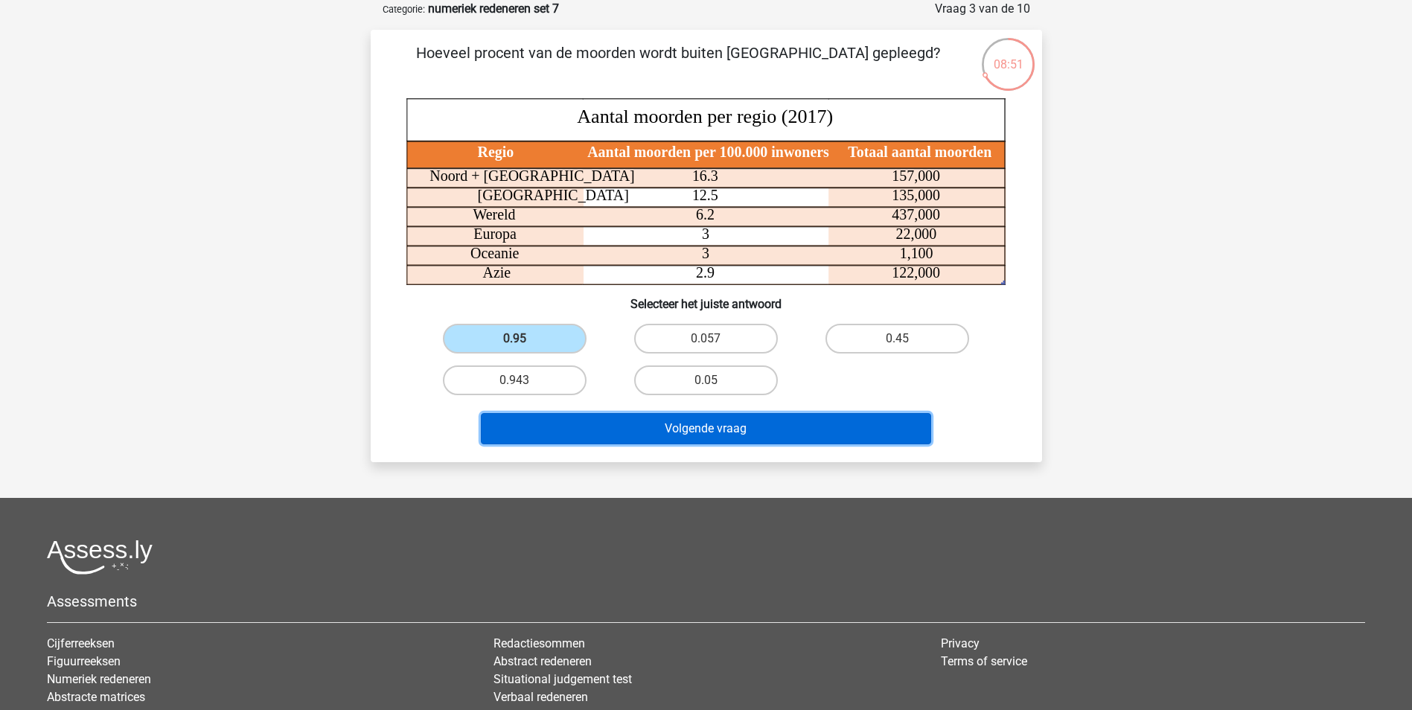
click at [738, 436] on button "Volgende vraag" at bounding box center [706, 428] width 450 height 31
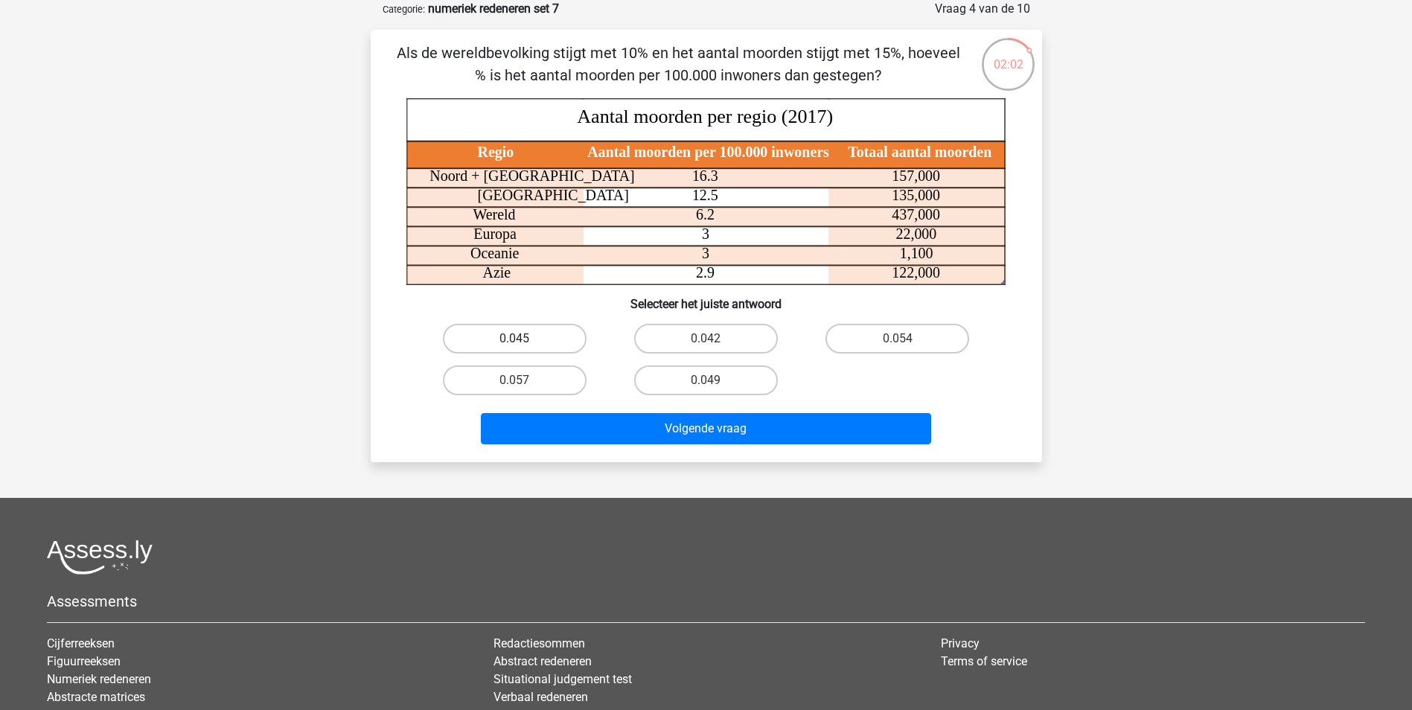
click at [525, 343] on label "0.045" at bounding box center [515, 339] width 144 height 30
click at [524, 343] on input "0.045" at bounding box center [519, 344] width 10 height 10
radio input "true"
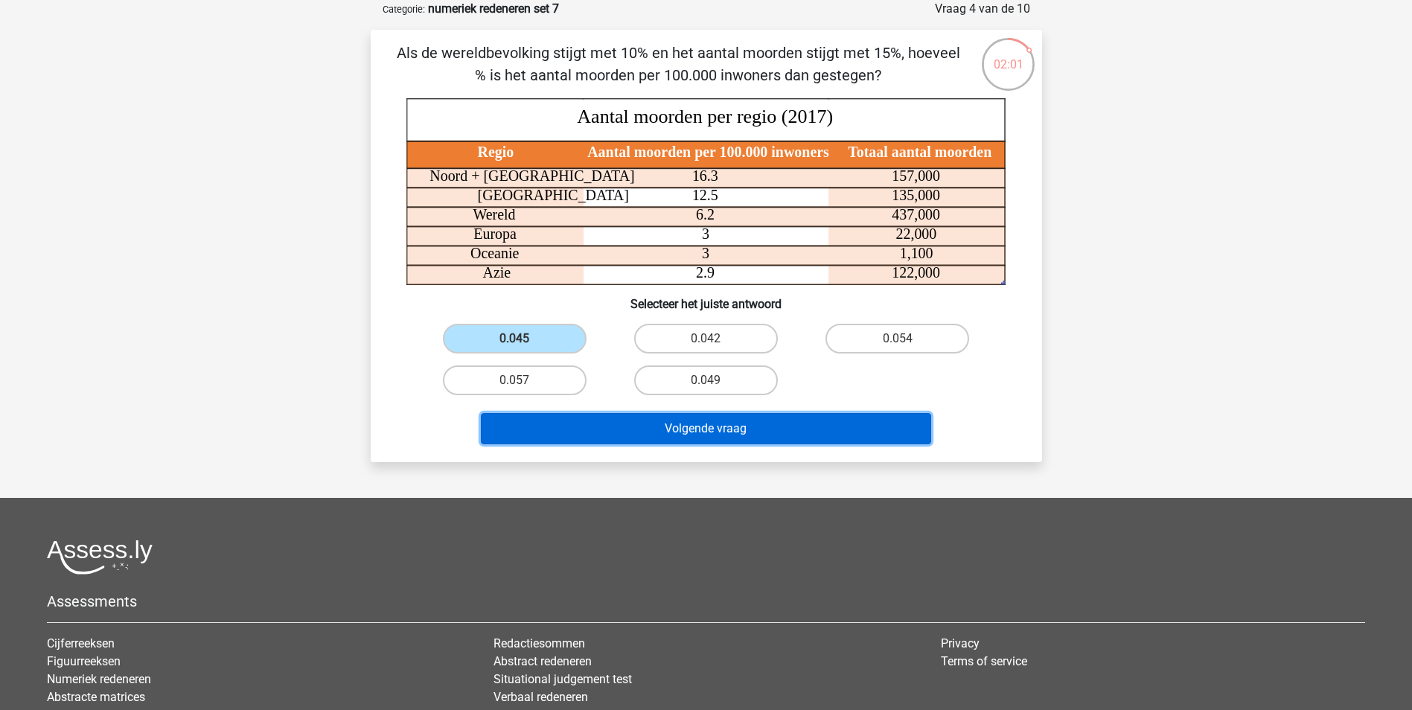
click at [665, 421] on button "Volgende vraag" at bounding box center [706, 428] width 450 height 31
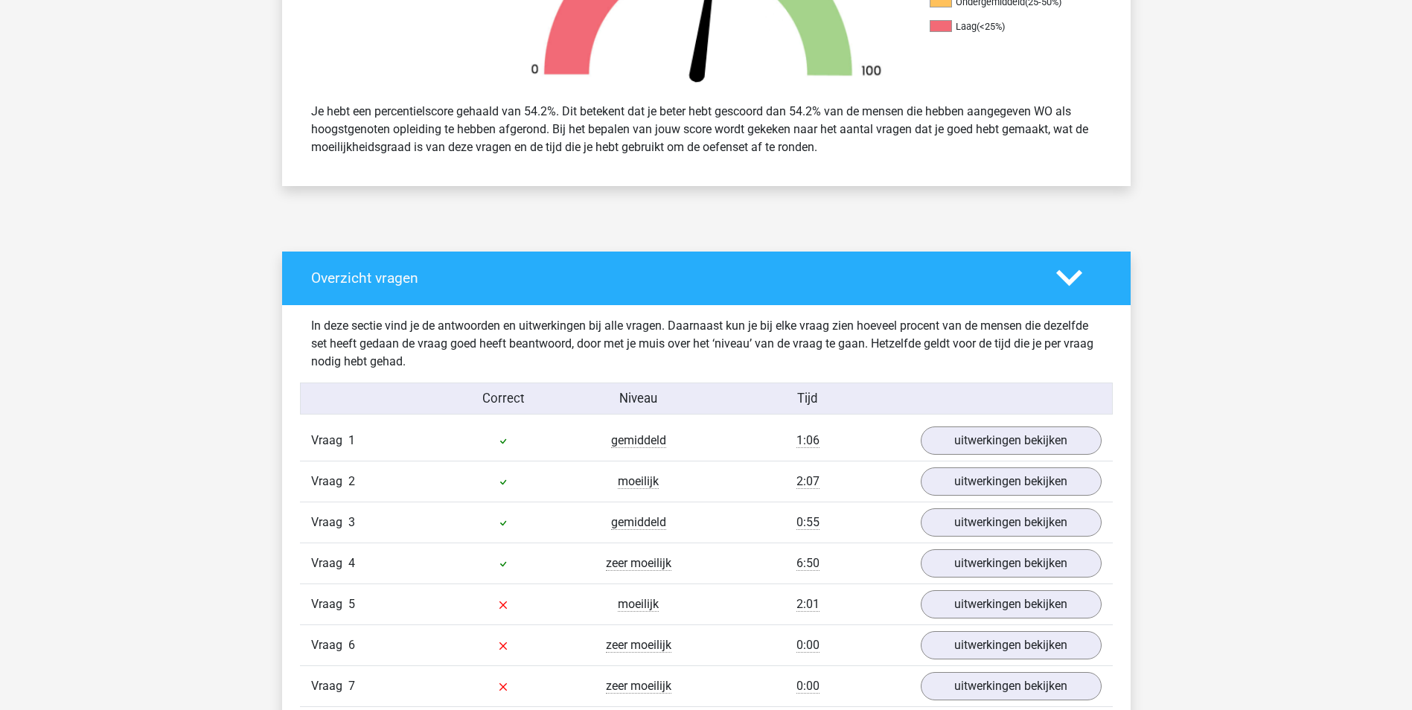
scroll to position [595, 0]
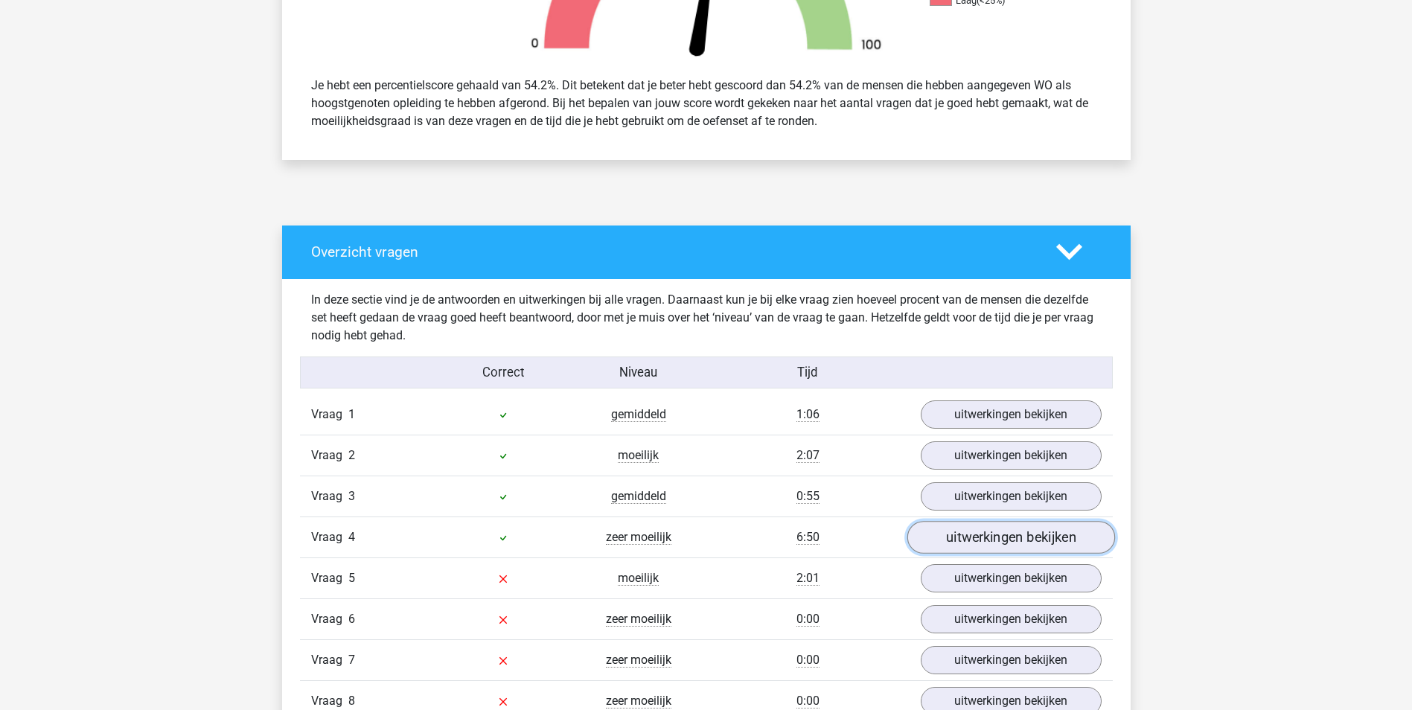
click at [992, 541] on link "uitwerkingen bekijken" at bounding box center [1010, 537] width 208 height 33
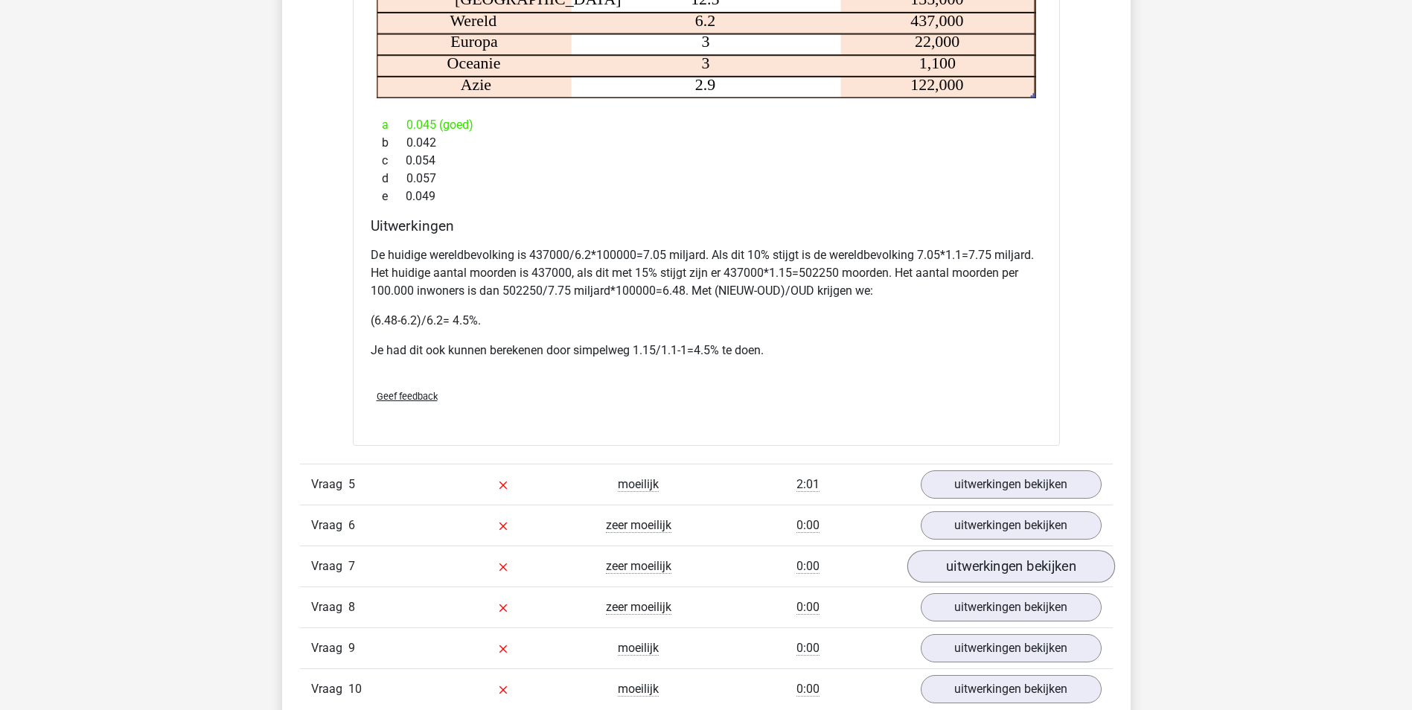
scroll to position [1414, 0]
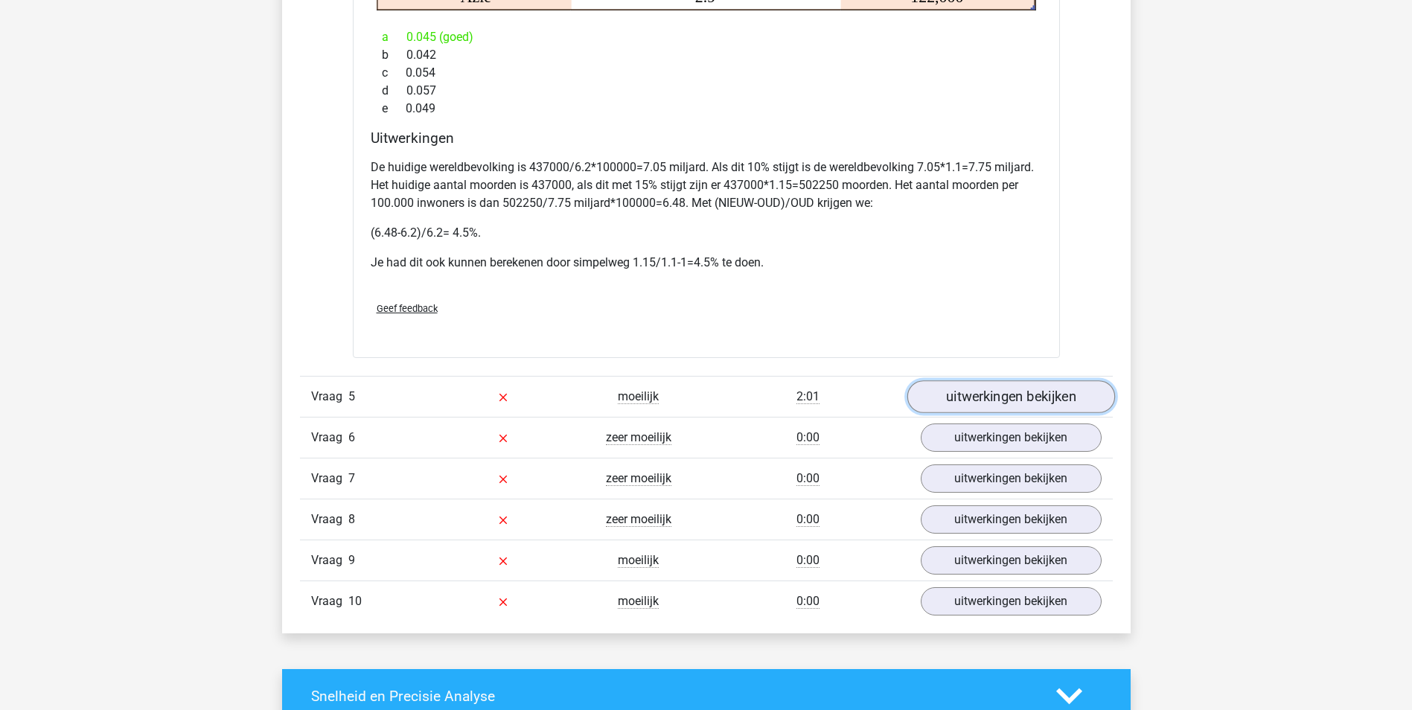
click at [982, 386] on link "uitwerkingen bekijken" at bounding box center [1010, 396] width 208 height 33
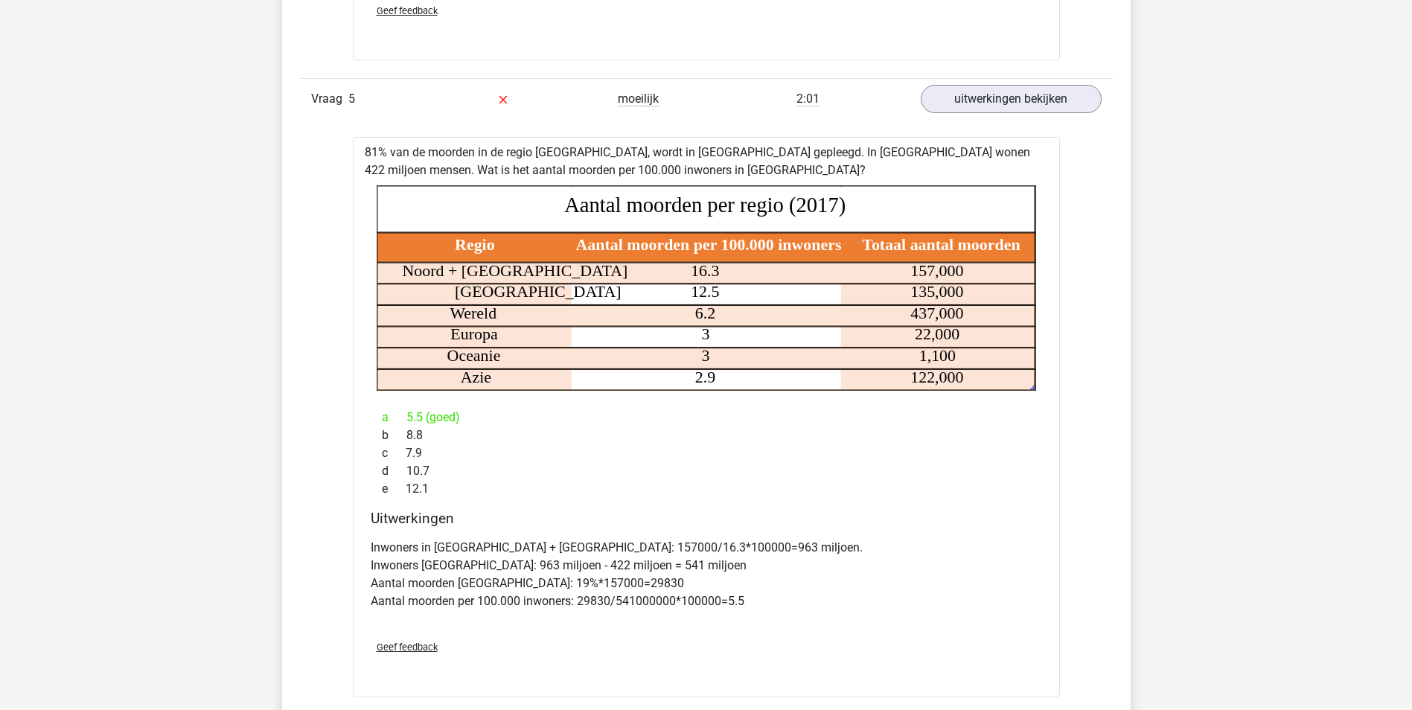
scroll to position [1935, 0]
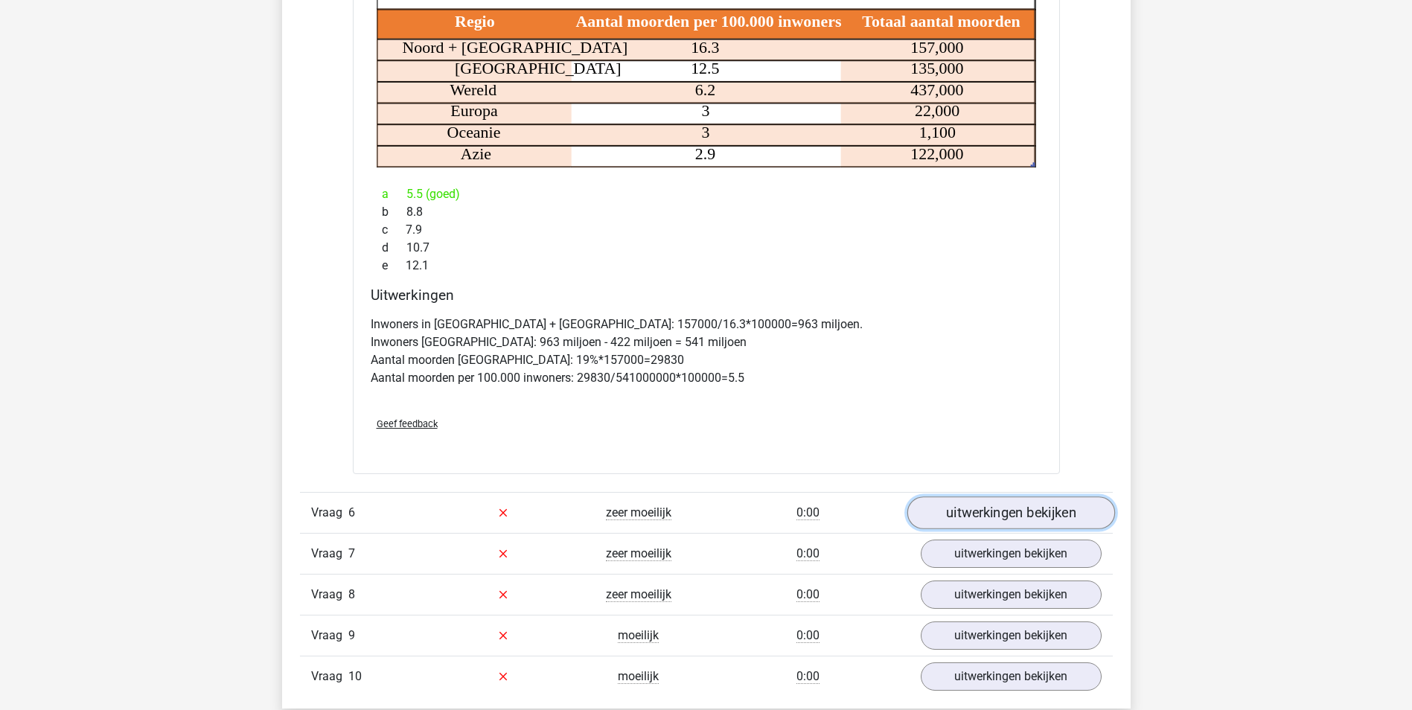
click at [1027, 511] on link "uitwerkingen bekijken" at bounding box center [1010, 512] width 208 height 33
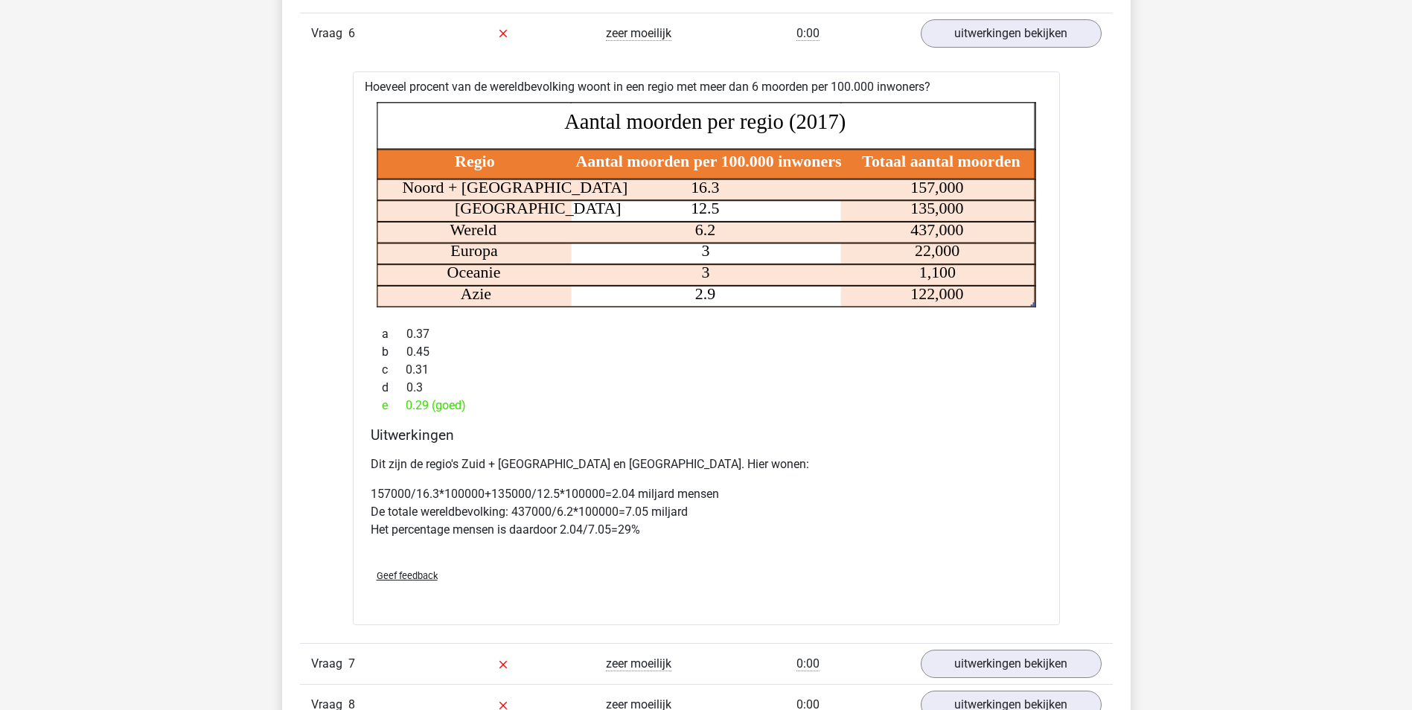
scroll to position [2480, 0]
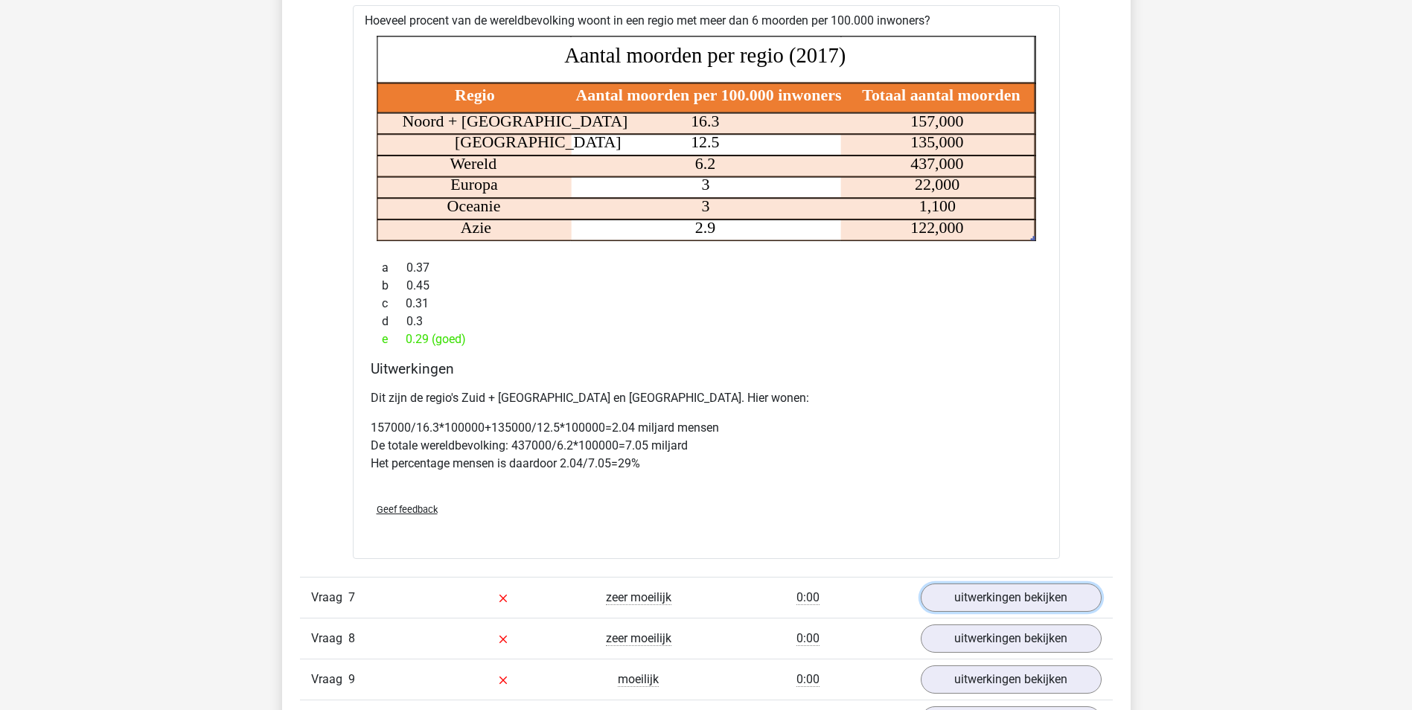
drag, startPoint x: 1044, startPoint y: 601, endPoint x: 1019, endPoint y: 561, distance: 47.5
click at [1044, 601] on link "uitwerkingen bekijken" at bounding box center [1011, 597] width 181 height 28
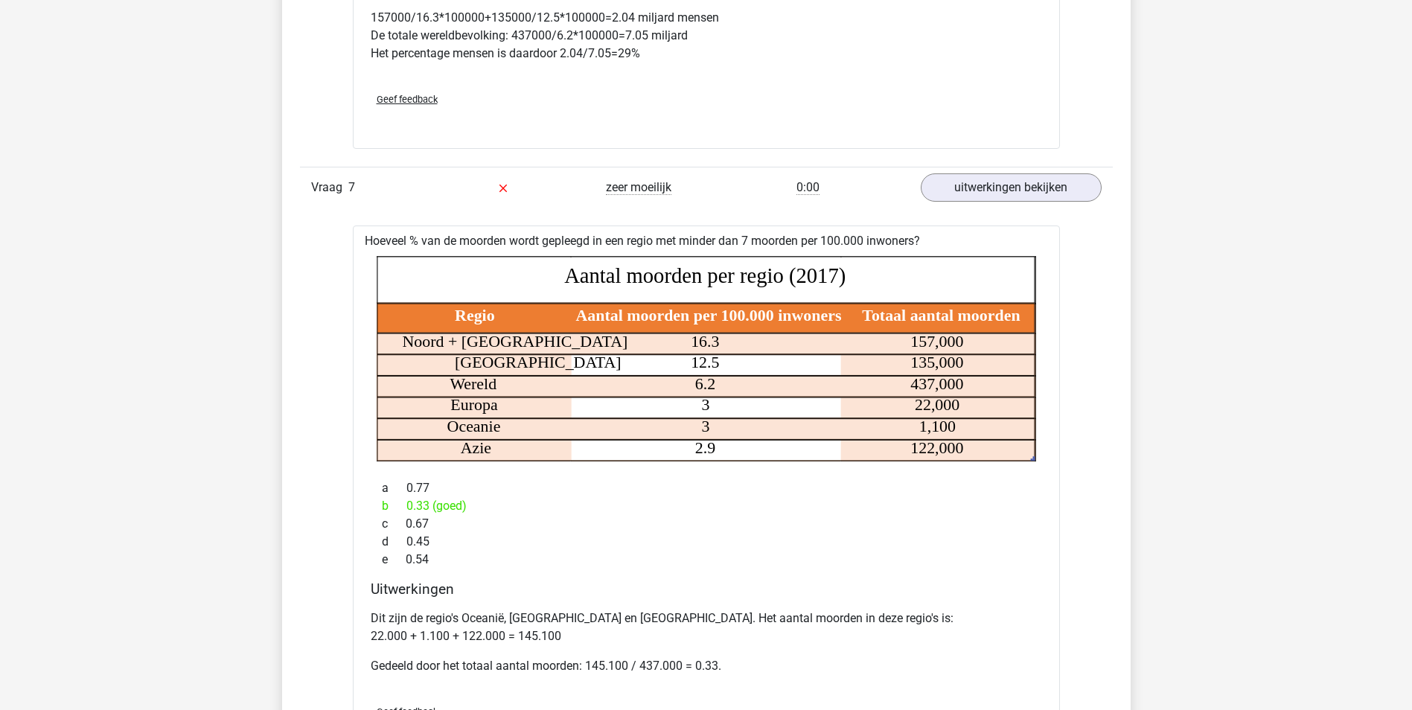
scroll to position [3115, 0]
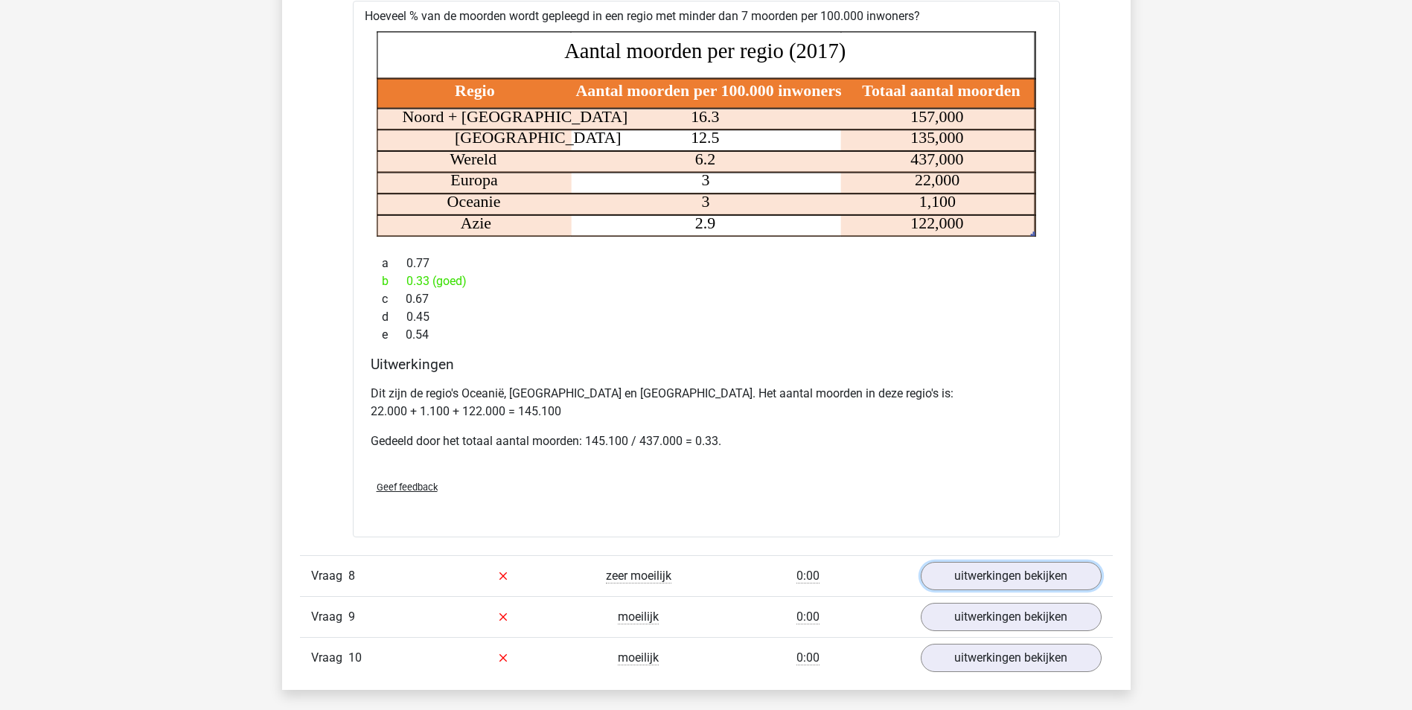
drag, startPoint x: 1017, startPoint y: 586, endPoint x: 970, endPoint y: 490, distance: 107.2
click at [1017, 586] on link "uitwerkingen bekijken" at bounding box center [1011, 576] width 181 height 28
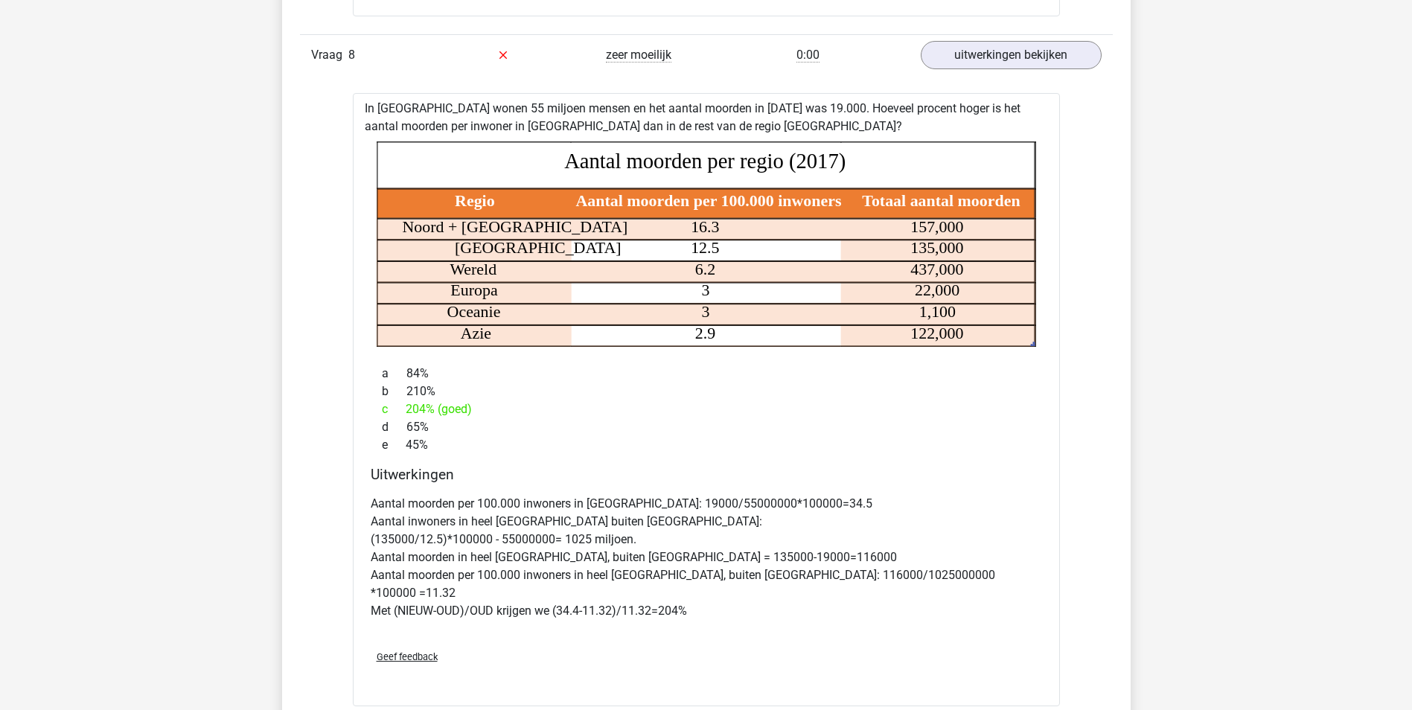
scroll to position [3934, 0]
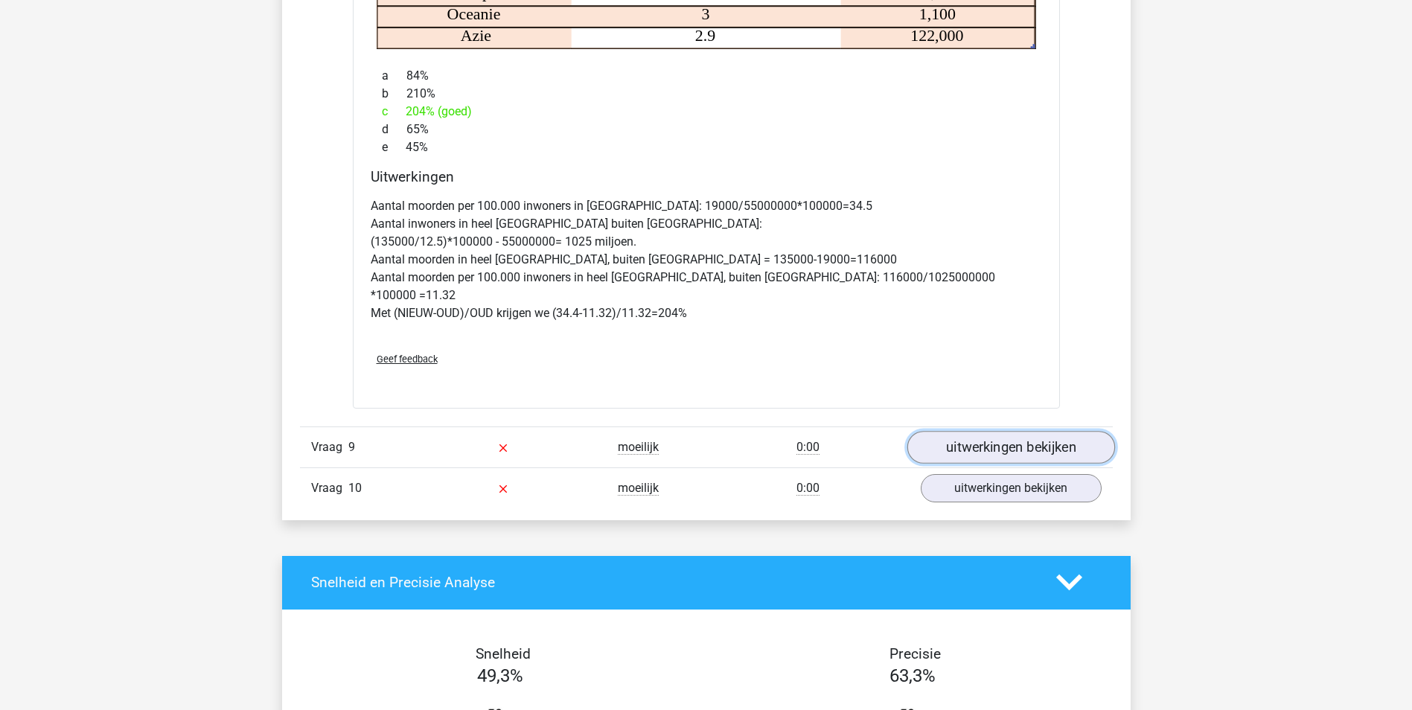
click at [1013, 439] on link "uitwerkingen bekijken" at bounding box center [1010, 447] width 208 height 33
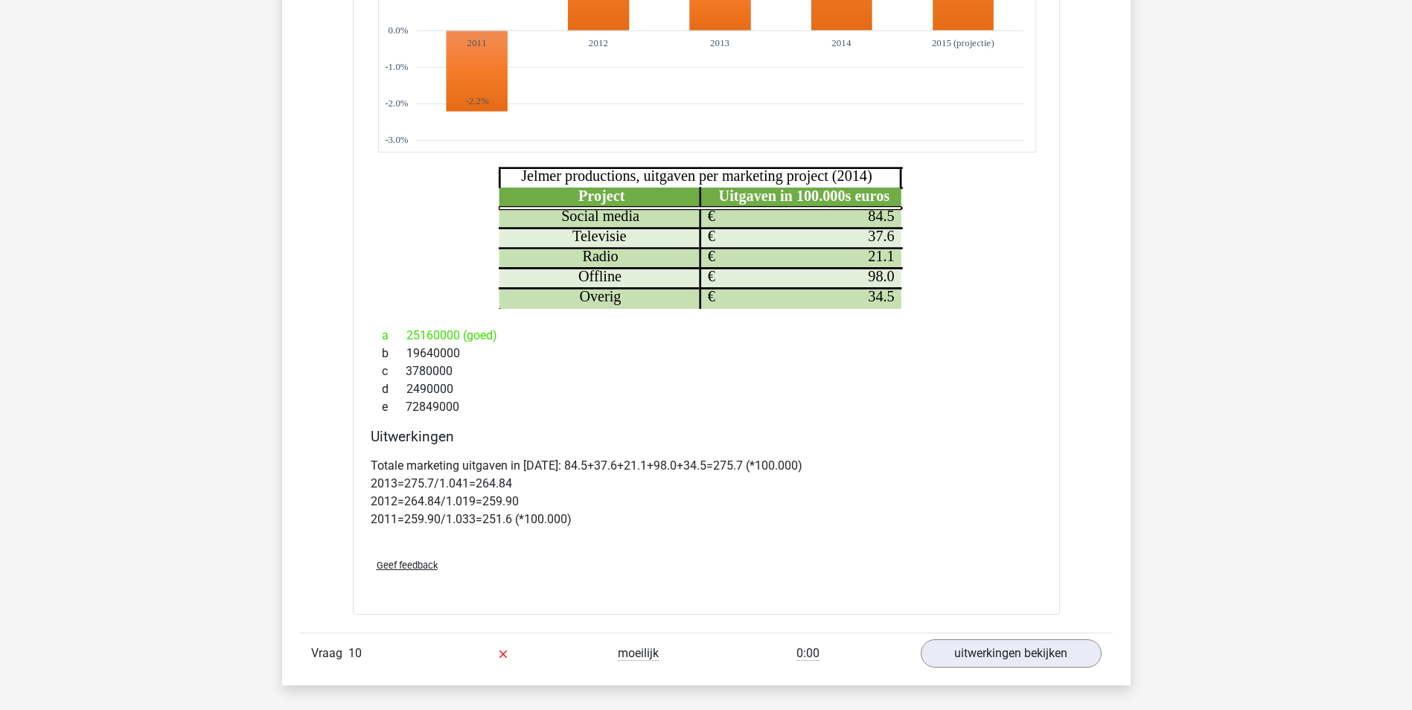
scroll to position [4678, 0]
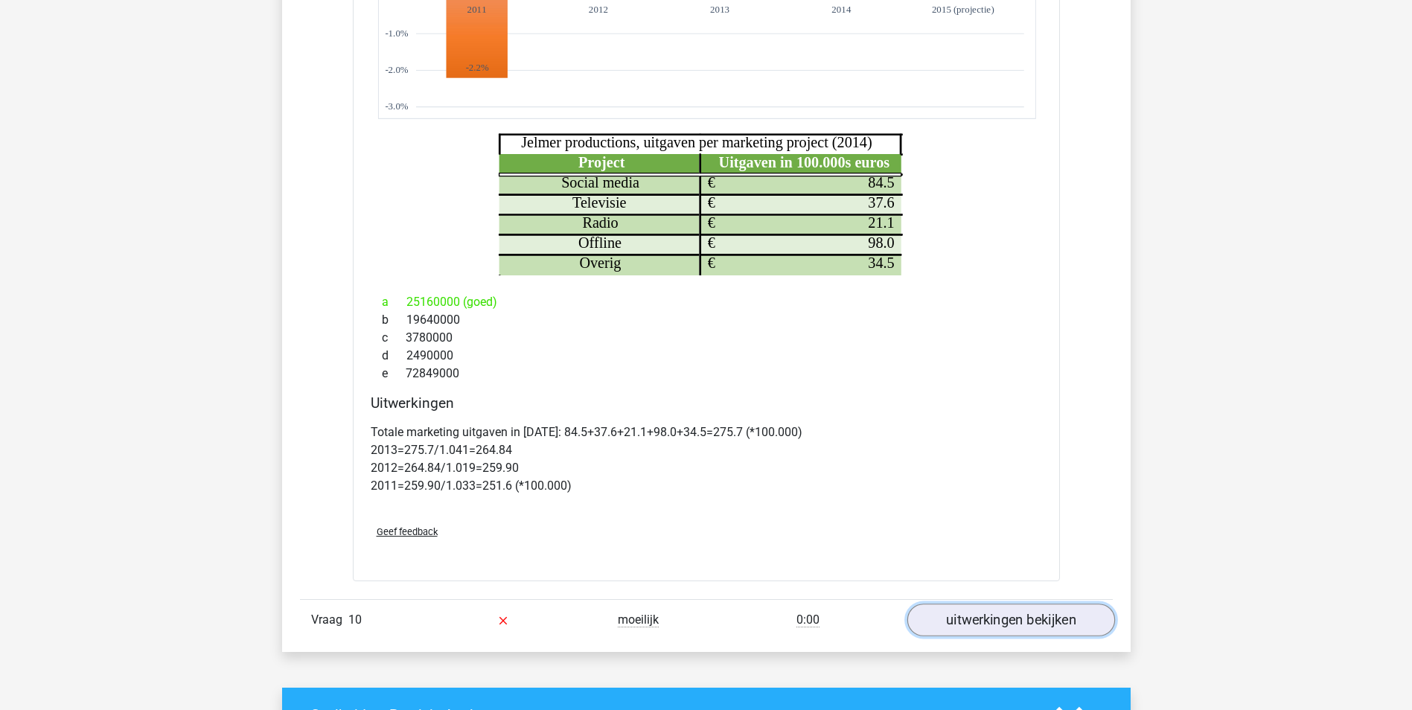
click at [1026, 604] on link "uitwerkingen bekijken" at bounding box center [1010, 620] width 208 height 33
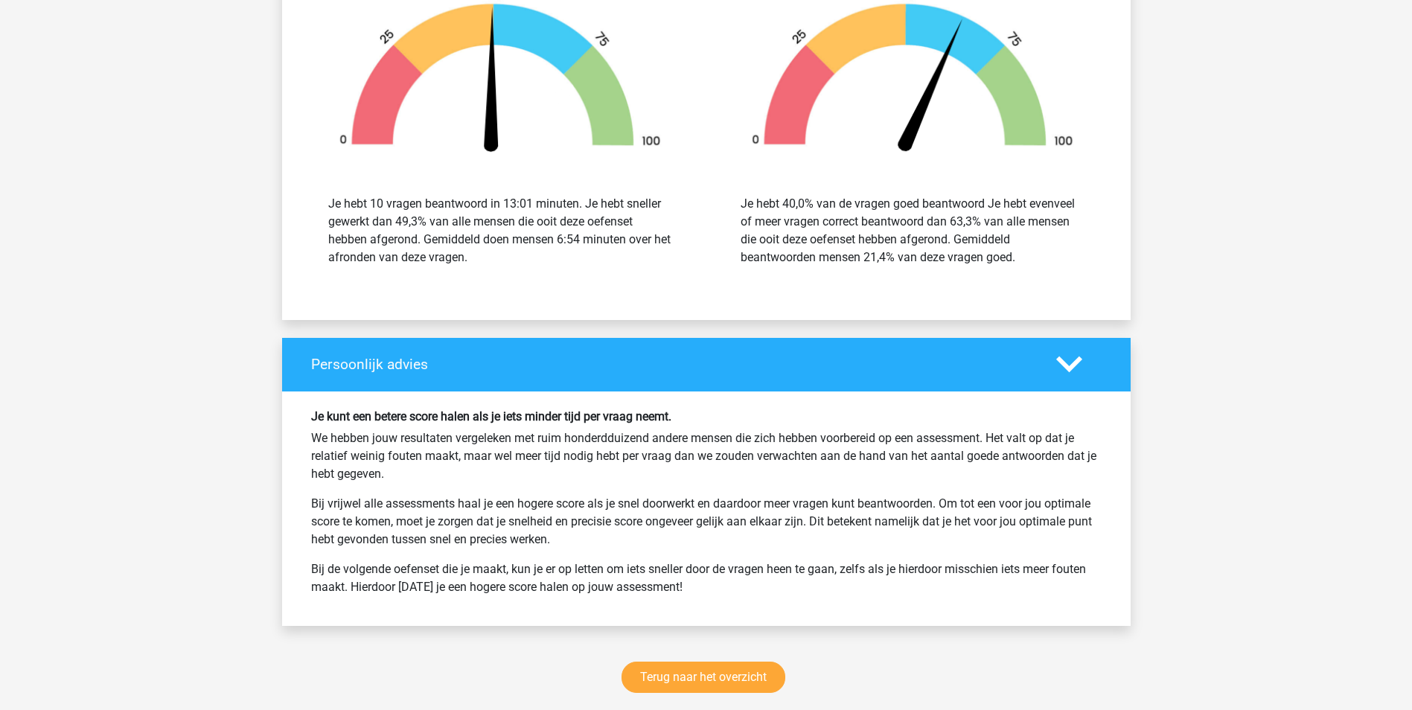
scroll to position [6547, 0]
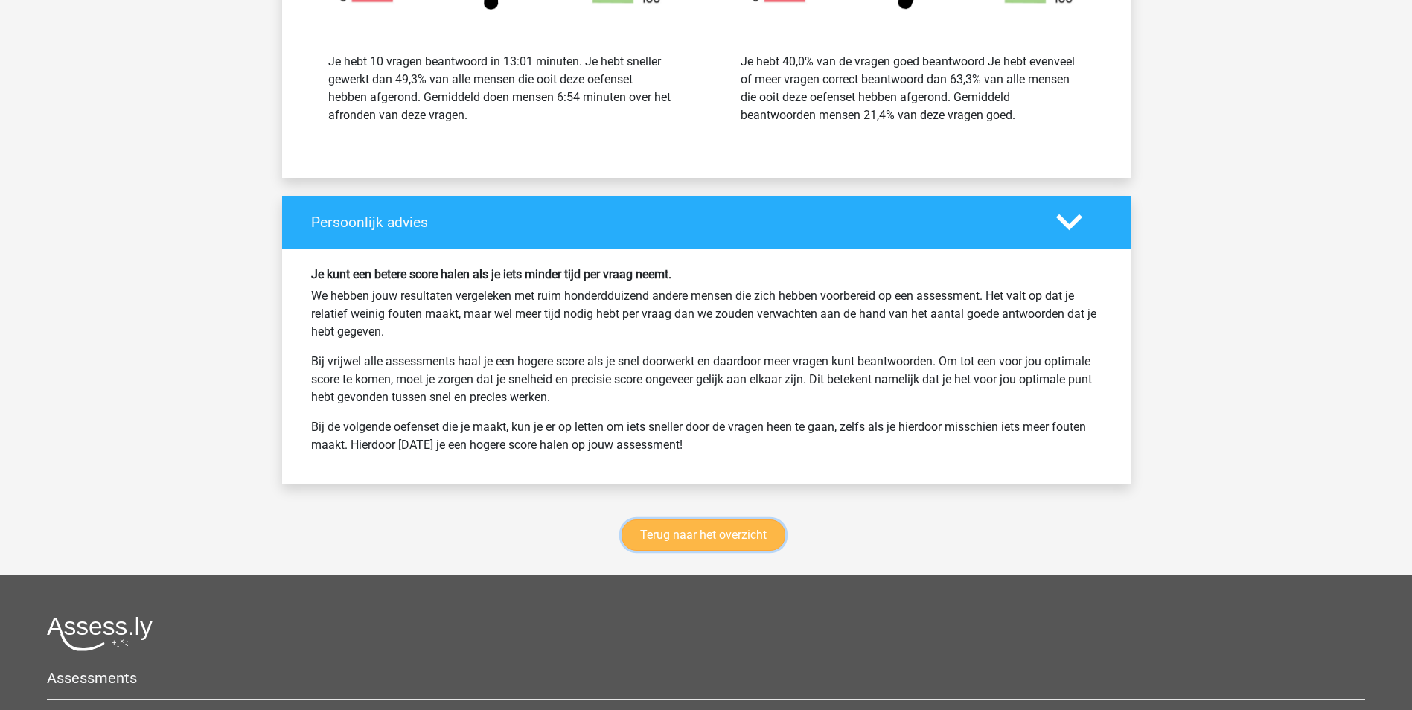
click at [674, 519] on link "Terug naar het overzicht" at bounding box center [703, 534] width 164 height 31
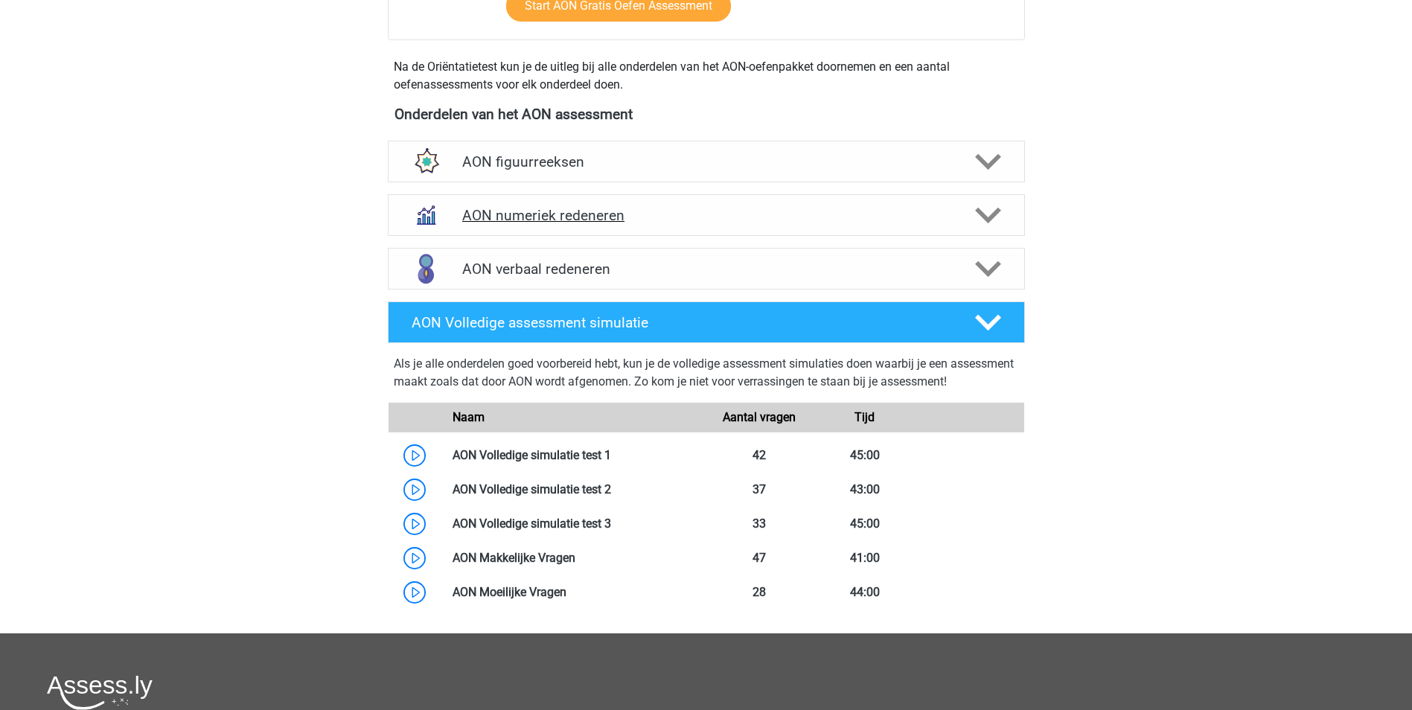
scroll to position [595, 0]
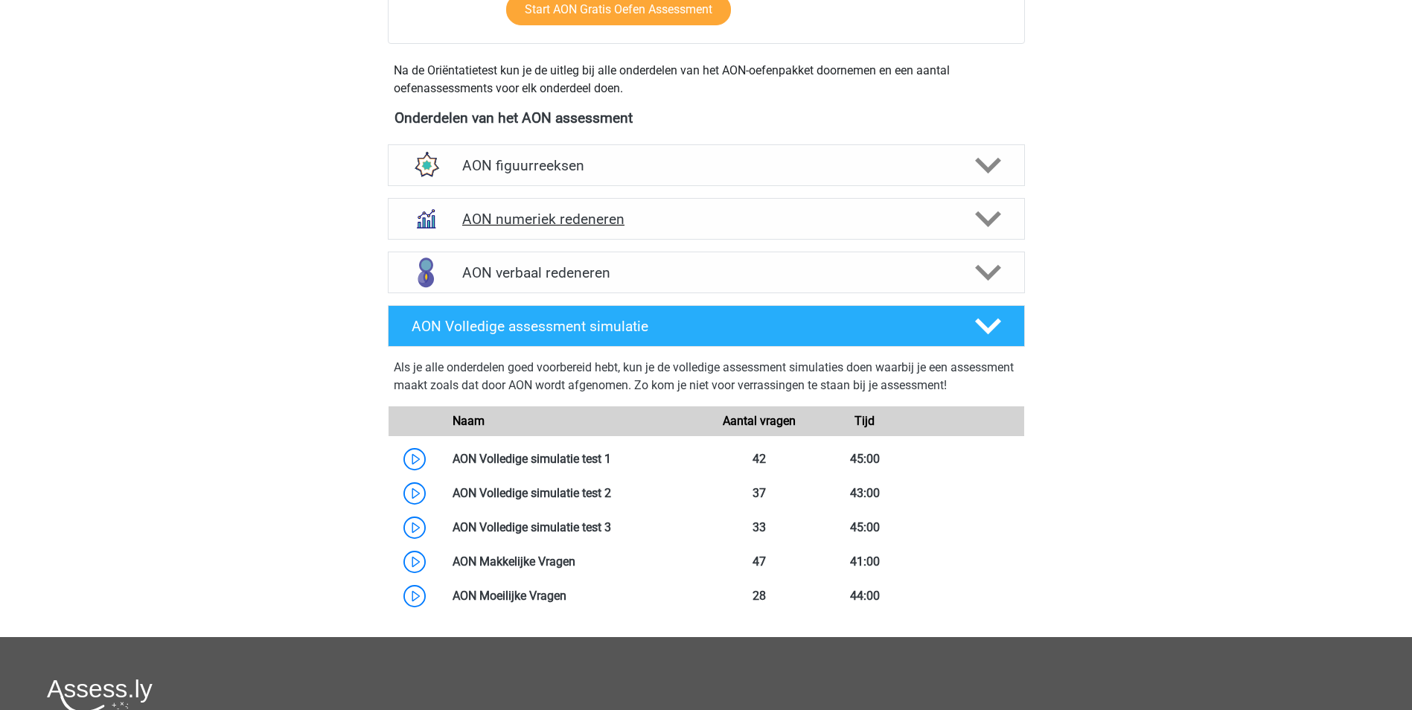
click at [755, 239] on div "AON numeriek redeneren" at bounding box center [706, 219] width 637 height 42
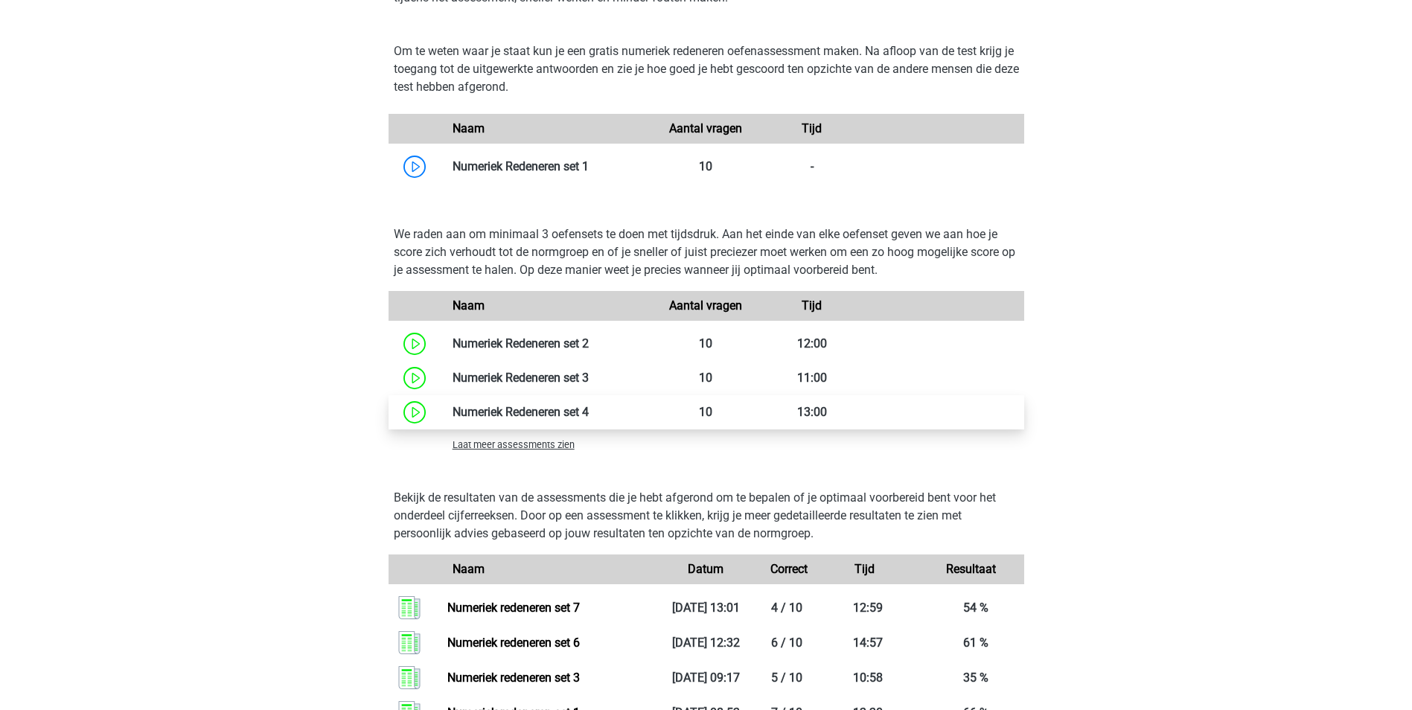
scroll to position [893, 0]
click at [544, 444] on span "Laat meer assessments zien" at bounding box center [513, 445] width 122 height 11
